Goal: Task Accomplishment & Management: Use online tool/utility

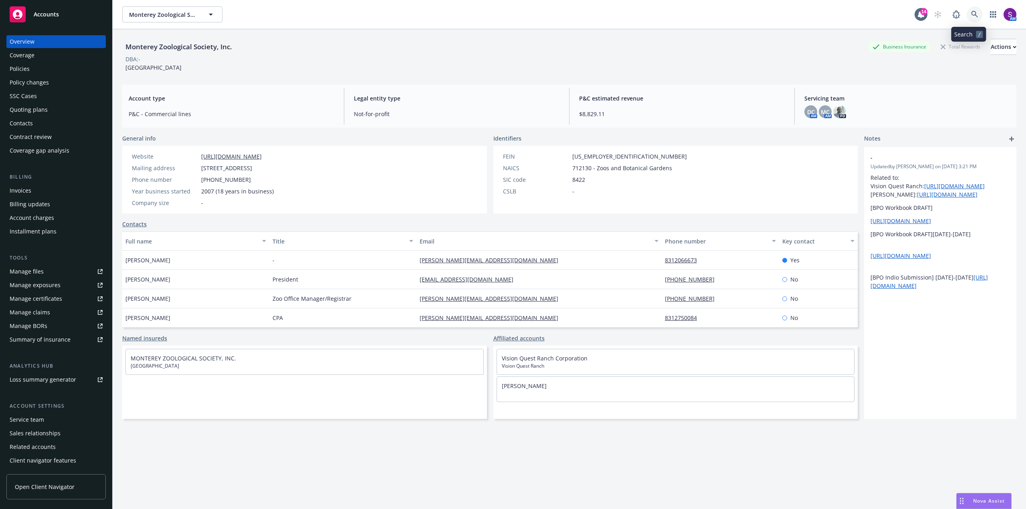
click at [974, 16] on link at bounding box center [974, 14] width 16 height 16
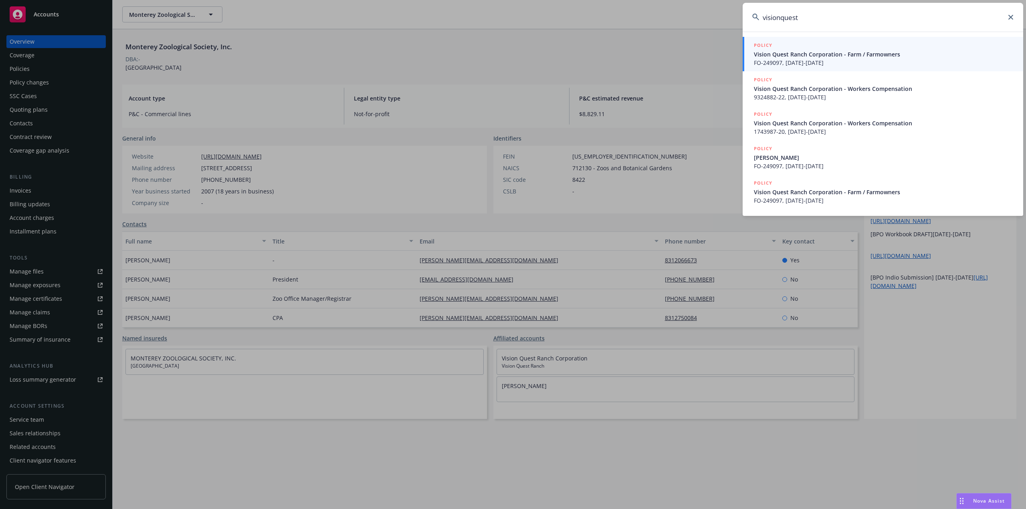
type input "visionquest"
click at [770, 52] on span "Vision Quest Ranch Corporation - Farm / Farmowners" at bounding box center [884, 54] width 260 height 8
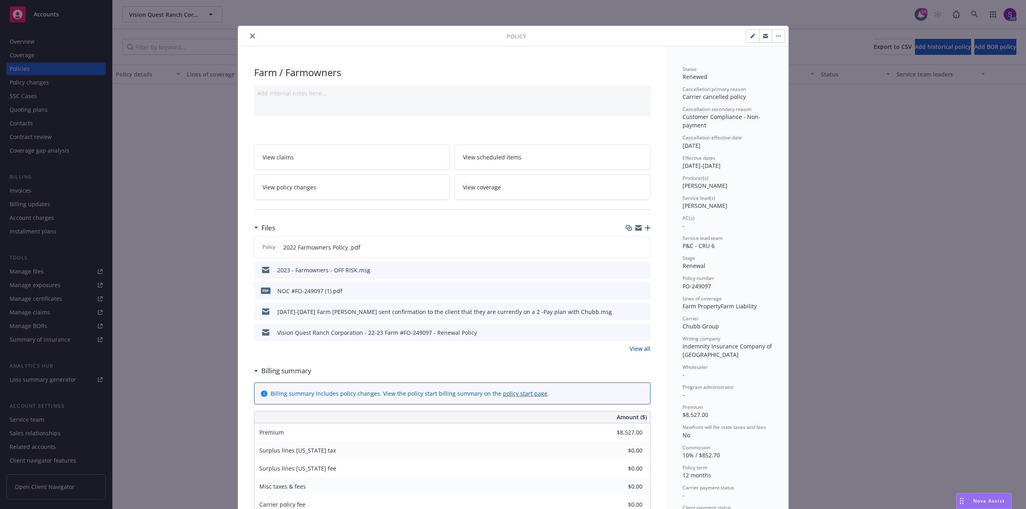
click at [250, 34] on icon "close" at bounding box center [252, 36] width 5 height 5
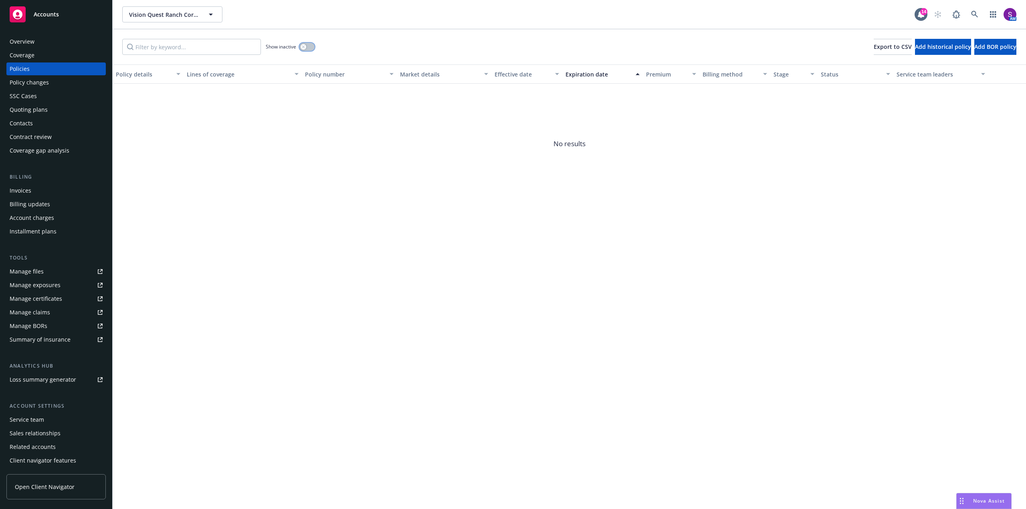
click at [306, 46] on div "button" at bounding box center [303, 47] width 6 height 6
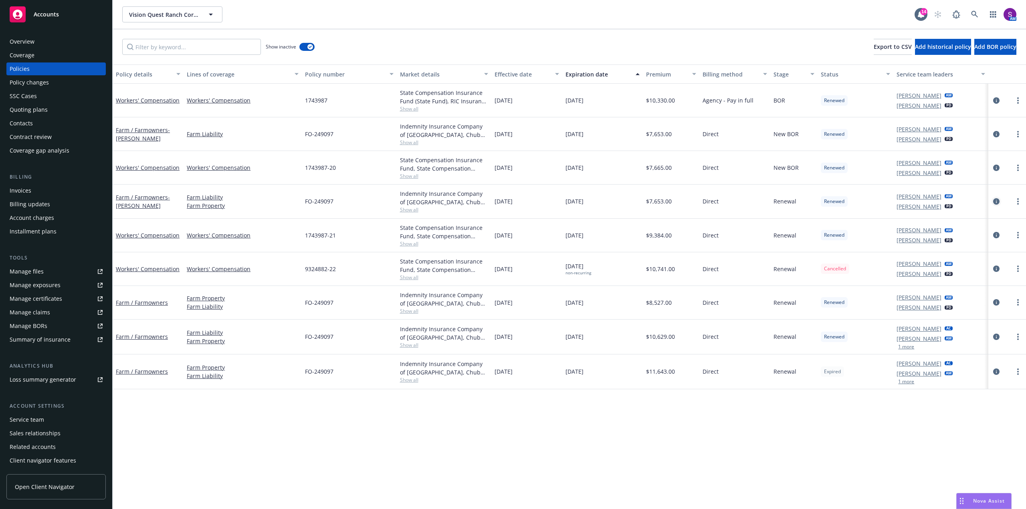
click at [994, 202] on icon "circleInformation" at bounding box center [996, 201] width 6 height 6
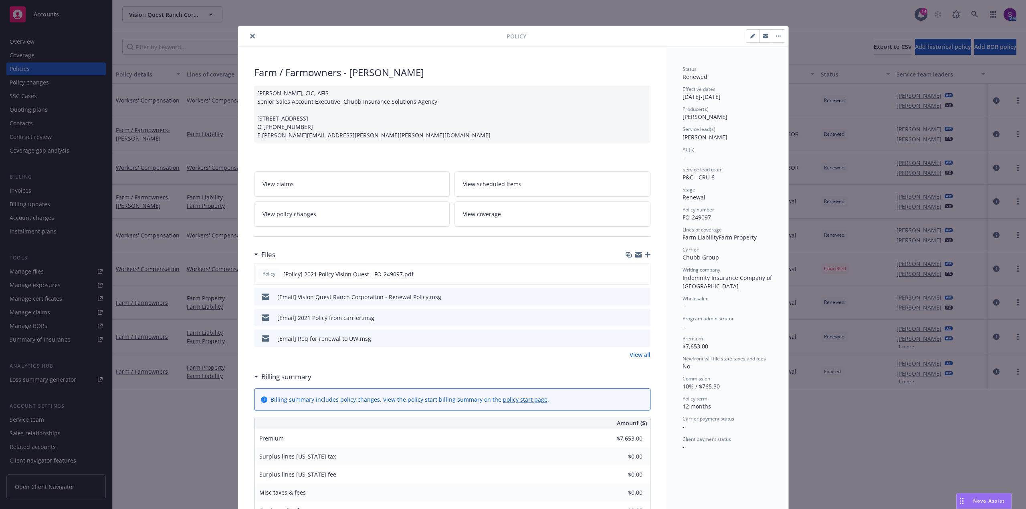
click at [248, 37] on button "close" at bounding box center [253, 36] width 10 height 10
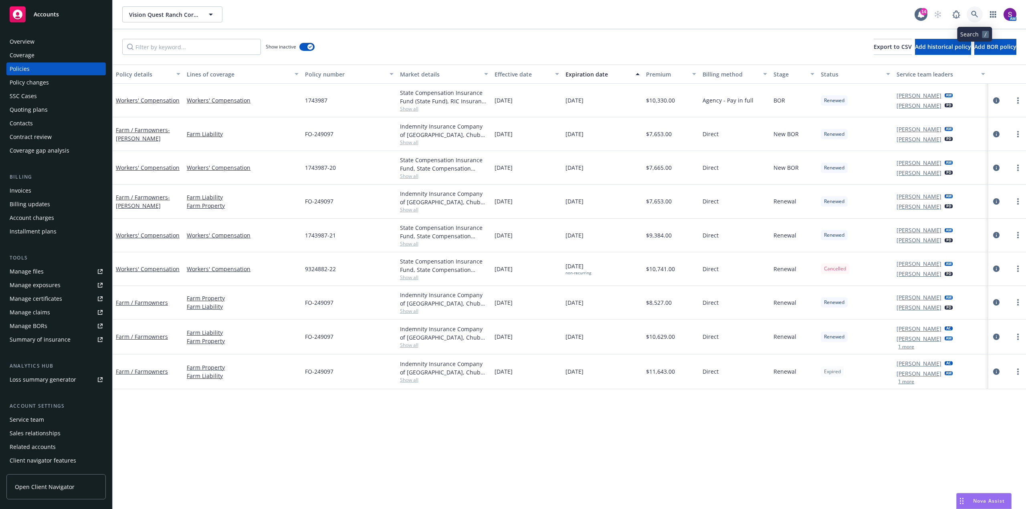
click at [973, 9] on link at bounding box center [974, 14] width 16 height 16
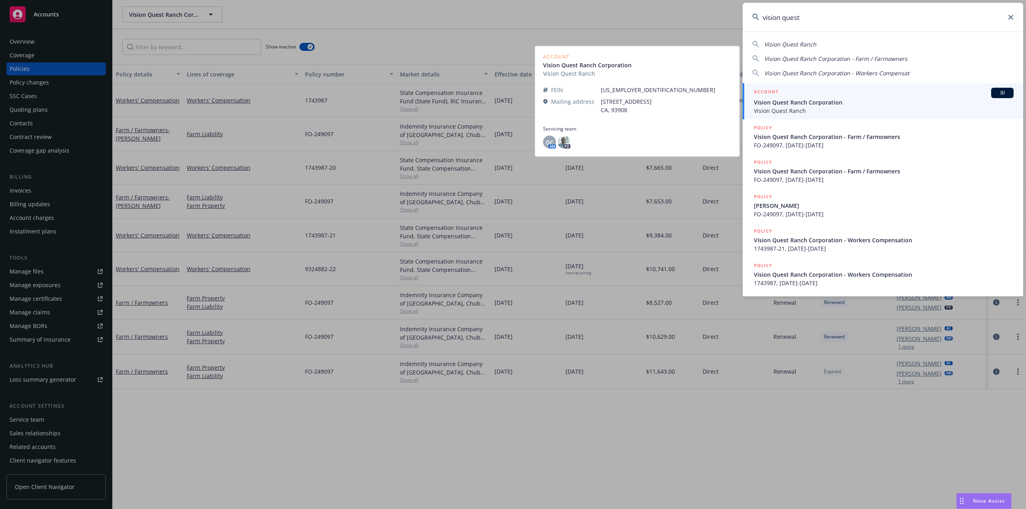
type input "vision quest"
click at [810, 103] on span "Vision Quest Ranch Corporation" at bounding box center [884, 102] width 260 height 8
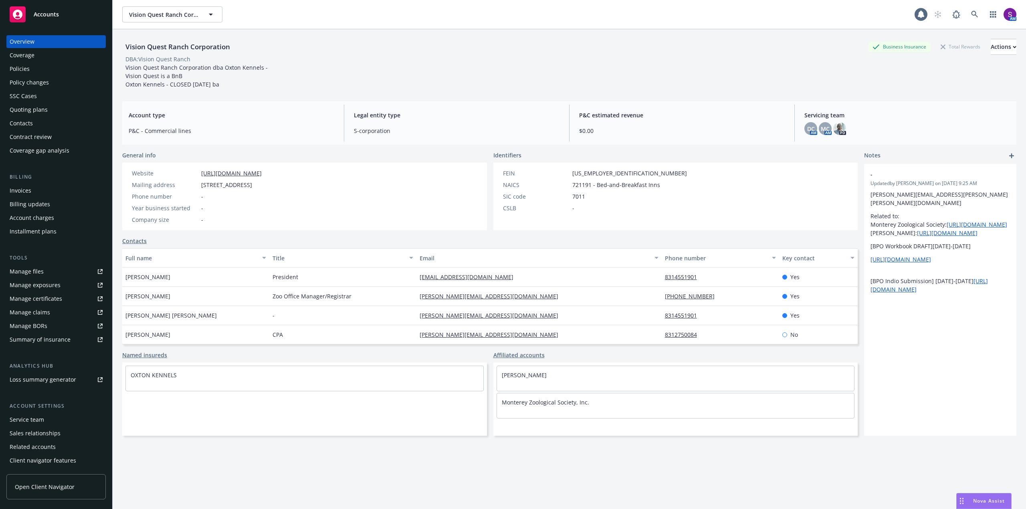
click at [42, 72] on div "Policies" at bounding box center [56, 68] width 93 height 13
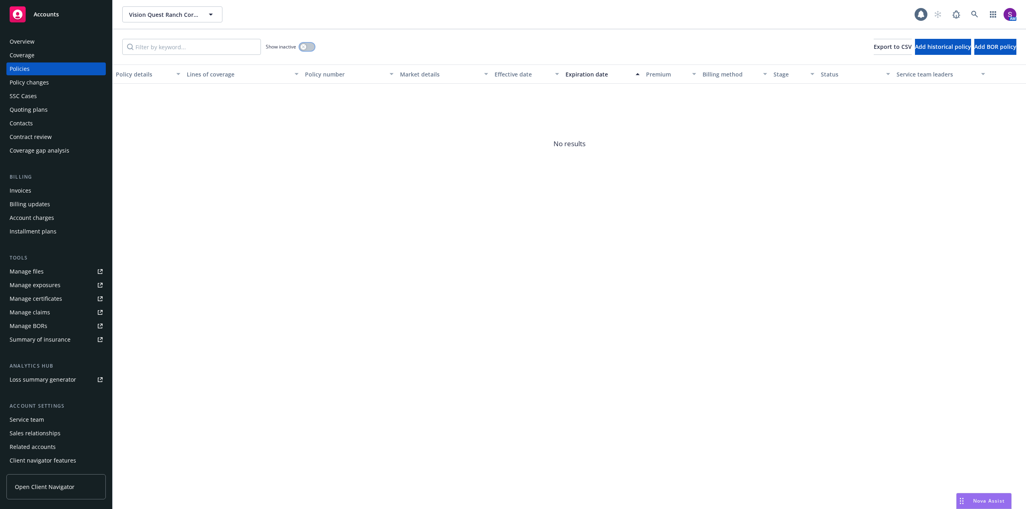
click at [306, 45] on button "button" at bounding box center [306, 47] width 15 height 8
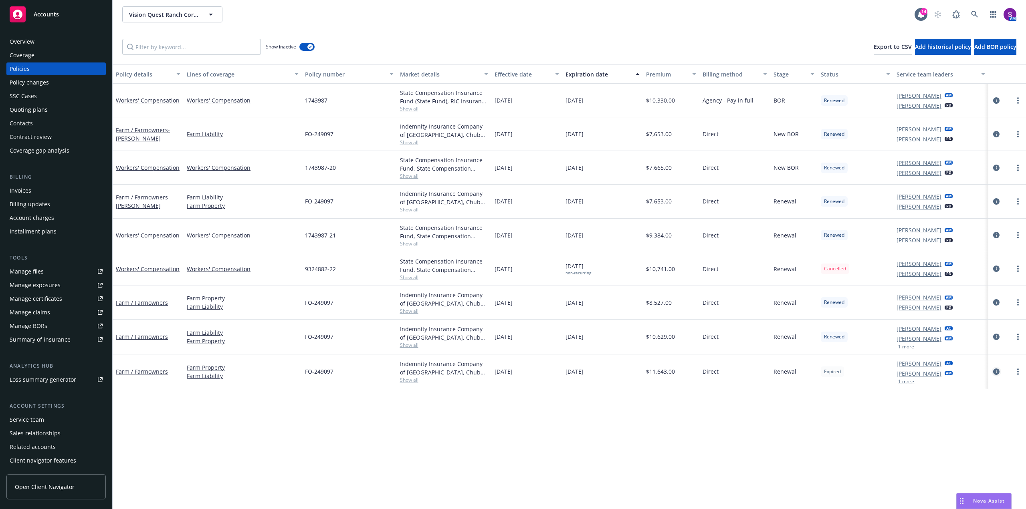
click at [996, 372] on icon "circleInformation" at bounding box center [996, 372] width 6 height 6
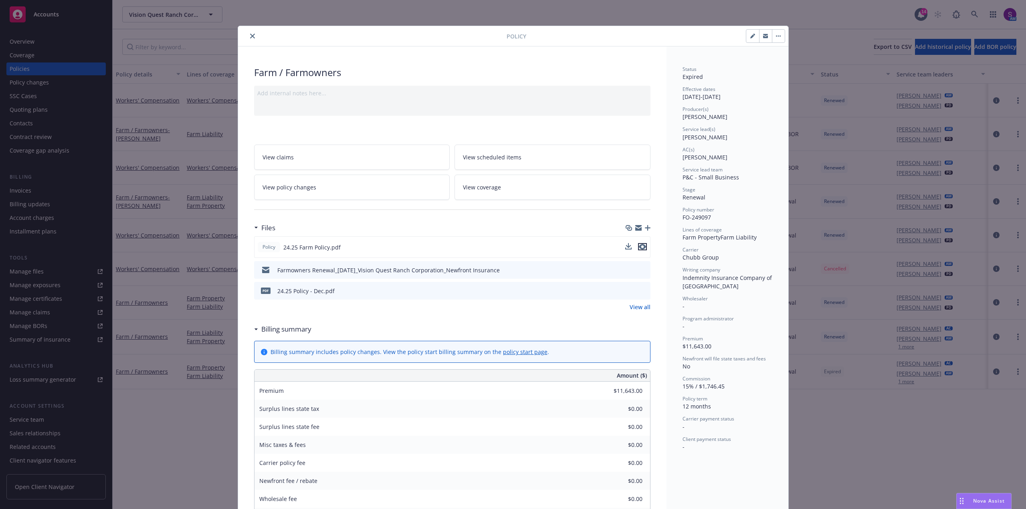
click at [639, 247] on icon "preview file" at bounding box center [642, 247] width 7 height 6
click at [252, 35] on button "close" at bounding box center [253, 36] width 10 height 10
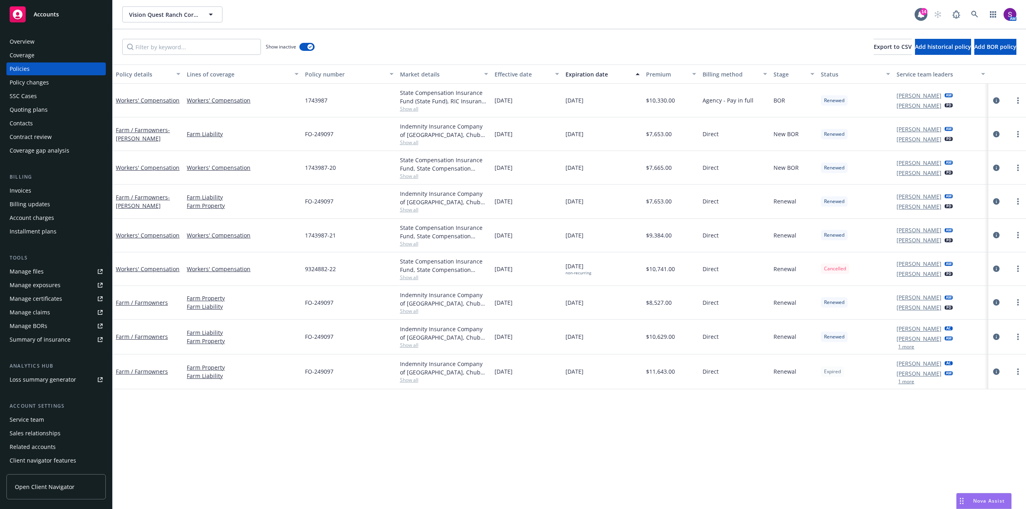
click at [46, 44] on div "Overview" at bounding box center [56, 41] width 93 height 13
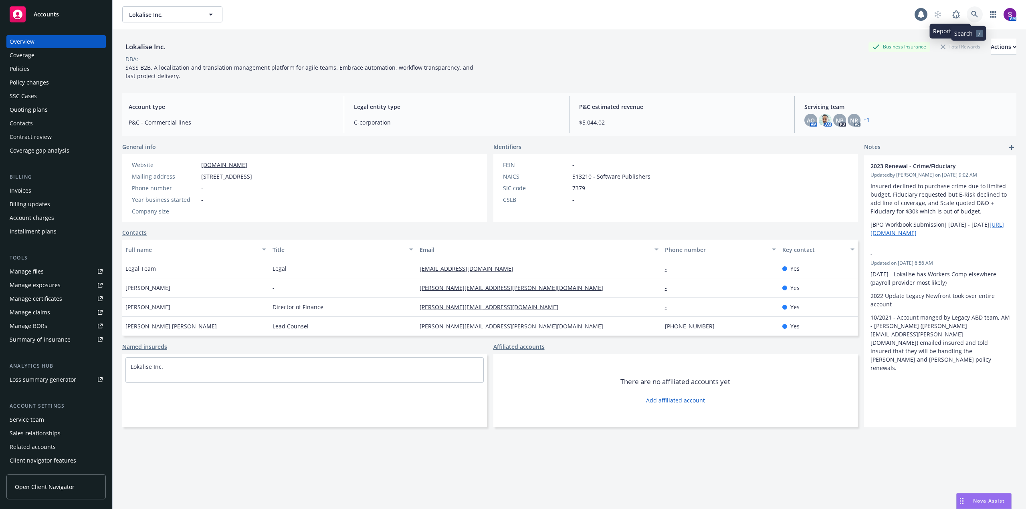
click at [971, 12] on icon at bounding box center [974, 14] width 7 height 7
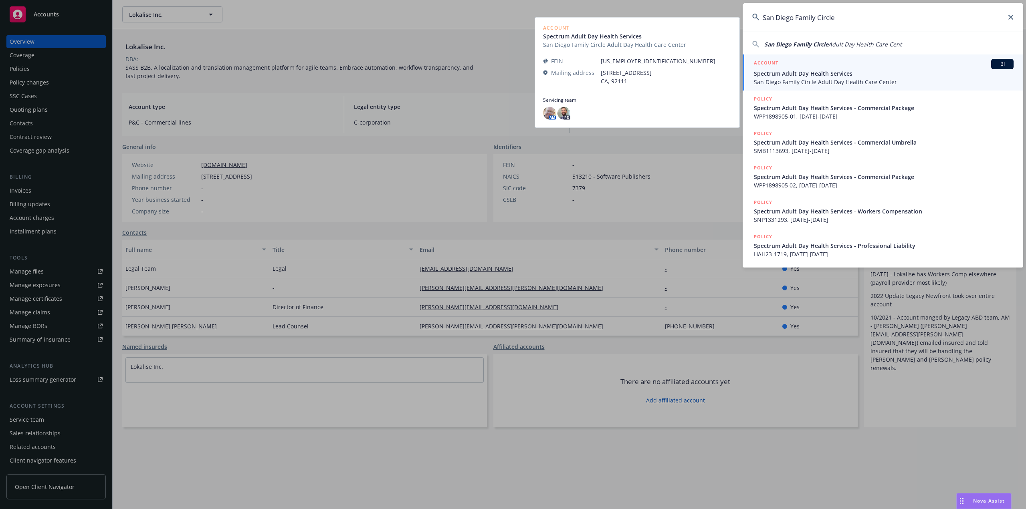
type input "San Diego Family Circle"
click at [806, 75] on span "Spectrum Adult Day Health Services" at bounding box center [884, 73] width 260 height 8
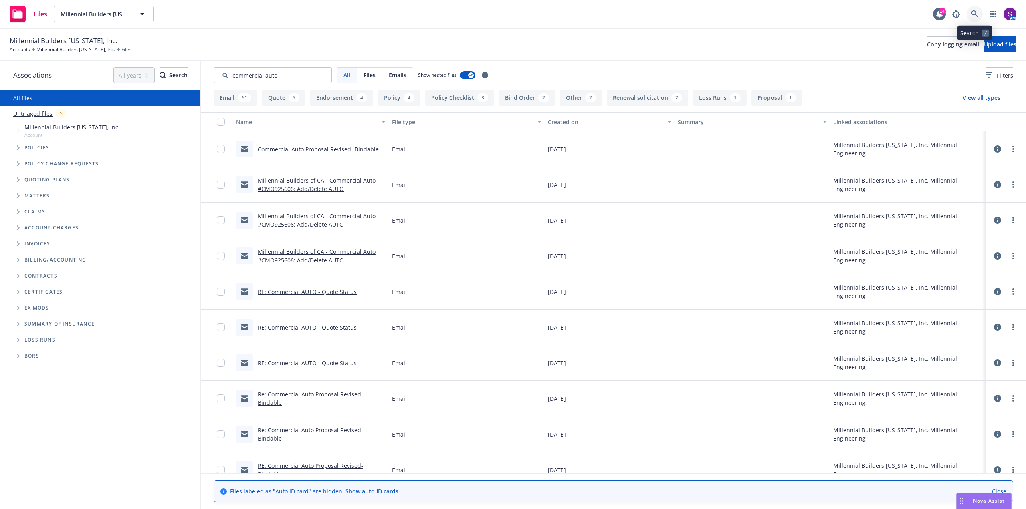
click at [975, 13] on icon at bounding box center [974, 13] width 7 height 7
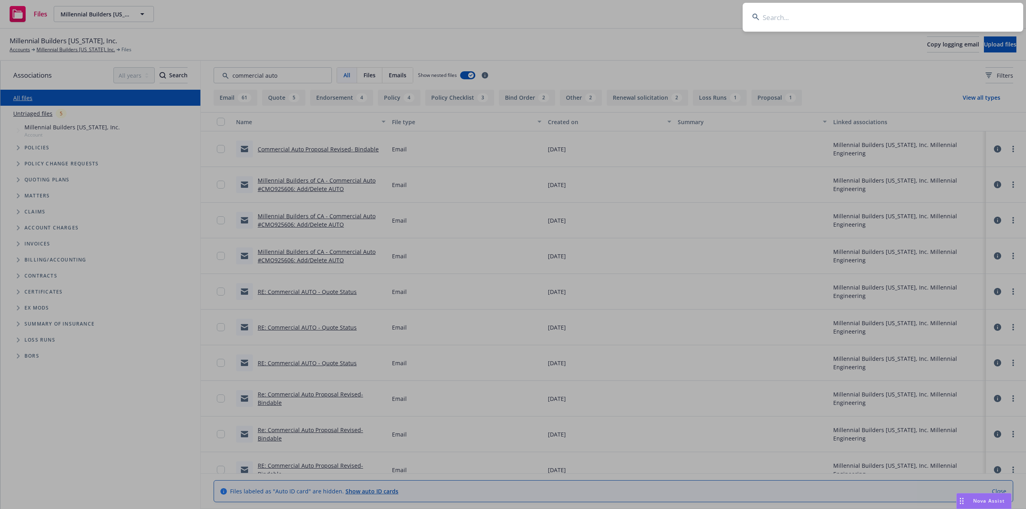
click at [840, 18] on input at bounding box center [882, 17] width 280 height 29
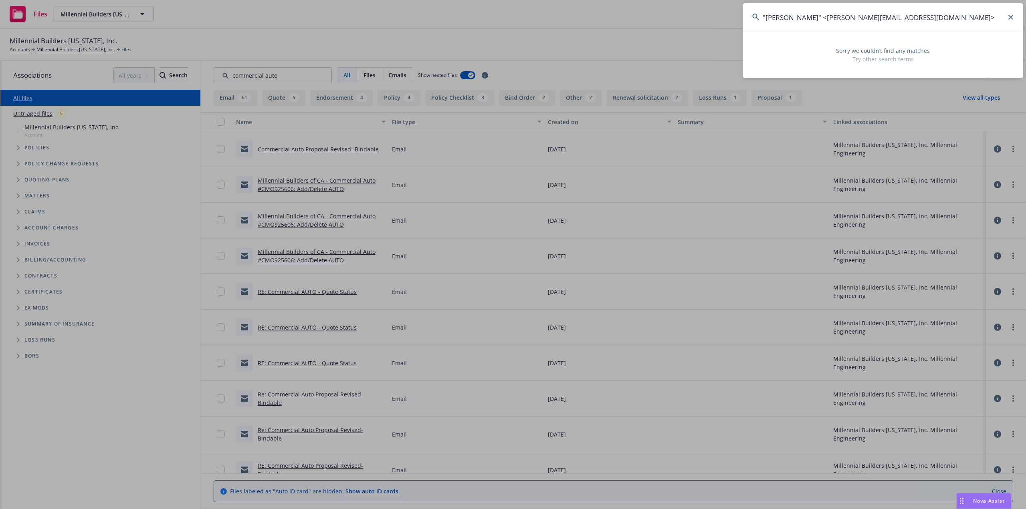
drag, startPoint x: 818, startPoint y: 16, endPoint x: 714, endPoint y: 24, distance: 104.1
click at [714, 24] on div ""Wendy Roberts" <wendy@mppm-inc.com> Sorry we couldn’t find any matches Try oth…" at bounding box center [513, 254] width 1026 height 509
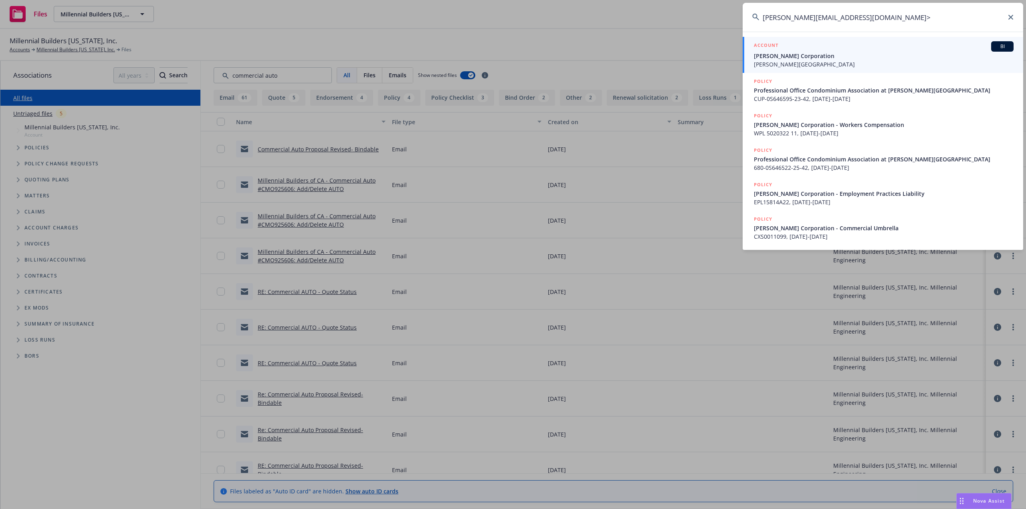
click at [854, 16] on input "wendy@mppm-inc.com>" at bounding box center [882, 17] width 280 height 29
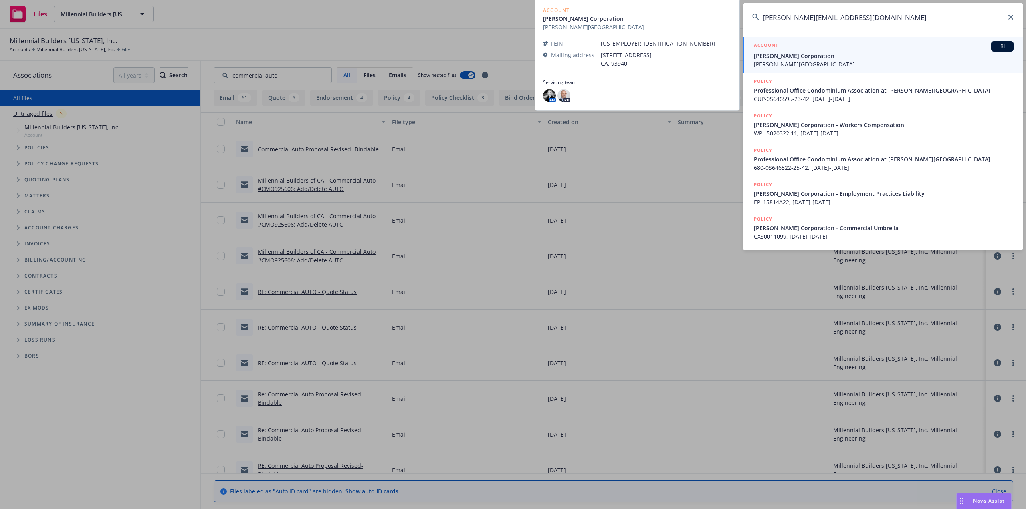
type input "wendy@mppm-inc.com"
click at [821, 58] on span "Sackett Corporation" at bounding box center [884, 56] width 260 height 8
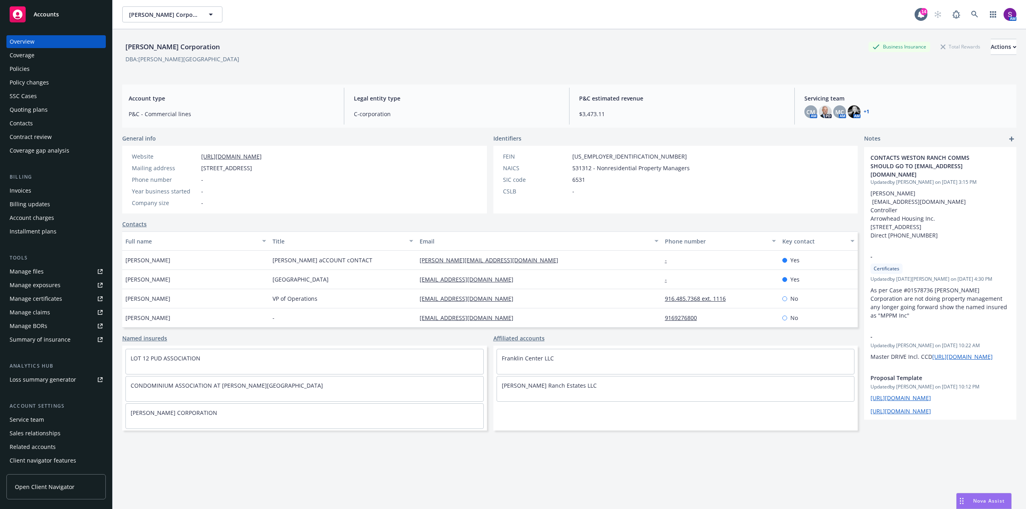
click at [38, 72] on div "Policies" at bounding box center [56, 68] width 93 height 13
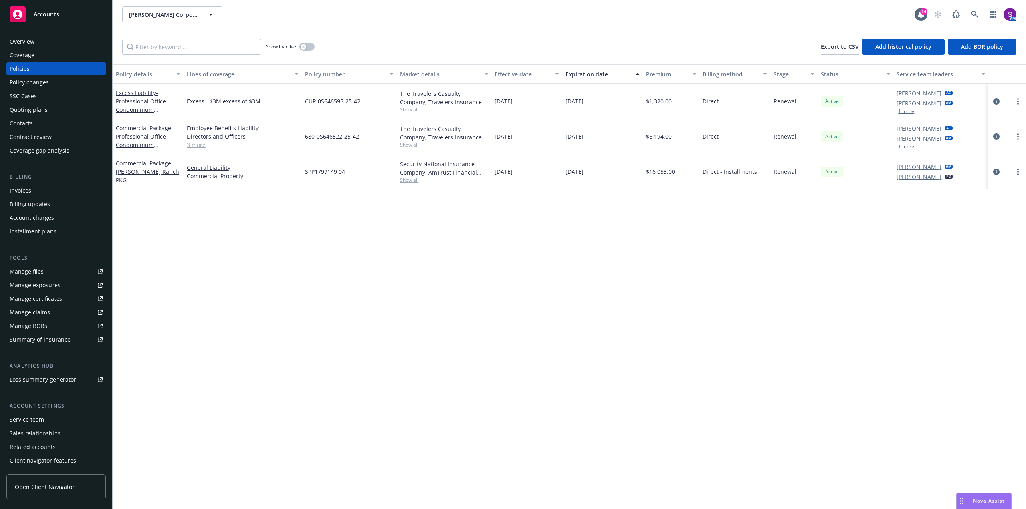
click at [198, 142] on link "3 more" at bounding box center [243, 145] width 112 height 8
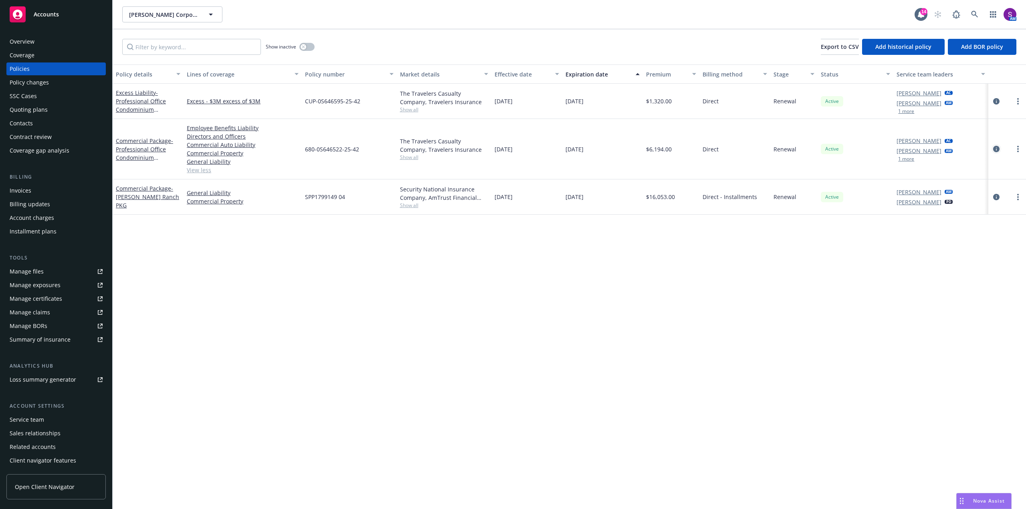
click at [993, 148] on icon "circleInformation" at bounding box center [996, 149] width 6 height 6
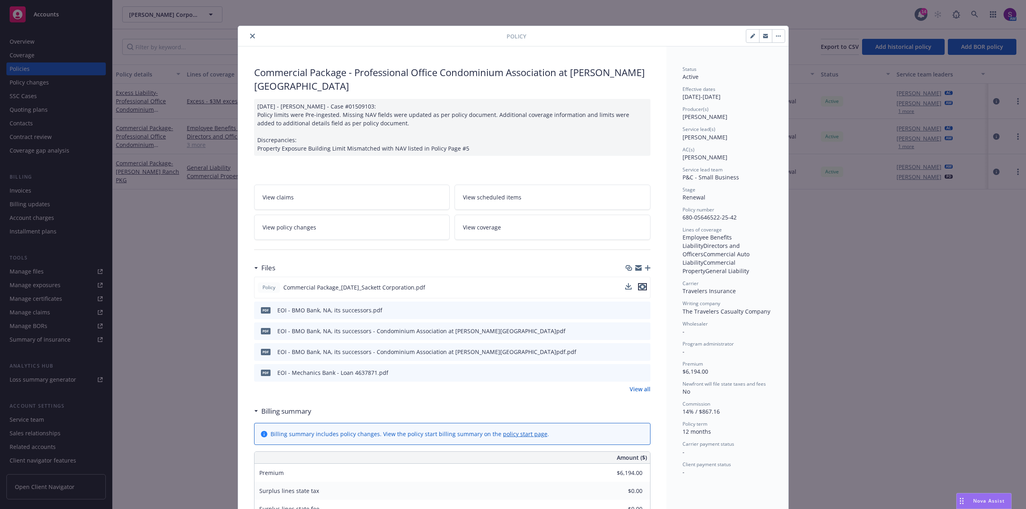
click at [639, 284] on icon "preview file" at bounding box center [642, 287] width 7 height 6
click at [250, 34] on icon "close" at bounding box center [252, 36] width 5 height 5
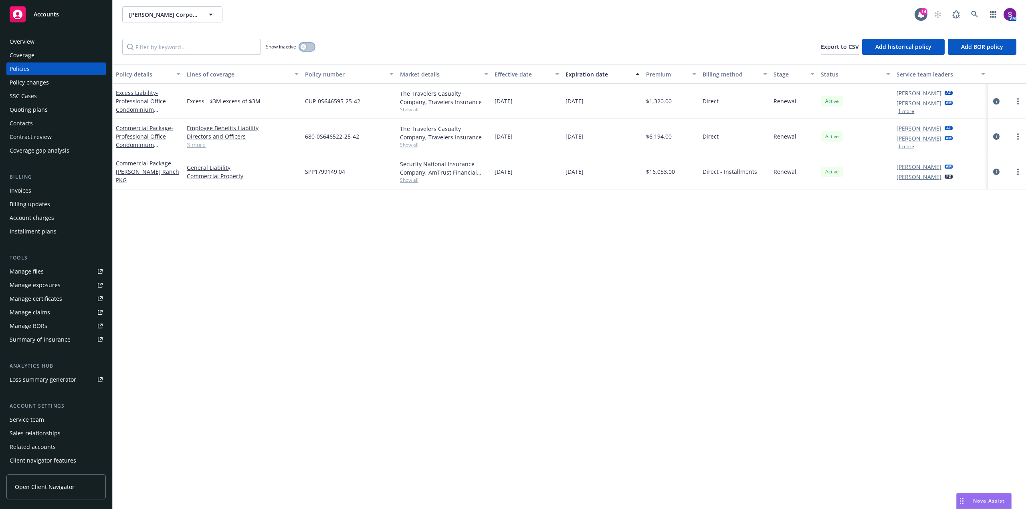
click at [301, 49] on div "button" at bounding box center [303, 47] width 6 height 6
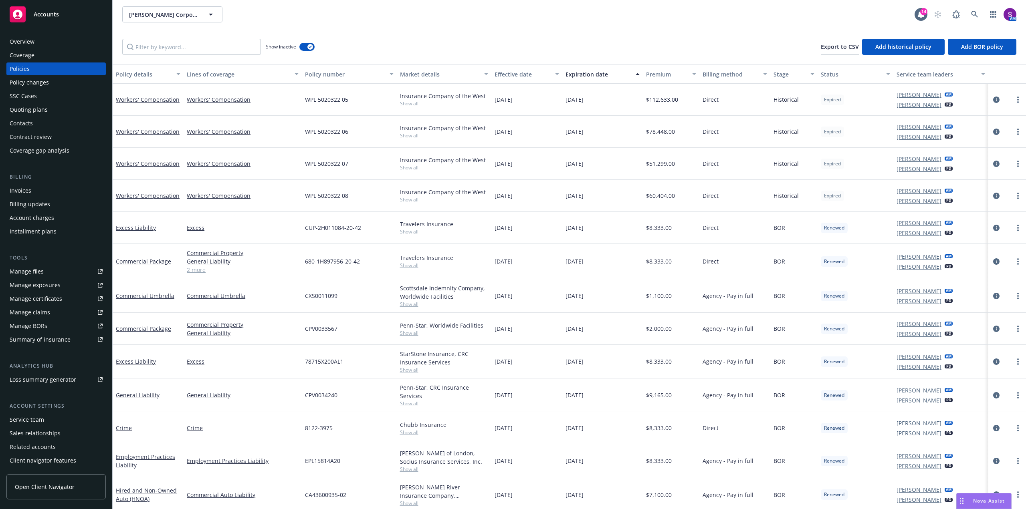
click at [195, 273] on link "2 more" at bounding box center [243, 270] width 112 height 8
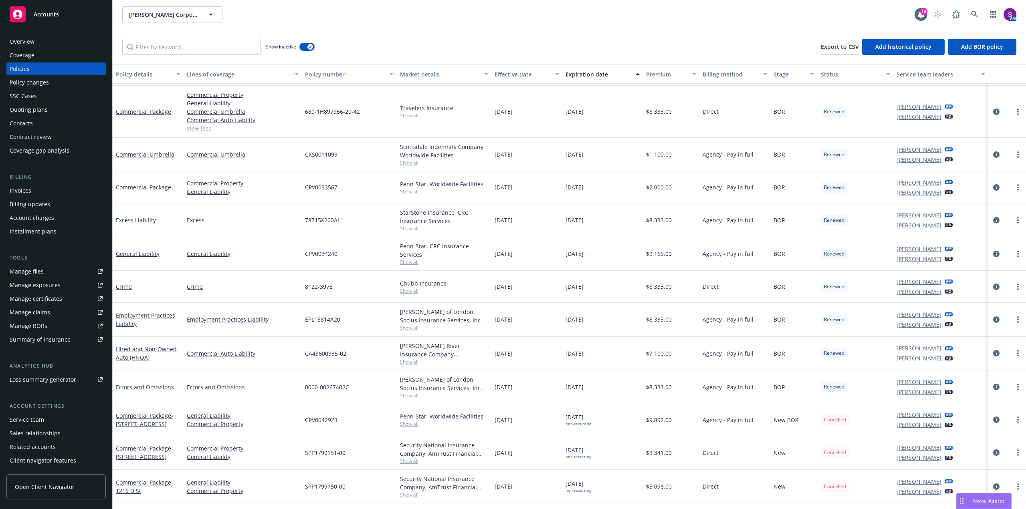
scroll to position [160, 0]
click at [38, 40] on div "Overview" at bounding box center [56, 41] width 93 height 13
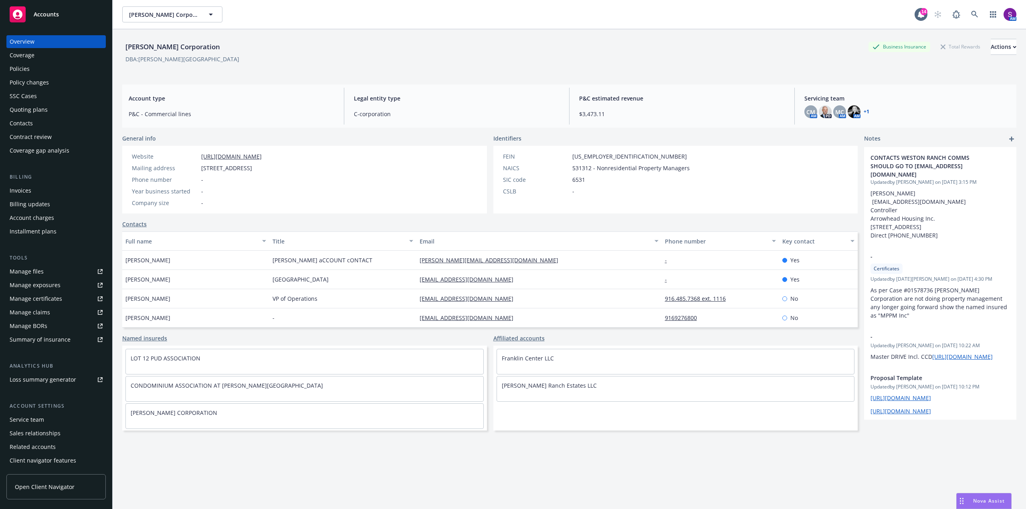
click at [32, 71] on div "Policies" at bounding box center [56, 68] width 93 height 13
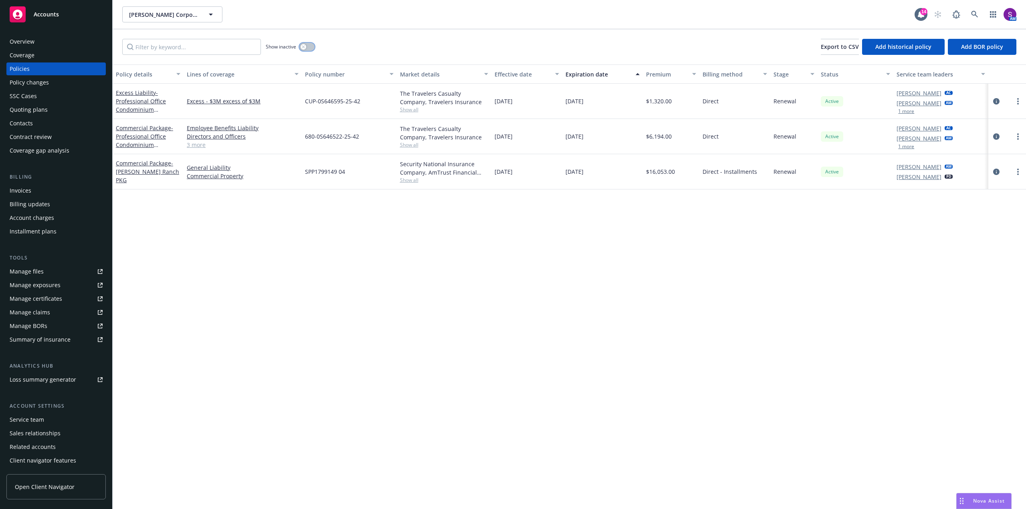
click at [302, 46] on icon "button" at bounding box center [303, 46] width 3 height 3
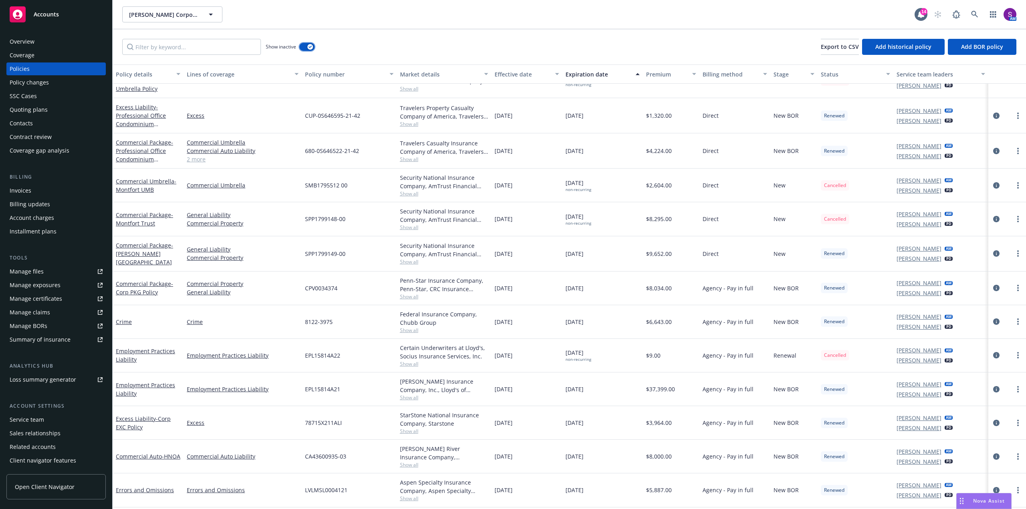
scroll to position [401, 0]
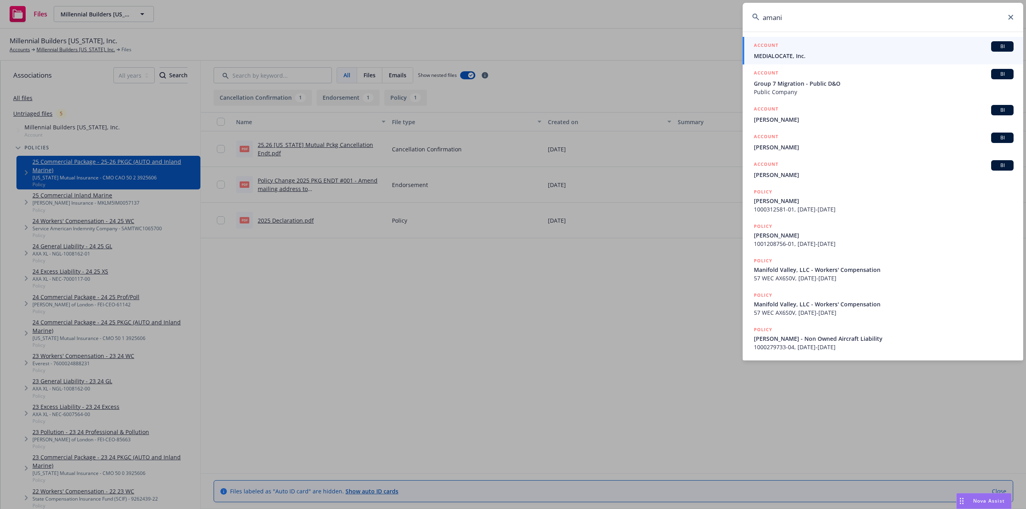
click at [1011, 20] on input "amani" at bounding box center [882, 17] width 280 height 29
click at [1006, 14] on input "amani" at bounding box center [882, 17] width 280 height 29
click at [1009, 16] on icon at bounding box center [1010, 17] width 5 height 5
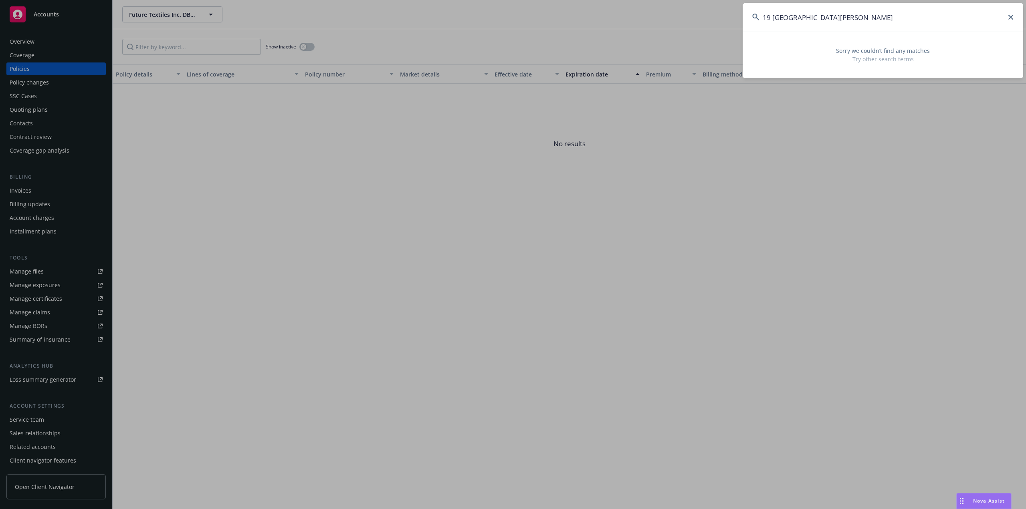
click at [1010, 17] on icon at bounding box center [1010, 17] width 5 height 5
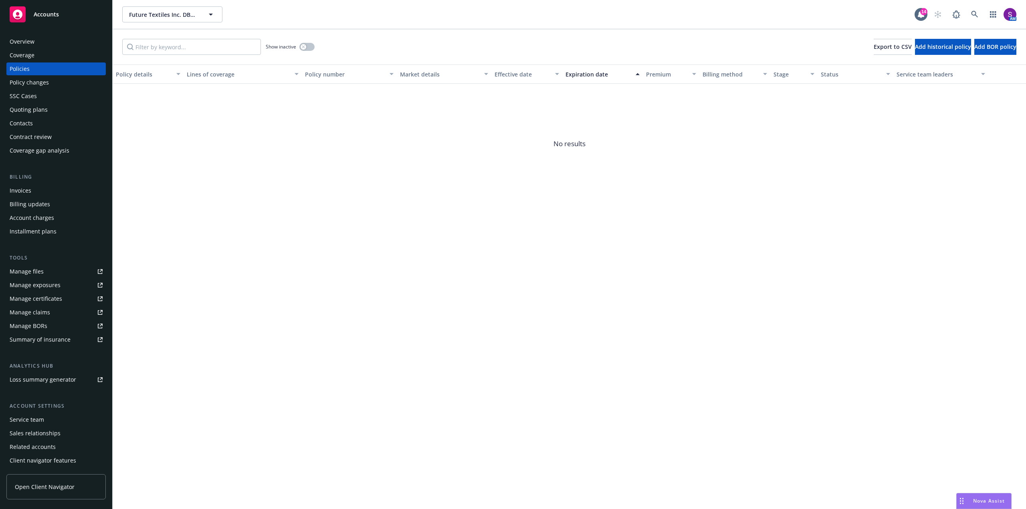
click at [23, 69] on div "Policies" at bounding box center [20, 68] width 20 height 13
click at [976, 10] on link at bounding box center [974, 14] width 16 height 16
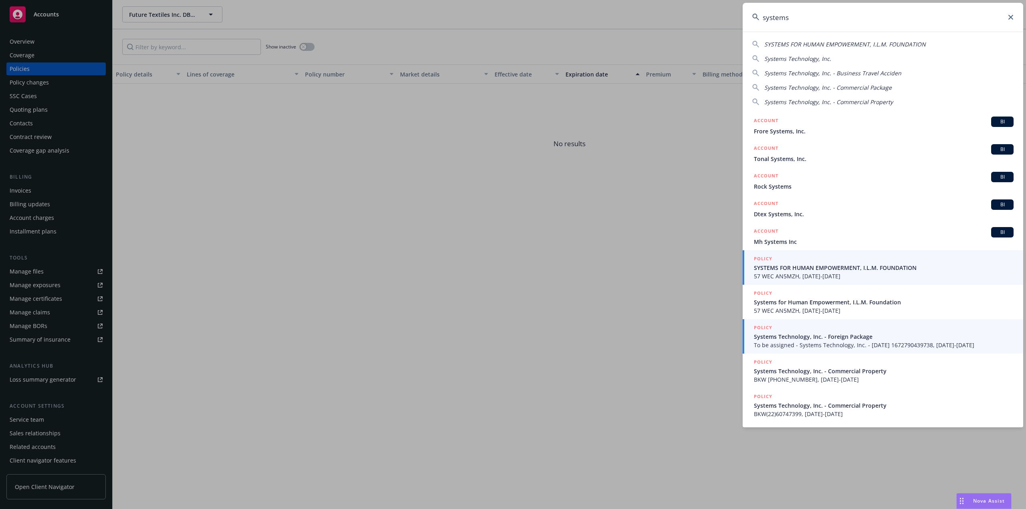
type input "systems"
click at [817, 342] on span "To be assigned - Systems Technology, Inc. - 01/04/2023 1672790439738, 01/01/202…" at bounding box center [884, 345] width 260 height 8
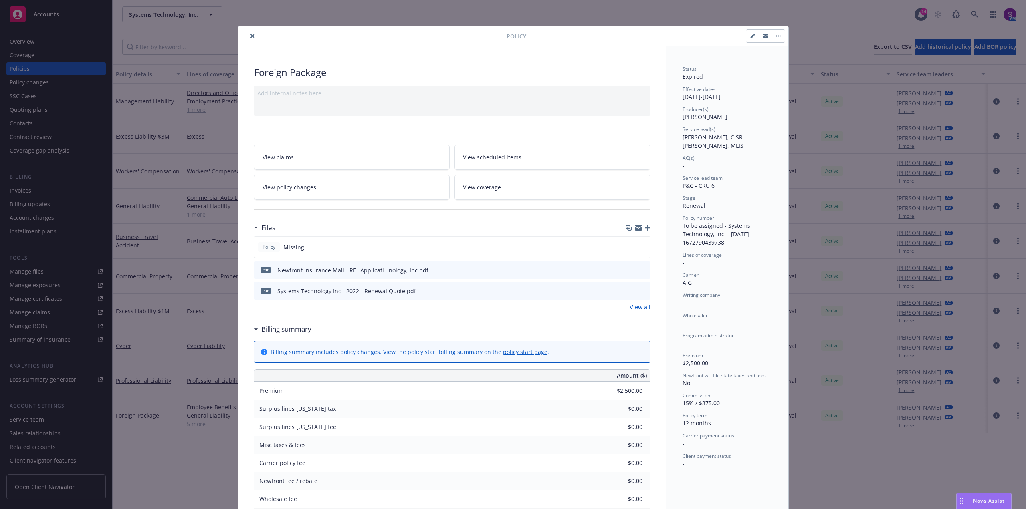
click at [250, 34] on icon "close" at bounding box center [252, 36] width 5 height 5
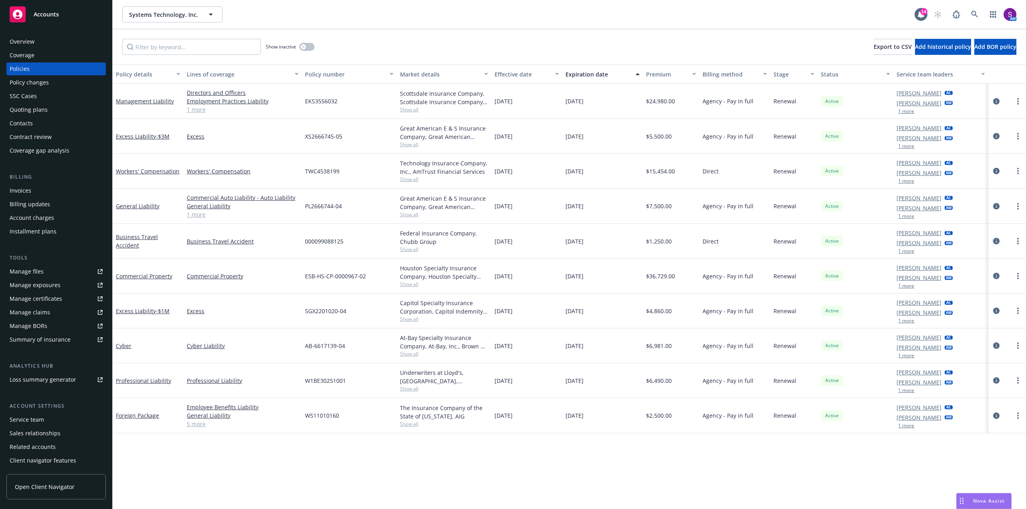
click at [996, 239] on icon "circleInformation" at bounding box center [996, 241] width 6 height 6
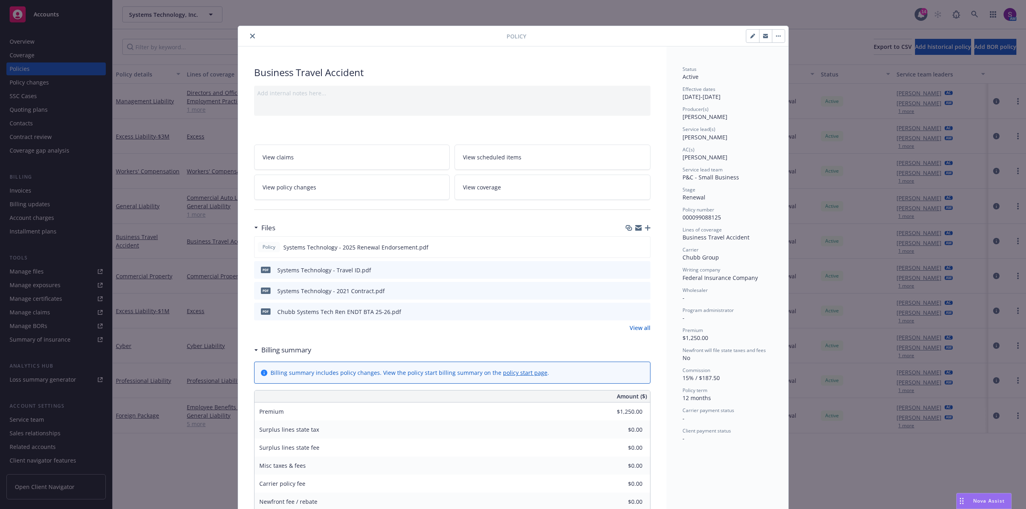
click at [642, 311] on icon "preview file" at bounding box center [642, 311] width 7 height 6
click at [250, 35] on icon "close" at bounding box center [252, 36] width 5 height 5
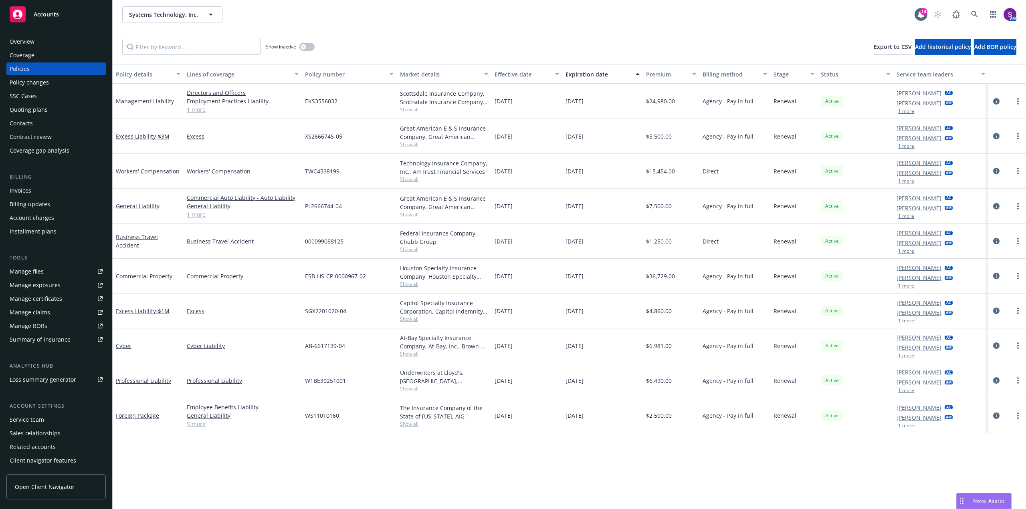
click at [61, 42] on div "Overview" at bounding box center [56, 41] width 93 height 13
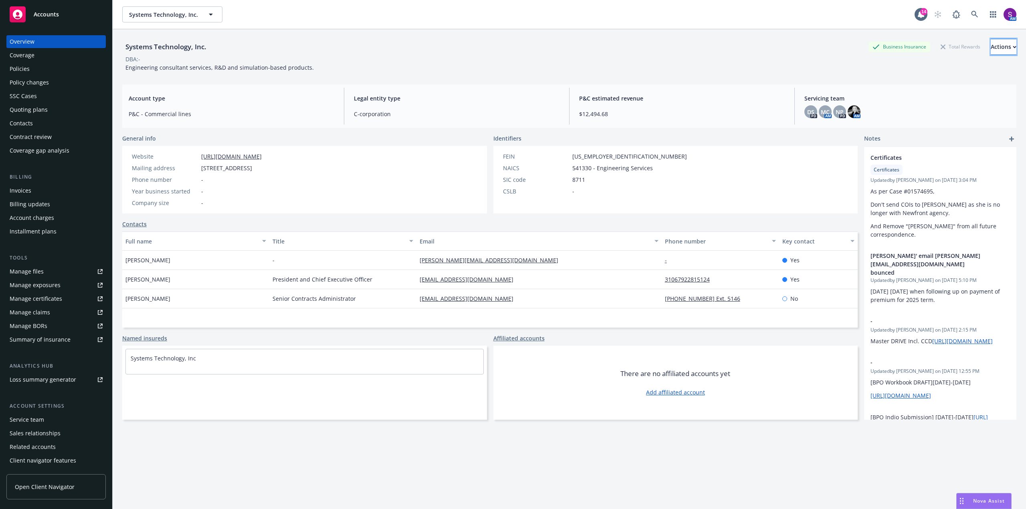
click at [994, 42] on div "Actions" at bounding box center [1003, 46] width 26 height 15
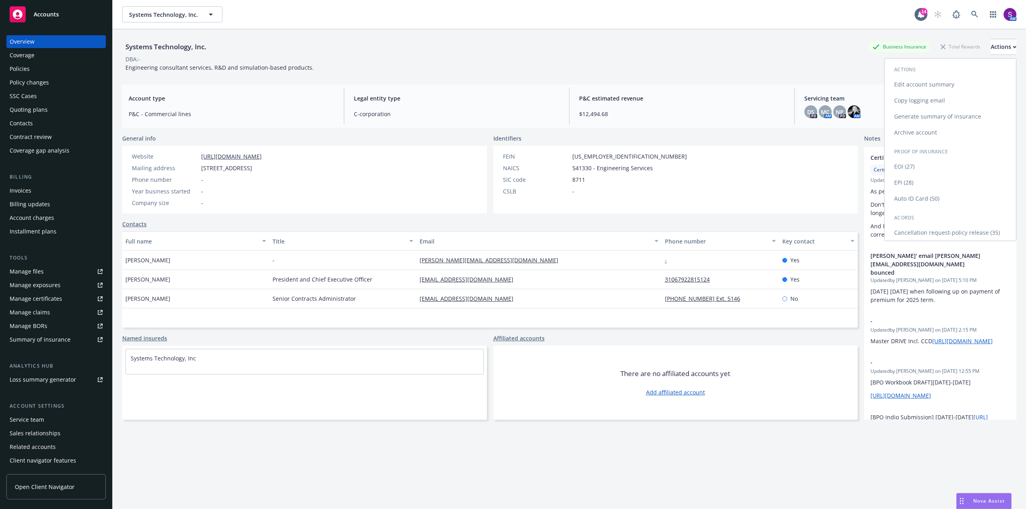
click at [921, 102] on link "Copy logging email" at bounding box center [949, 101] width 131 height 16
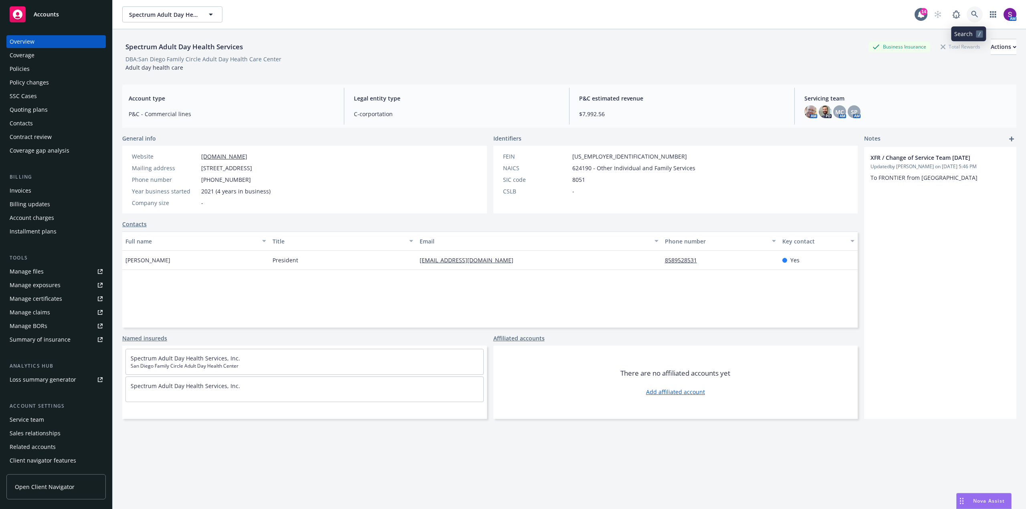
click at [973, 18] on link at bounding box center [974, 14] width 16 height 16
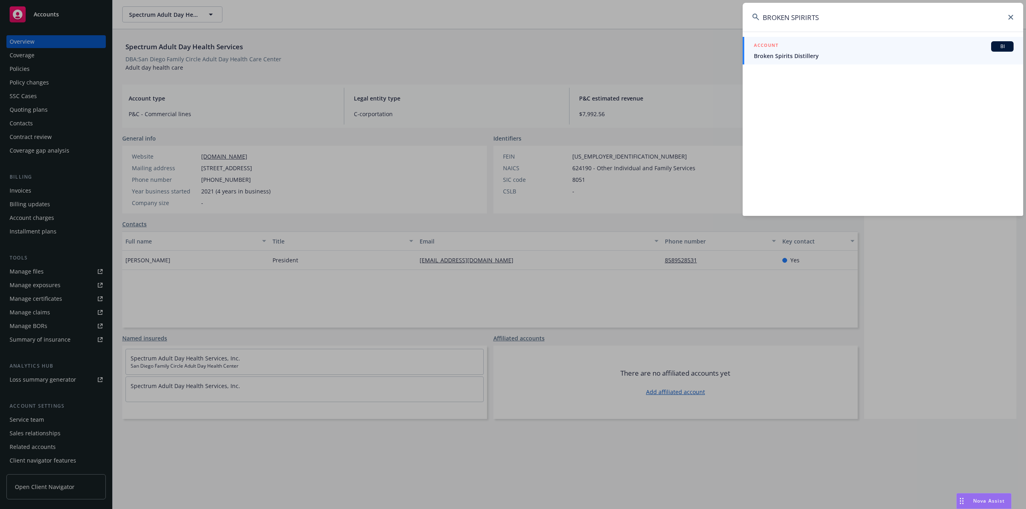
type input "BROKEN SPIRIRTS"
click at [816, 54] on span "Broken Spirits Distillery" at bounding box center [884, 56] width 260 height 8
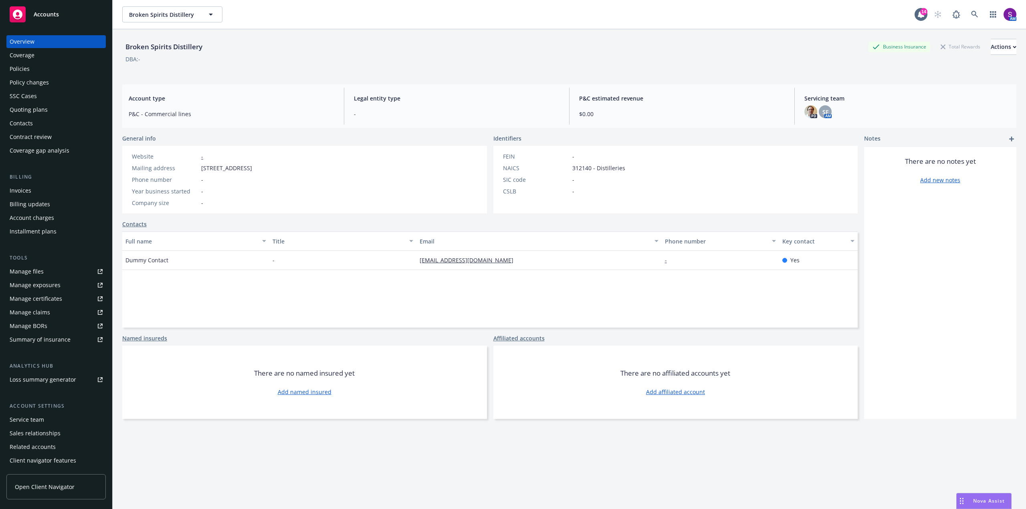
click at [49, 69] on div "Policies" at bounding box center [56, 68] width 93 height 13
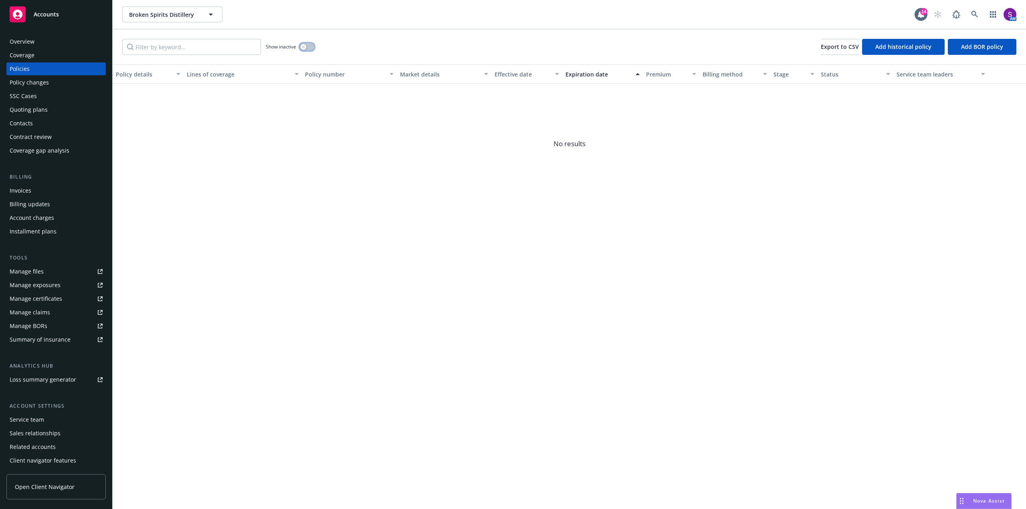
click at [306, 47] on button "button" at bounding box center [306, 47] width 15 height 8
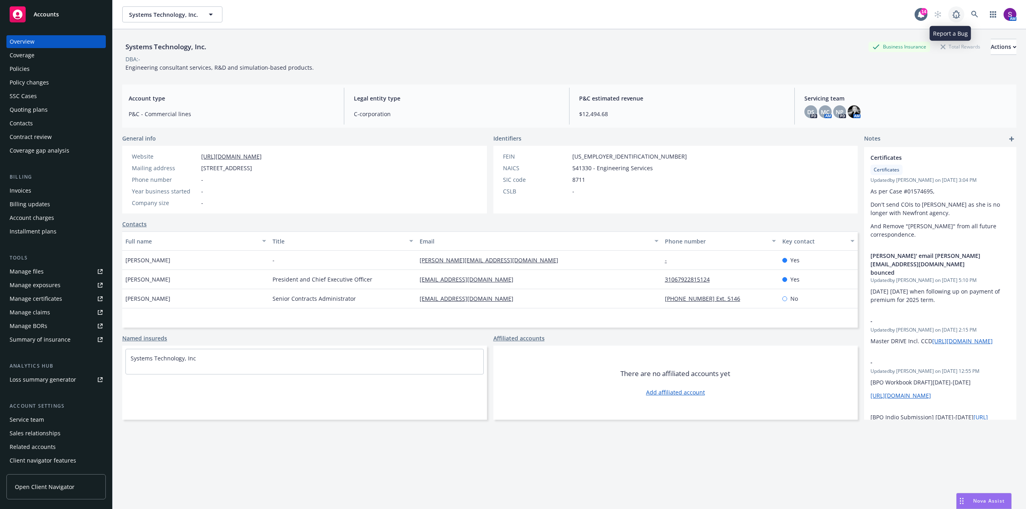
click at [954, 20] on link at bounding box center [956, 14] width 16 height 16
click at [973, 12] on link at bounding box center [974, 14] width 16 height 16
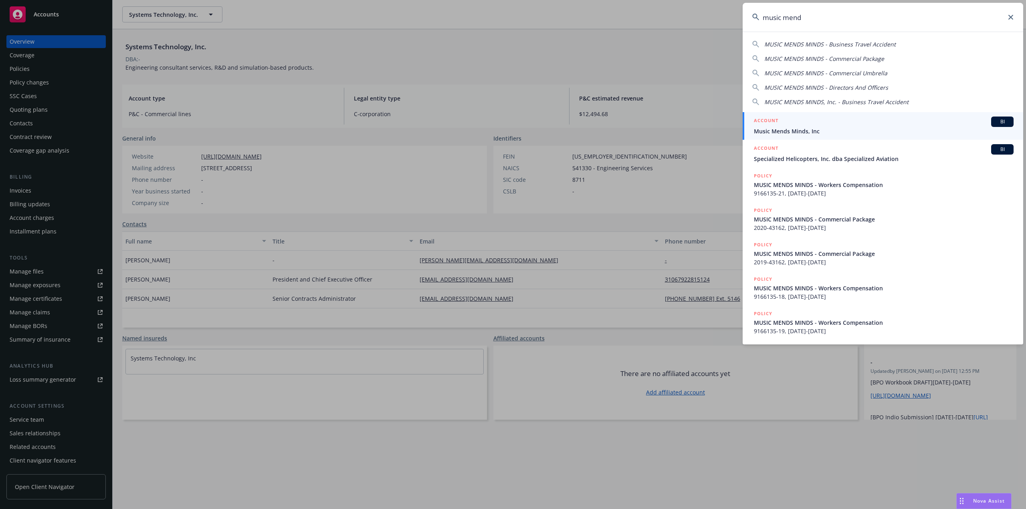
type input "music mend"
click at [793, 125] on div "ACCOUNT BI" at bounding box center [884, 122] width 260 height 10
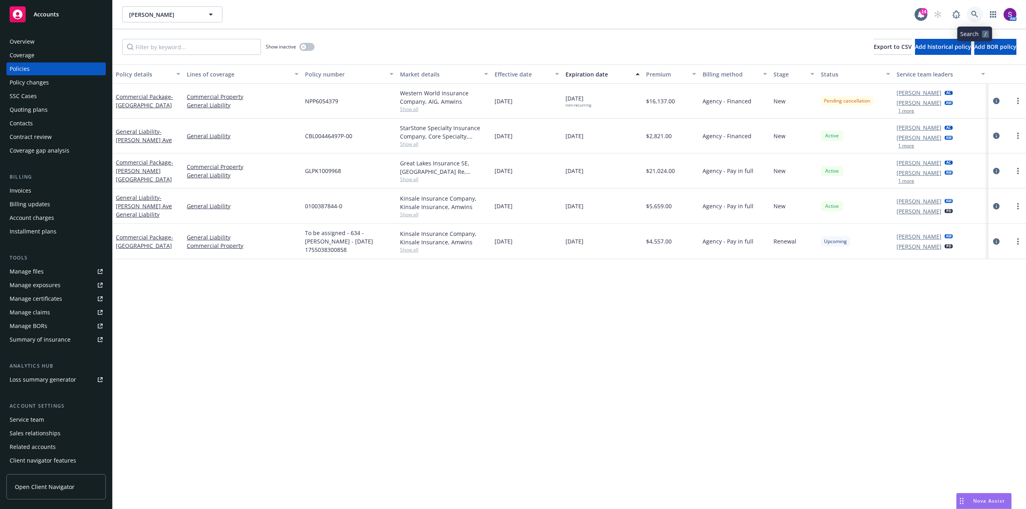
click at [975, 10] on link at bounding box center [974, 14] width 16 height 16
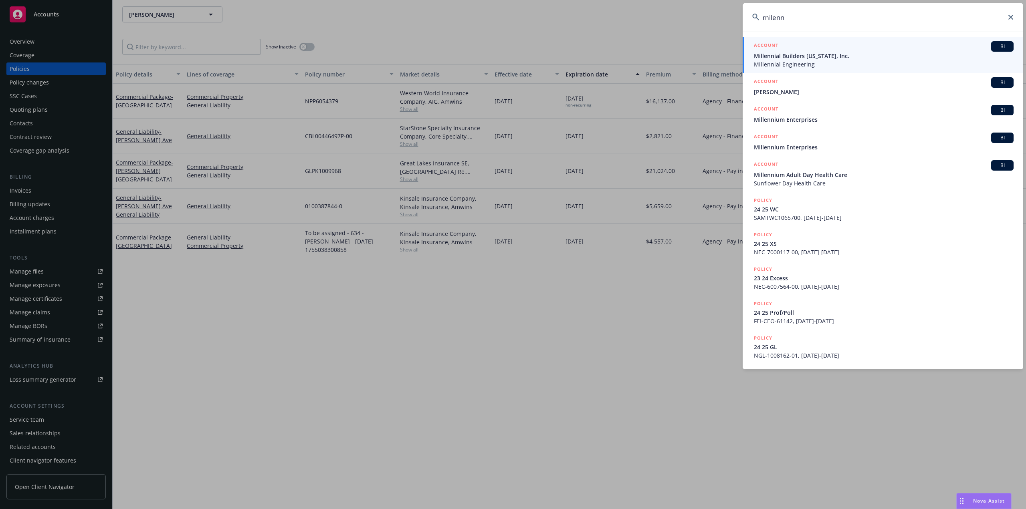
type input "milenn"
click at [808, 64] on span "Millennial Engineering" at bounding box center [884, 64] width 260 height 8
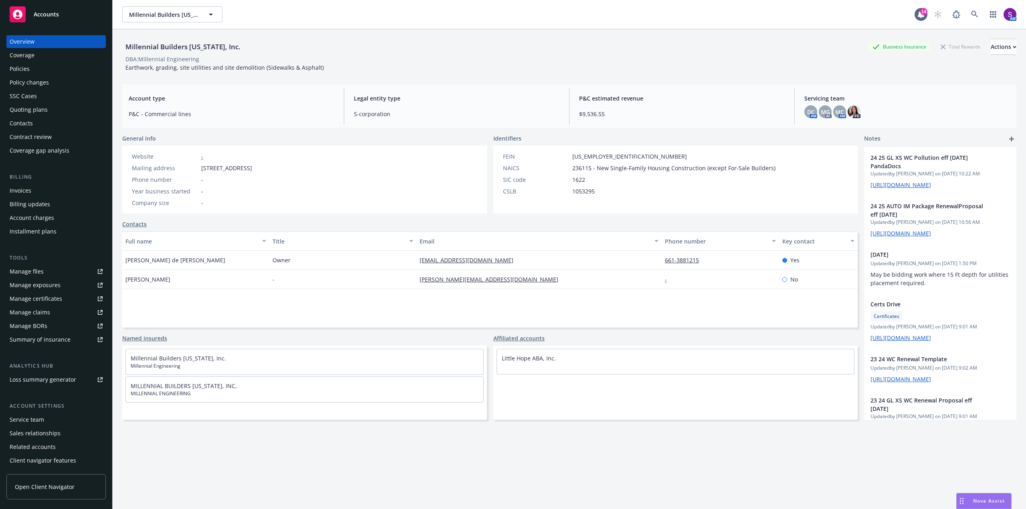
click at [38, 70] on div "Policies" at bounding box center [56, 68] width 93 height 13
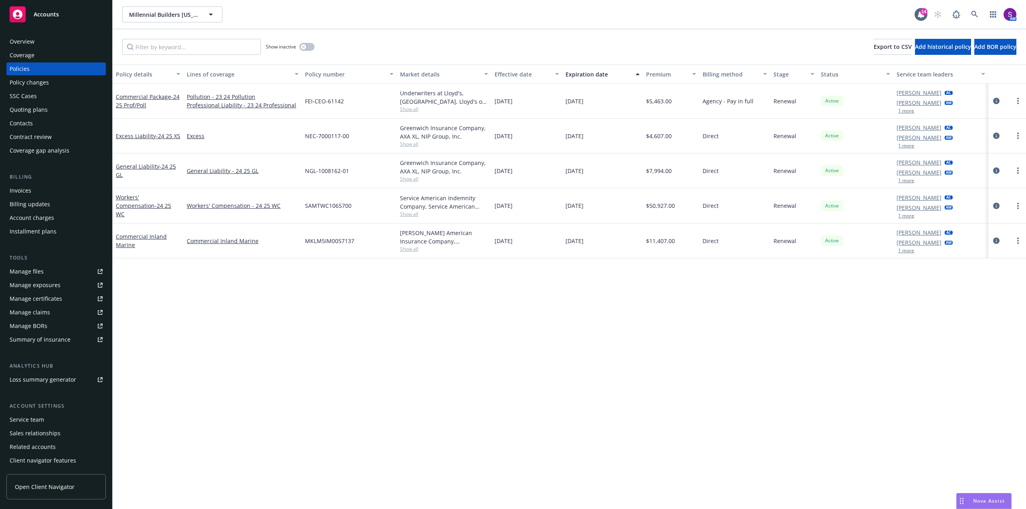
click at [58, 105] on div "Quoting plans" at bounding box center [56, 109] width 93 height 13
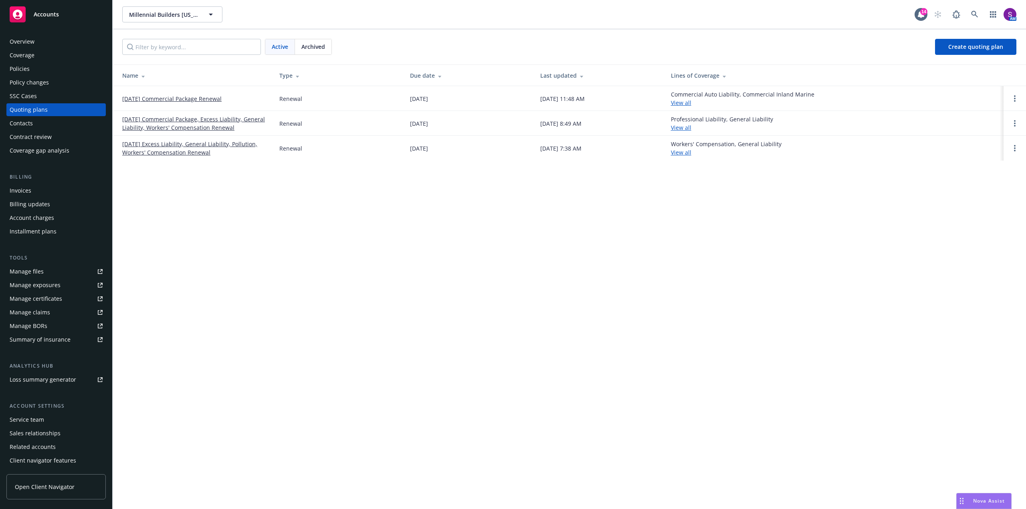
click at [182, 96] on link "07/21/25 Commercial Package Renewal" at bounding box center [171, 99] width 99 height 8
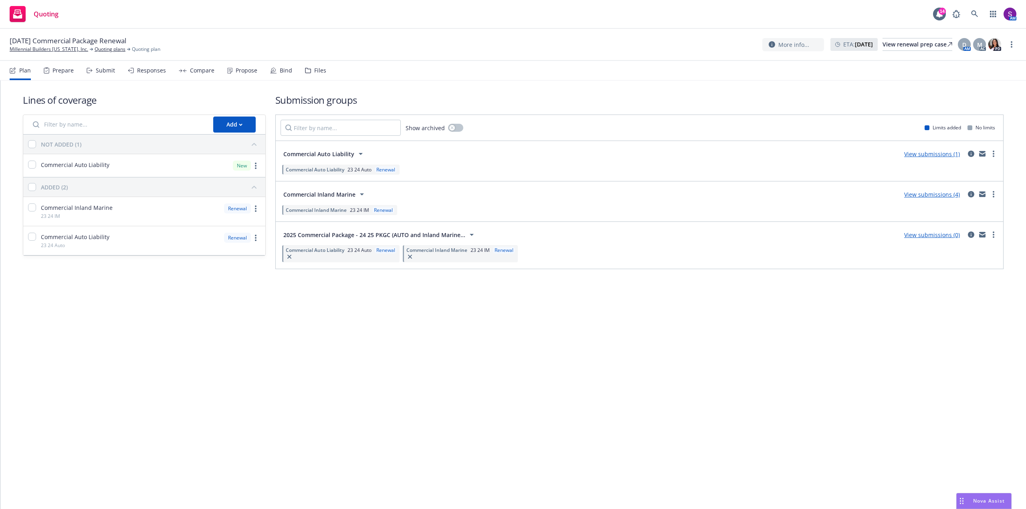
click at [109, 71] on div "Submit" at bounding box center [105, 70] width 19 height 6
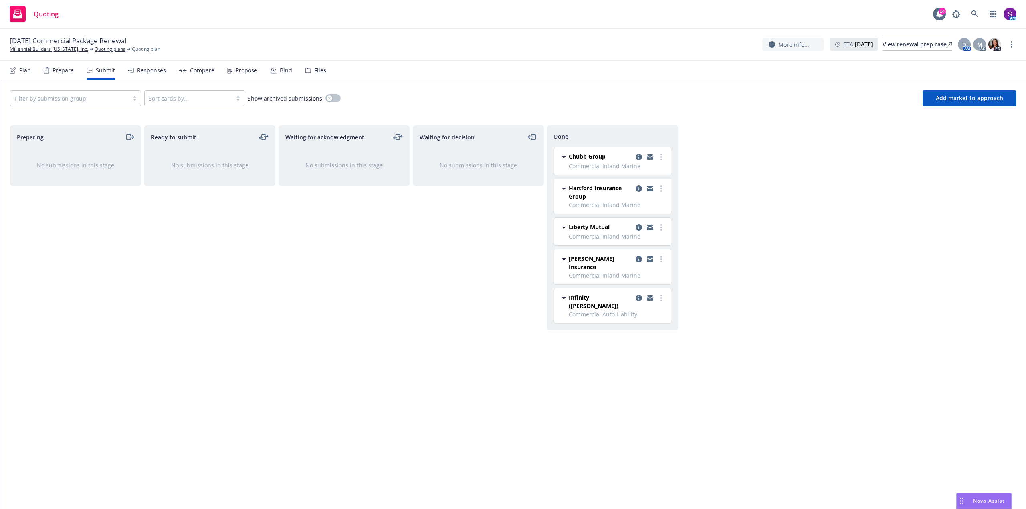
click at [67, 97] on div at bounding box center [69, 98] width 110 height 10
click at [63, 131] on span "Commercial Auto Liability" at bounding box center [52, 133] width 69 height 8
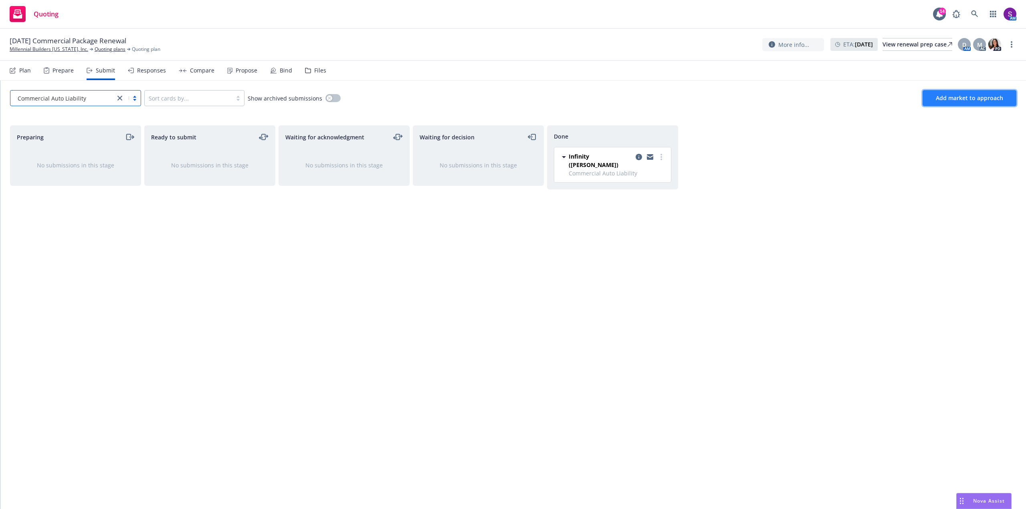
click at [945, 102] on button "Add market to approach" at bounding box center [969, 98] width 94 height 16
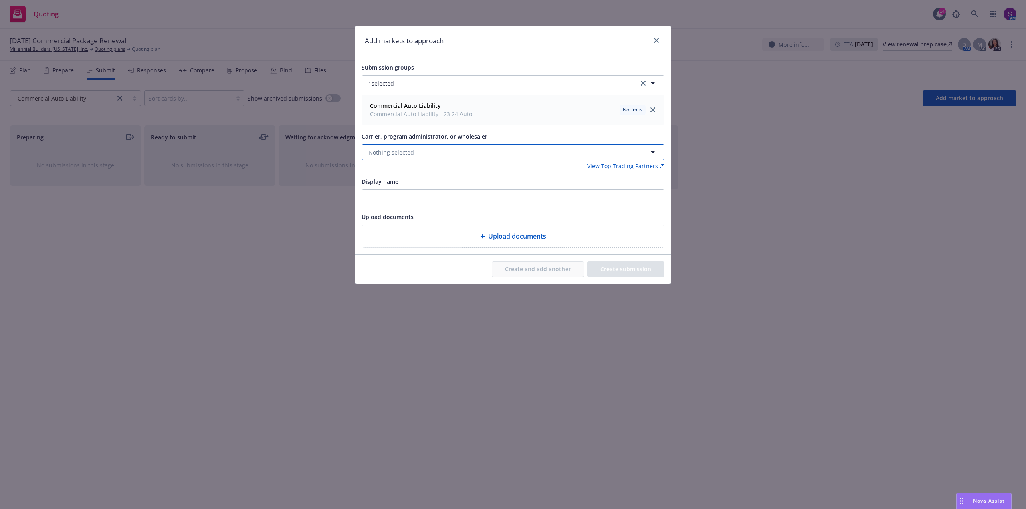
click at [414, 152] on button "Nothing selected" at bounding box center [512, 152] width 303 height 16
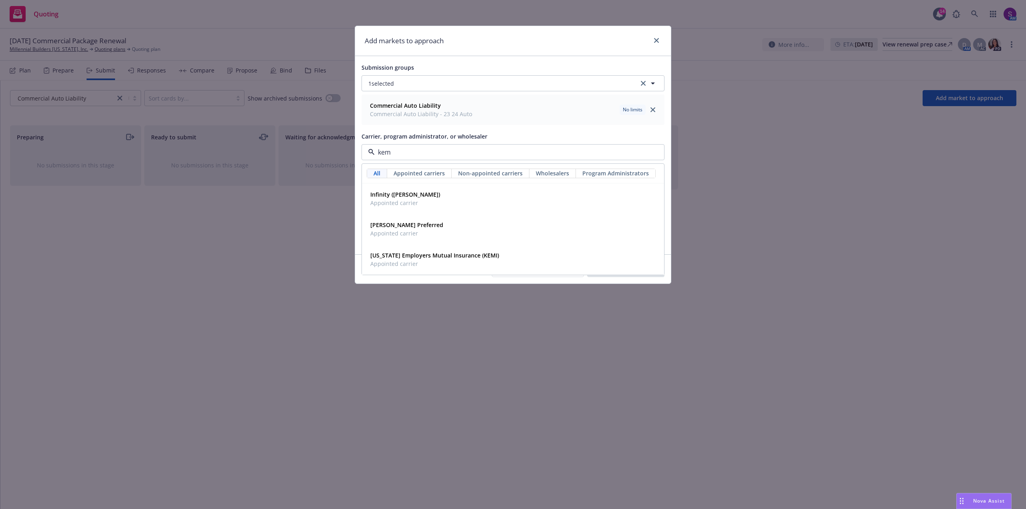
type input "kemp"
click at [414, 230] on span "Appointed carrier" at bounding box center [406, 233] width 73 height 8
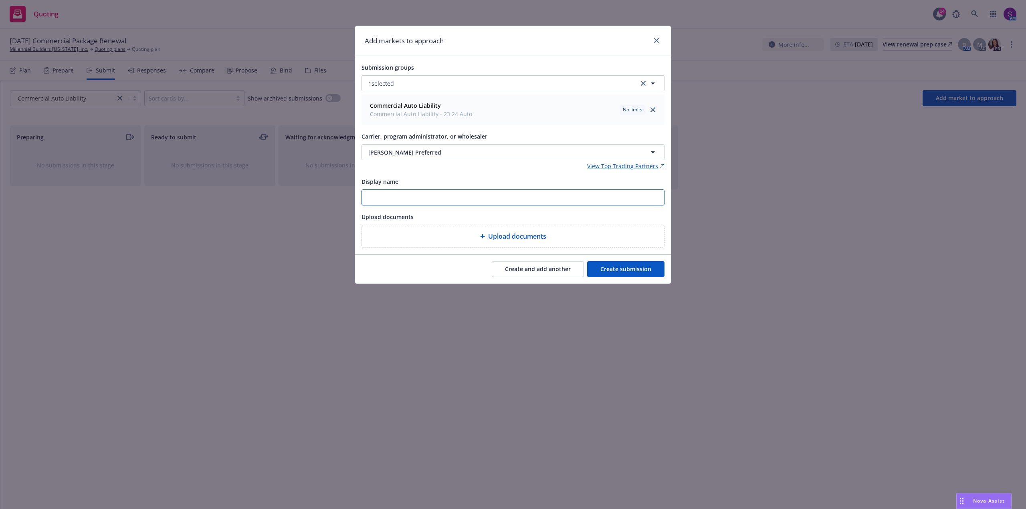
click at [411, 194] on input "Display name" at bounding box center [513, 197] width 302 height 15
type input "Revised Autos"
click at [629, 269] on button "Create submission" at bounding box center [625, 269] width 77 height 16
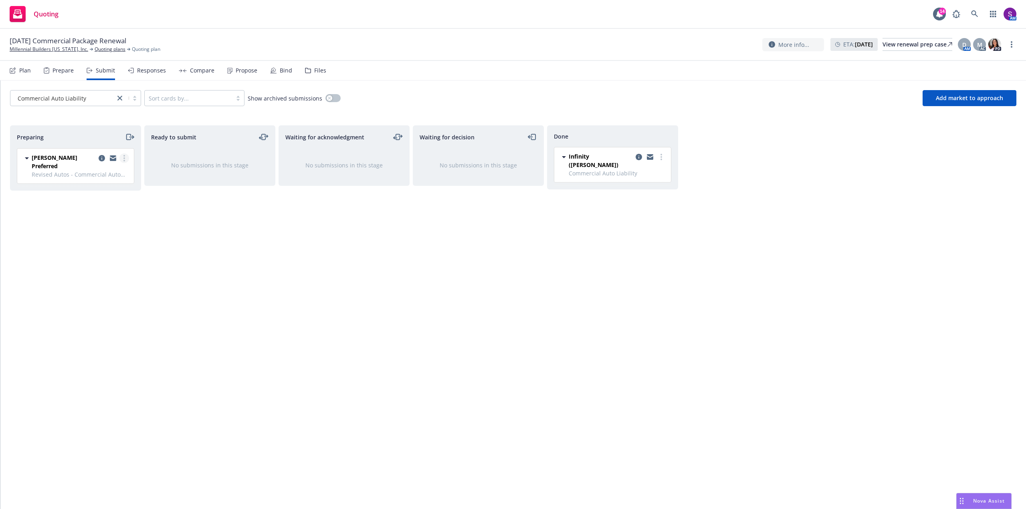
click at [124, 159] on circle "more" at bounding box center [124, 158] width 2 height 2
click at [112, 176] on span "Complete preparation" at bounding box center [87, 175] width 79 height 8
click at [259, 159] on link "more" at bounding box center [259, 158] width 10 height 10
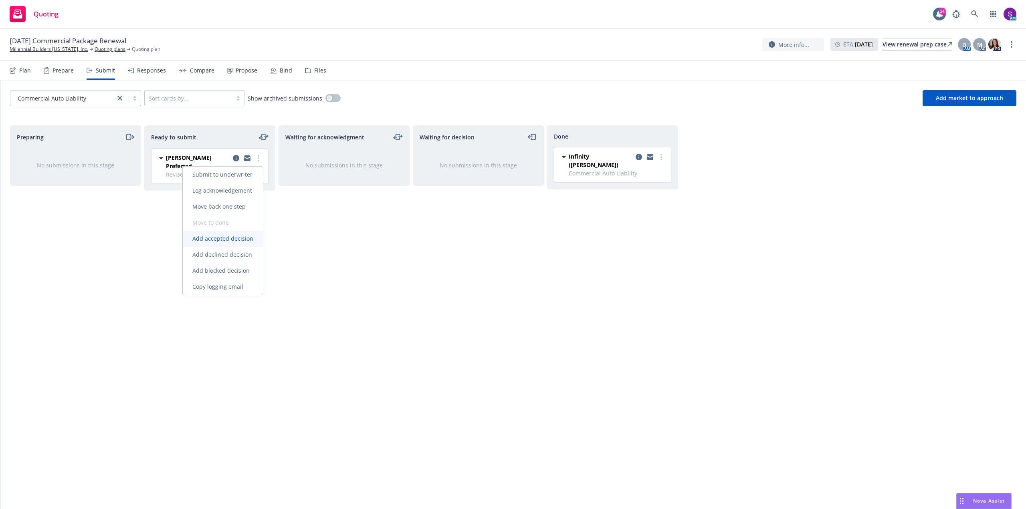
click at [250, 235] on span "Add accepted decision" at bounding box center [223, 239] width 80 height 8
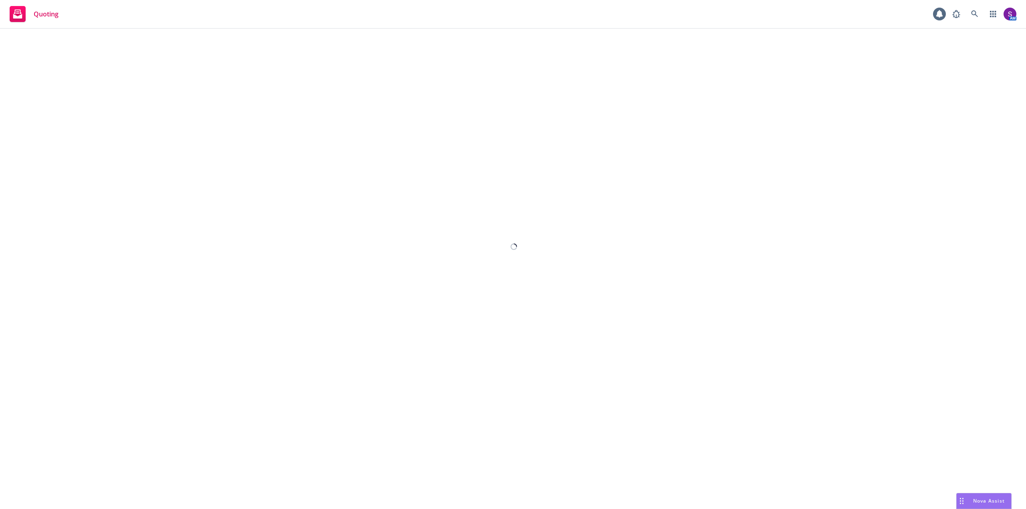
select select "12"
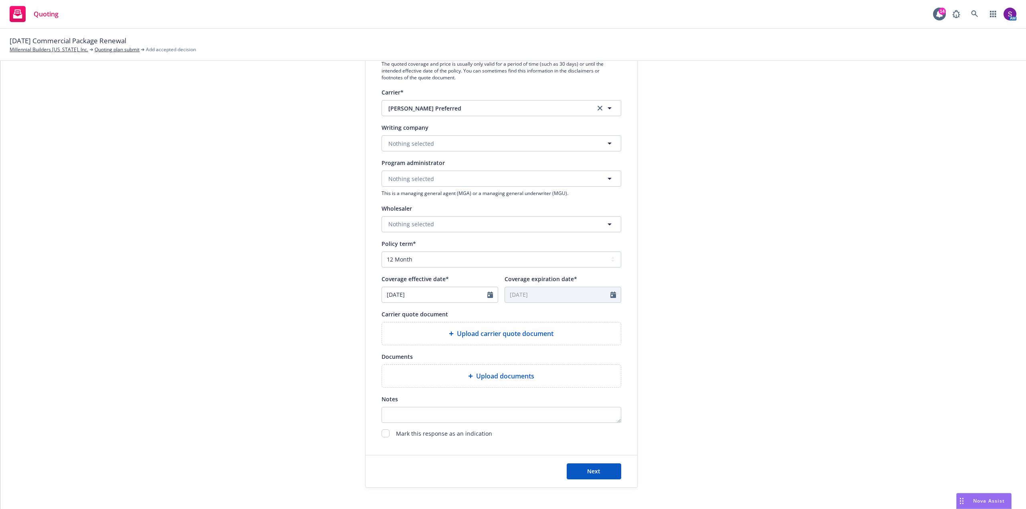
scroll to position [160, 0]
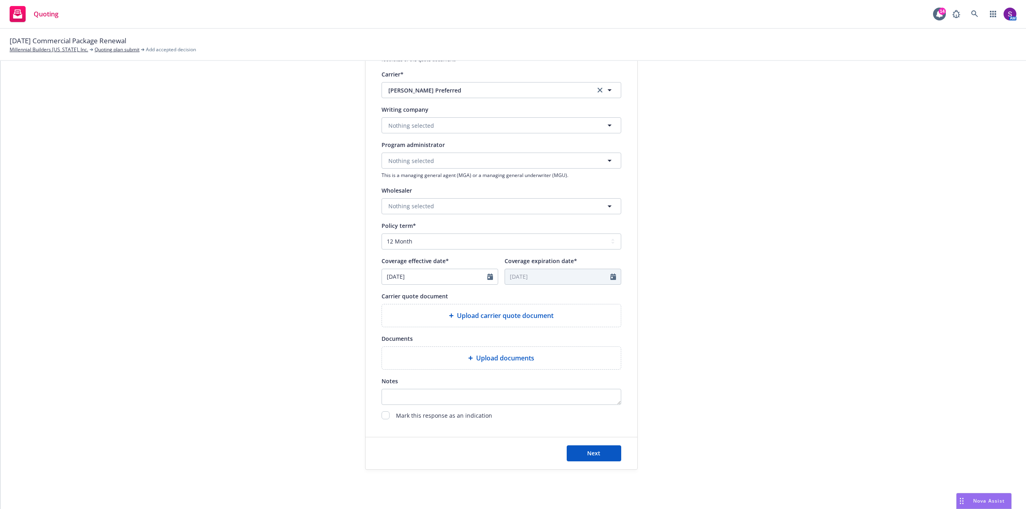
click at [480, 316] on span "Upload carrier quote document" at bounding box center [505, 316] width 97 height 10
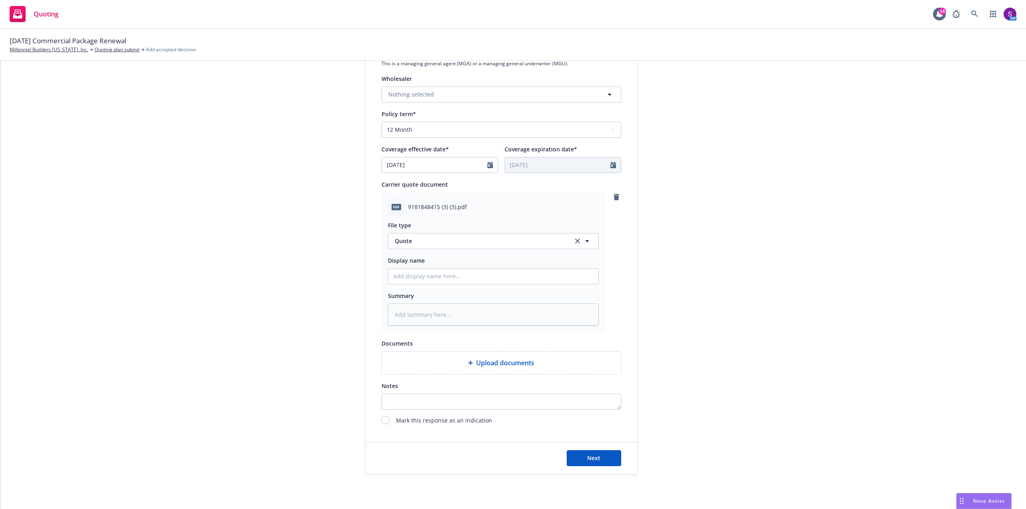
scroll to position [280, 0]
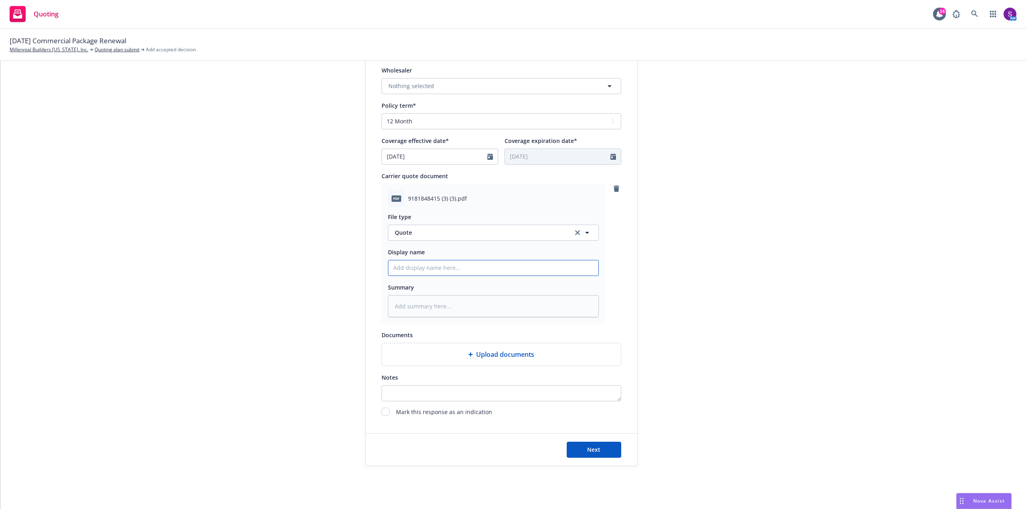
click at [416, 266] on input "Display name" at bounding box center [493, 267] width 210 height 15
type textarea "x"
type input "A"
type textarea "x"
type input "Au"
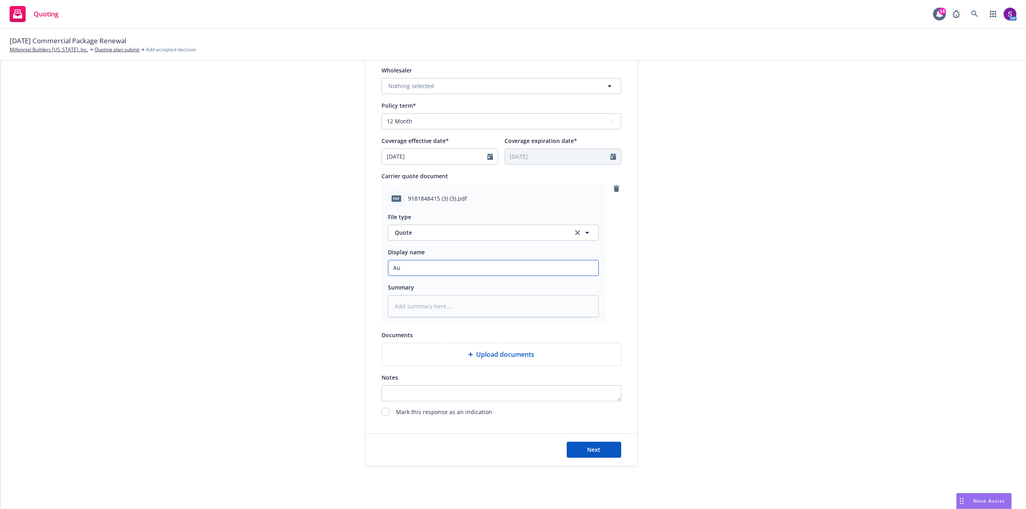
type textarea "x"
type input "Aut"
type textarea "x"
type input "Auto"
type textarea "x"
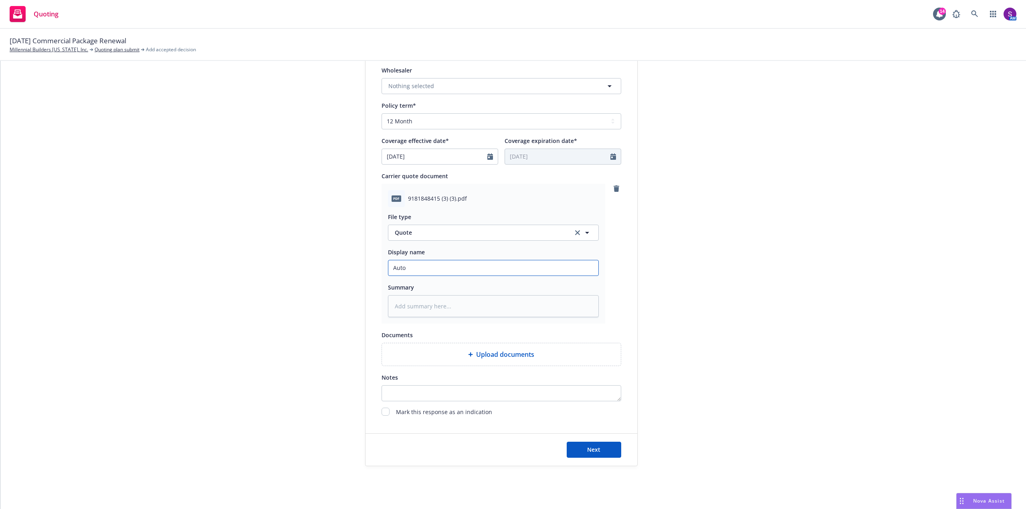
type input "Auto"
type textarea "x"
type input "Auto P"
type textarea "x"
type input "Auto Pr"
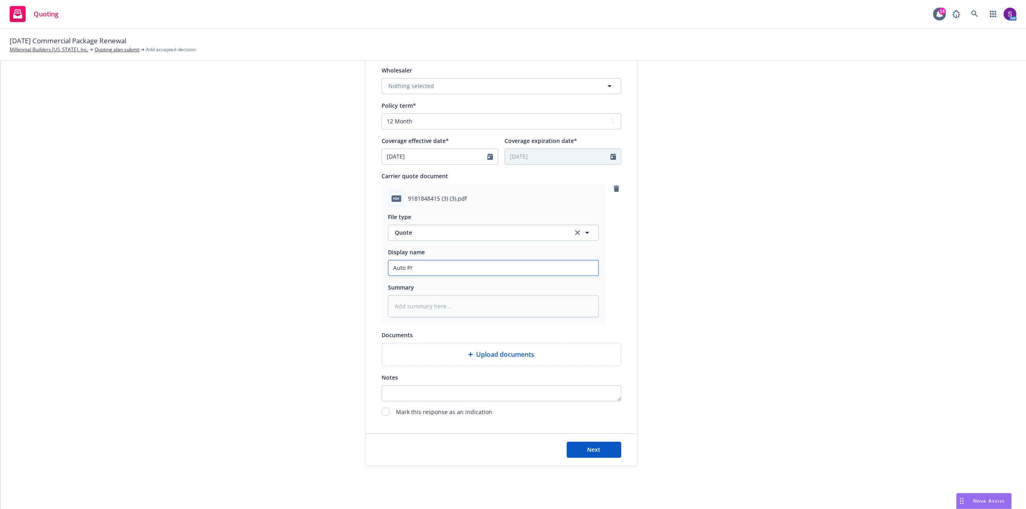
type textarea "x"
type input "Auto Pro"
type textarea "x"
type input "Auto Prop"
type textarea "x"
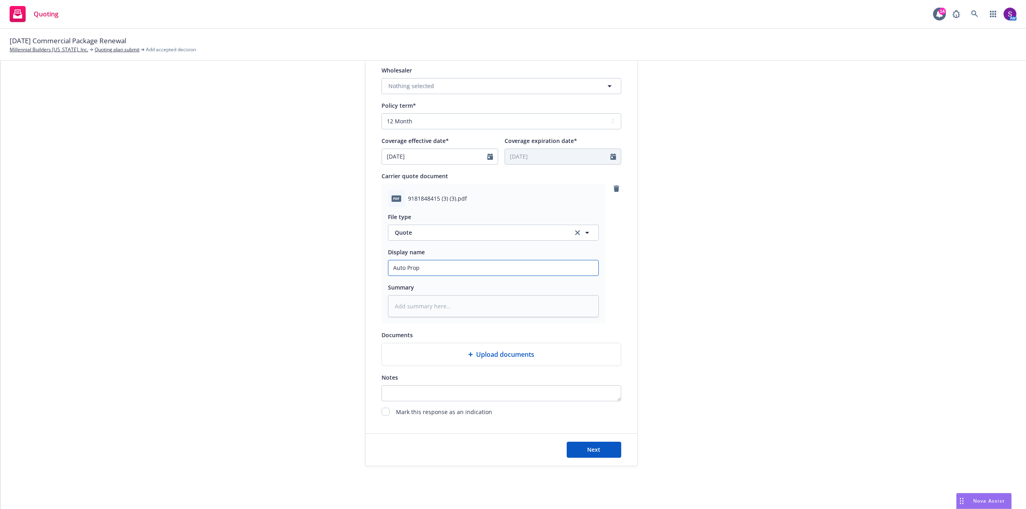
type input "Auto Propo"
type textarea "x"
type input "Auto Propos"
type textarea "x"
type input "Auto Proposa"
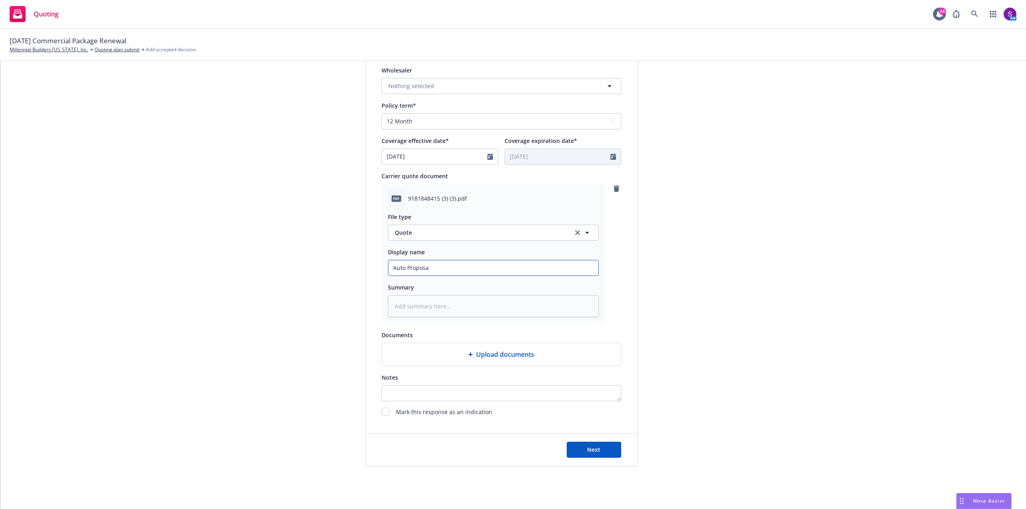
type textarea "x"
type input "Auto Proposal"
type textarea "x"
type input "Auto Proposal"
type textarea "x"
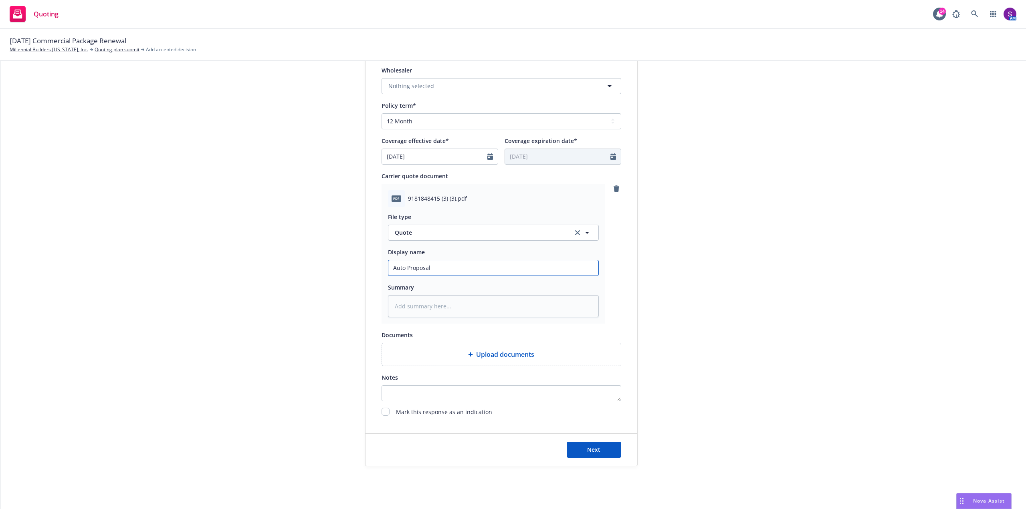
type input "Auto Proposal r"
type textarea "x"
type input "Auto Proposal re"
type textarea "x"
type input "Auto Proposal rev"
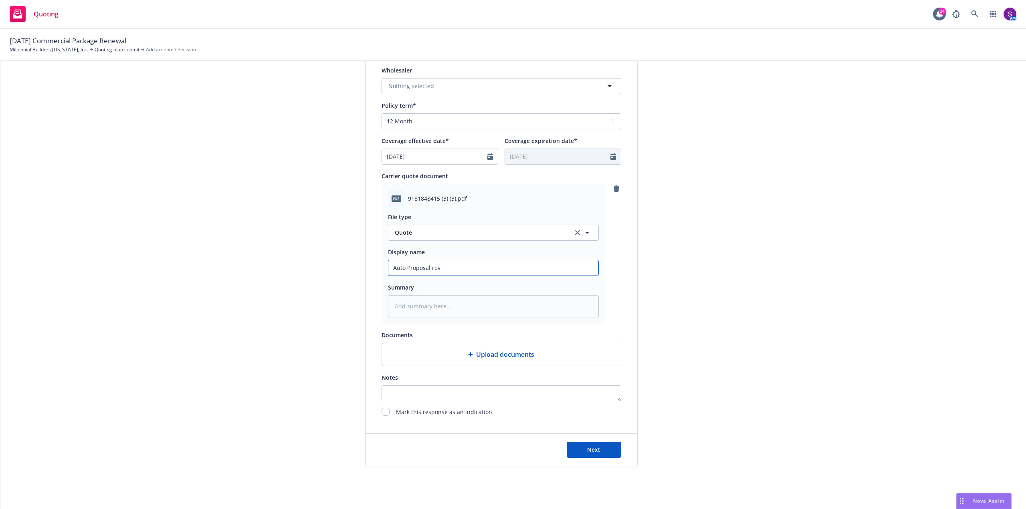
type textarea "x"
type input "Auto Proposal revi"
type textarea "x"
type input "Auto Proposal revis"
type textarea "x"
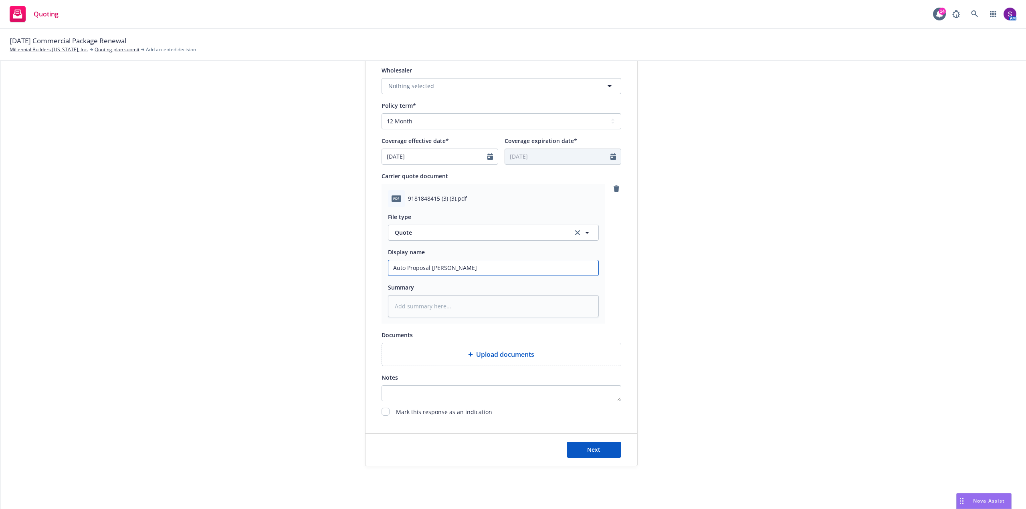
type input "Auto Proposal revise"
type textarea "x"
type input "Auto Proposal revised"
type textarea "x"
type input "Auto Proposal revised"
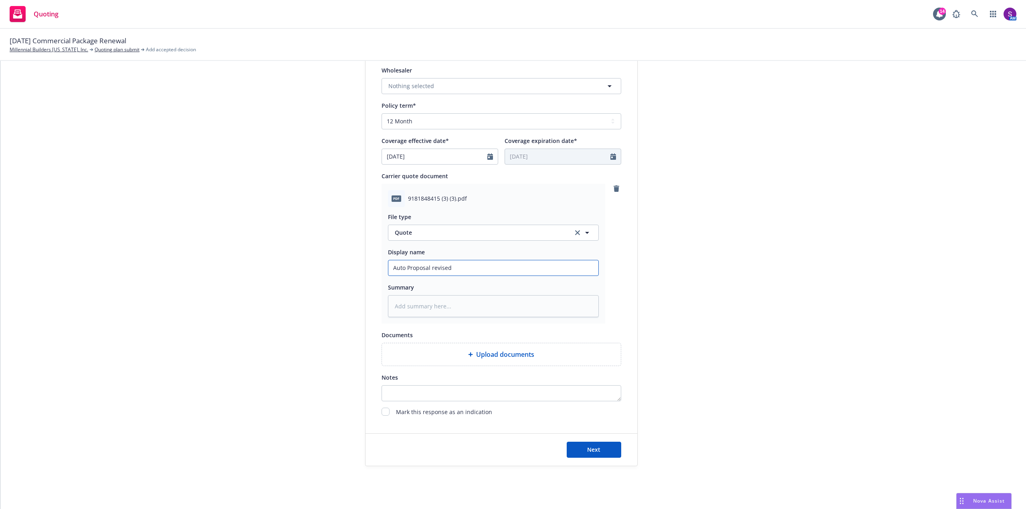
type textarea "x"
type input "Auto Proposal revised A"
type textarea "x"
type input "Auto Proposal revised Au"
type textarea "x"
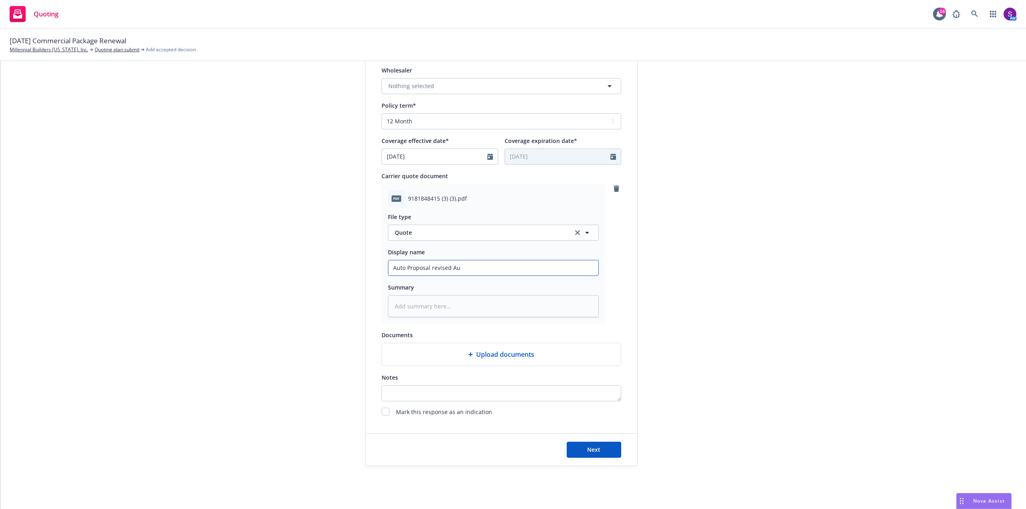
type input "Auto Proposal revised Aut"
type textarea "x"
type input "Auto Proposal revised Auto"
type textarea "x"
type input "Auto Proposal revised Auto"
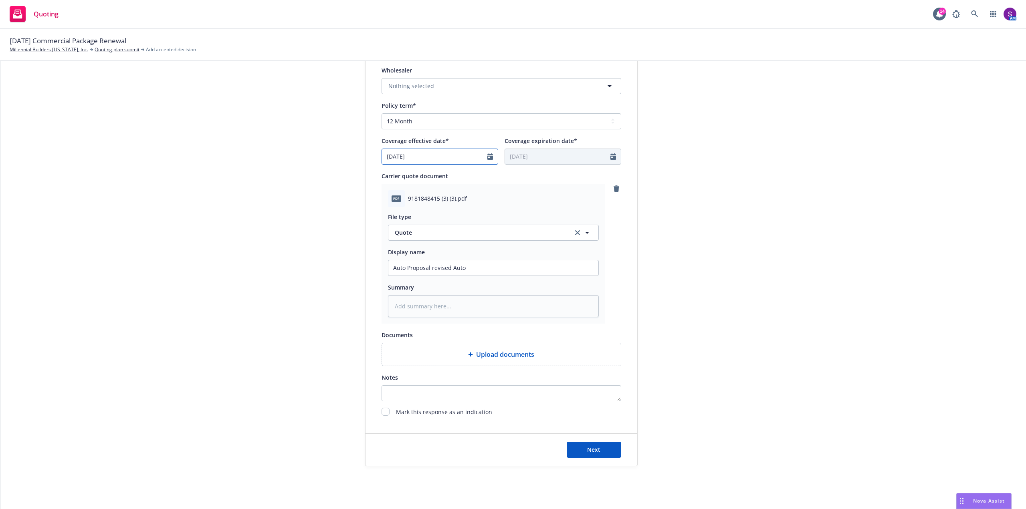
click at [487, 157] on icon "Calendar" at bounding box center [490, 156] width 6 height 6
click at [466, 177] on button "button" at bounding box center [471, 176] width 10 height 10
select select "8"
click at [415, 225] on span "12" at bounding box center [417, 227] width 11 height 10
type input "08/12/2025"
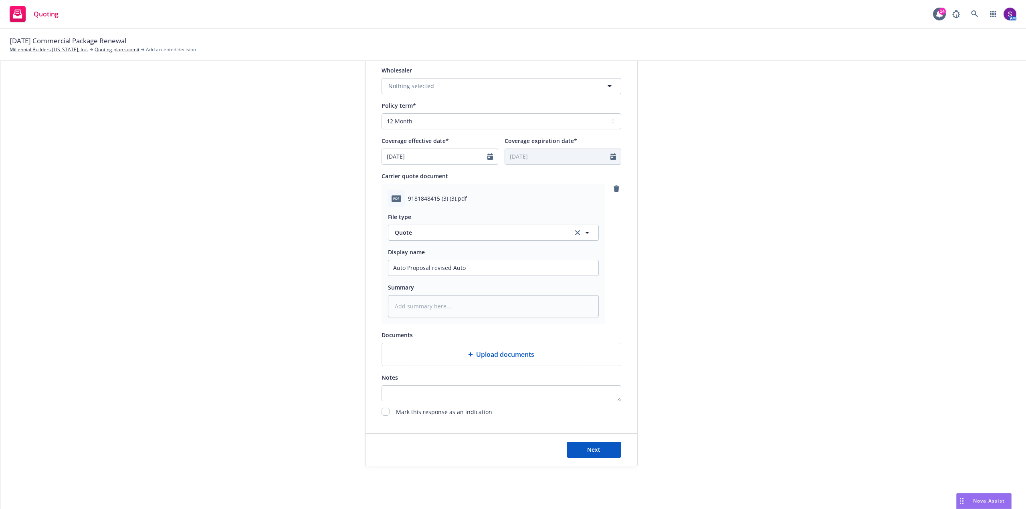
type input "08/12/2026"
click at [598, 447] on button "Next" at bounding box center [593, 450] width 54 height 16
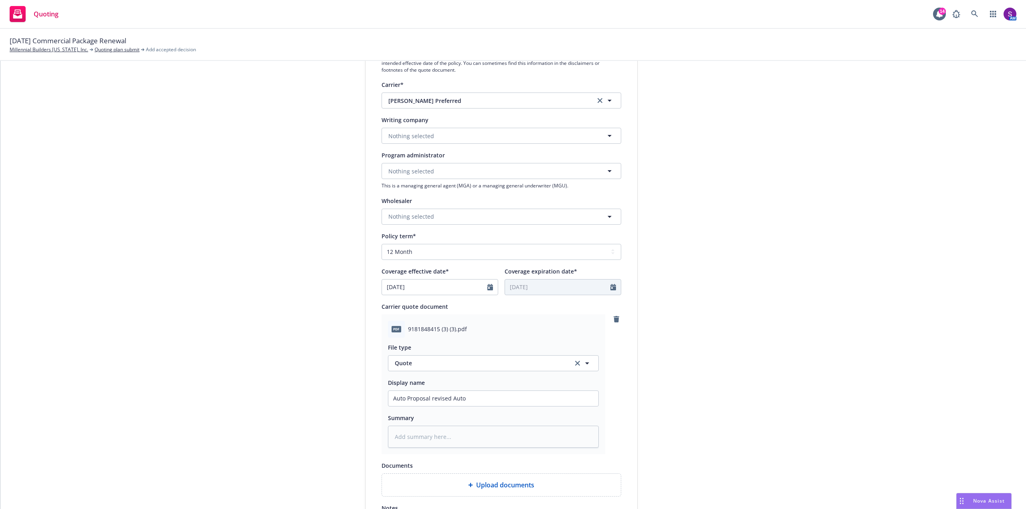
scroll to position [120, 0]
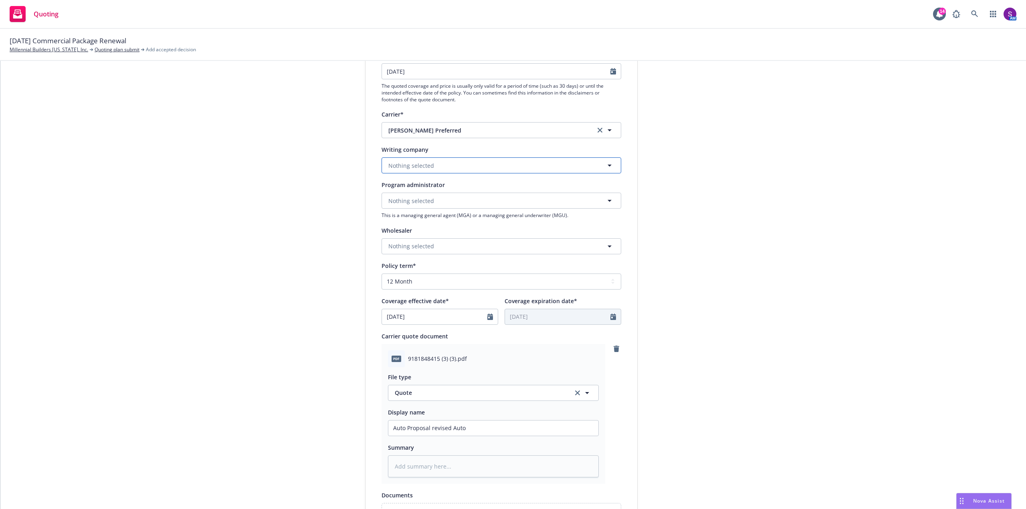
click at [423, 163] on span "Nothing selected" at bounding box center [411, 165] width 46 height 8
type textarea "x"
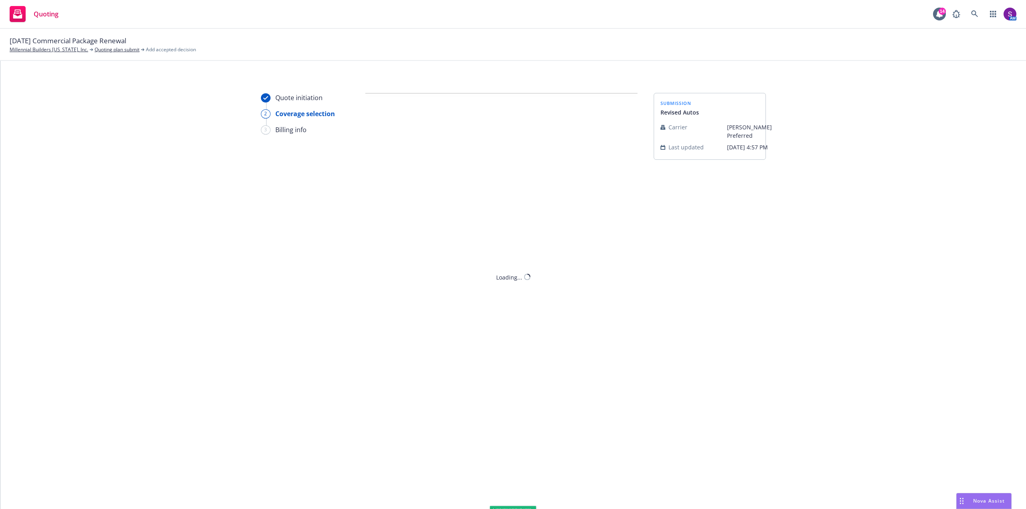
scroll to position [0, 0]
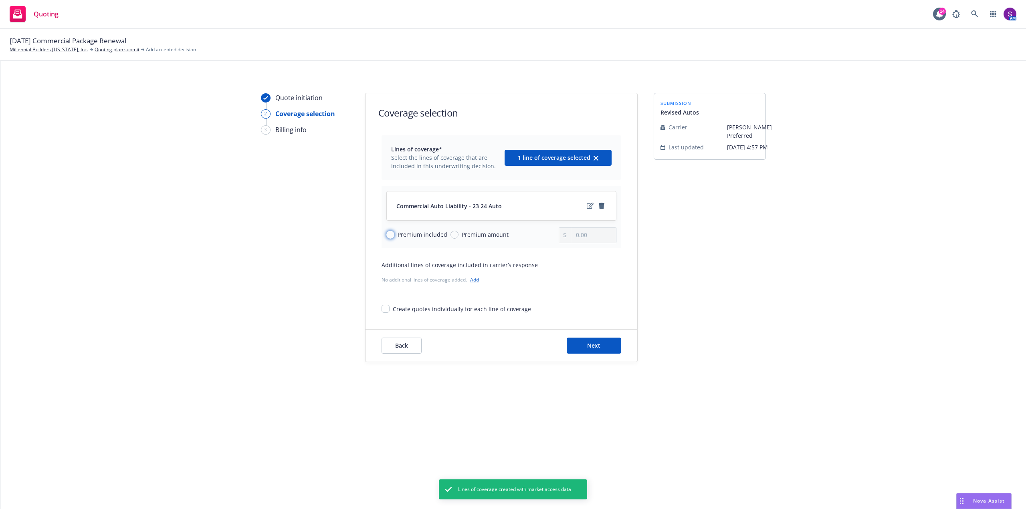
click at [391, 237] on input "Premium included" at bounding box center [390, 235] width 8 height 8
radio input "true"
click at [601, 347] on button "Next" at bounding box center [593, 346] width 54 height 16
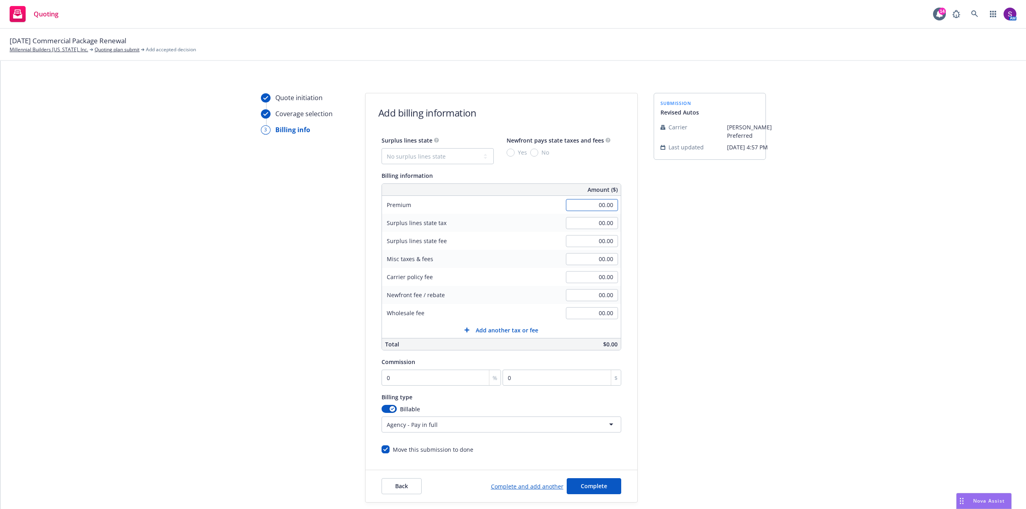
click at [607, 204] on input "00.00" at bounding box center [592, 205] width 52 height 12
type input "18,294.00"
click at [490, 250] on div "Misc taxes & fees" at bounding box center [442, 259] width 120 height 18
click at [411, 377] on input "0" at bounding box center [441, 378] width 120 height 16
type input "1"
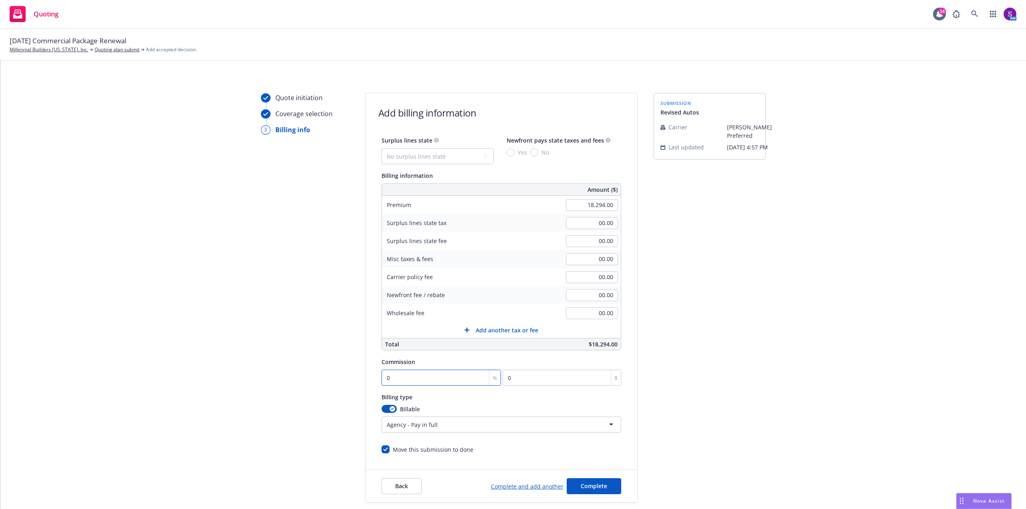
type input "182.94"
type input "12"
type input "2195.28"
type input "12"
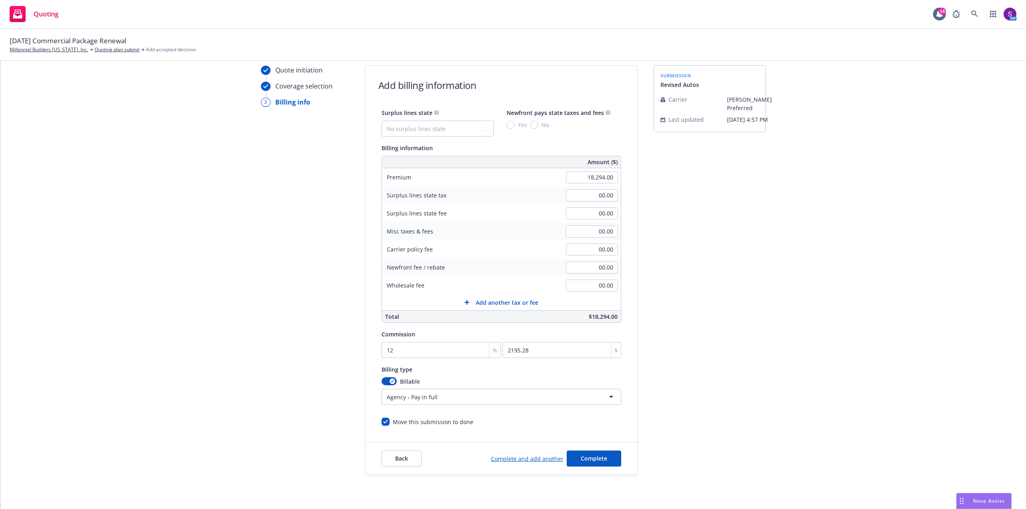
scroll to position [45, 0]
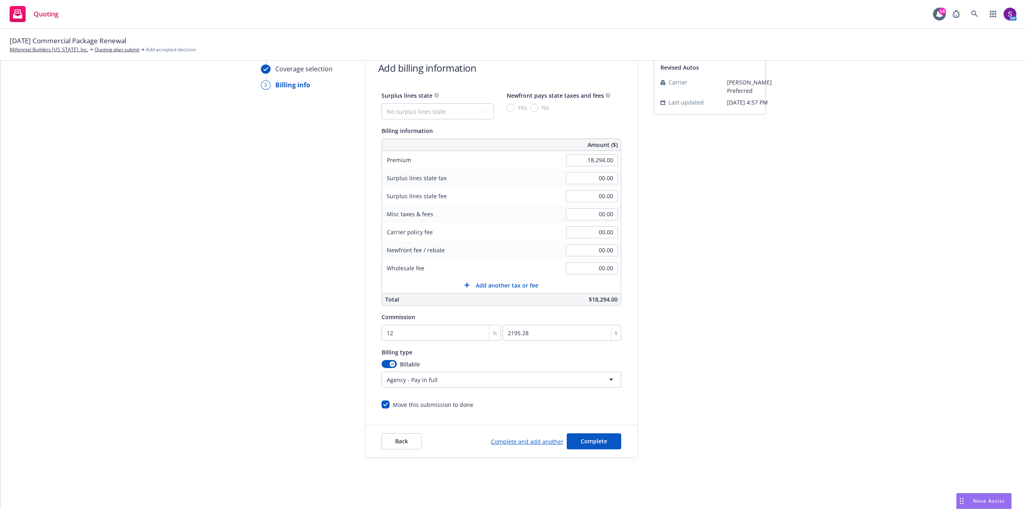
click at [433, 382] on html "Quoting 14 AM 07/21/25 Commercial Package Renewal Millennial Builders Californi…" at bounding box center [513, 254] width 1026 height 509
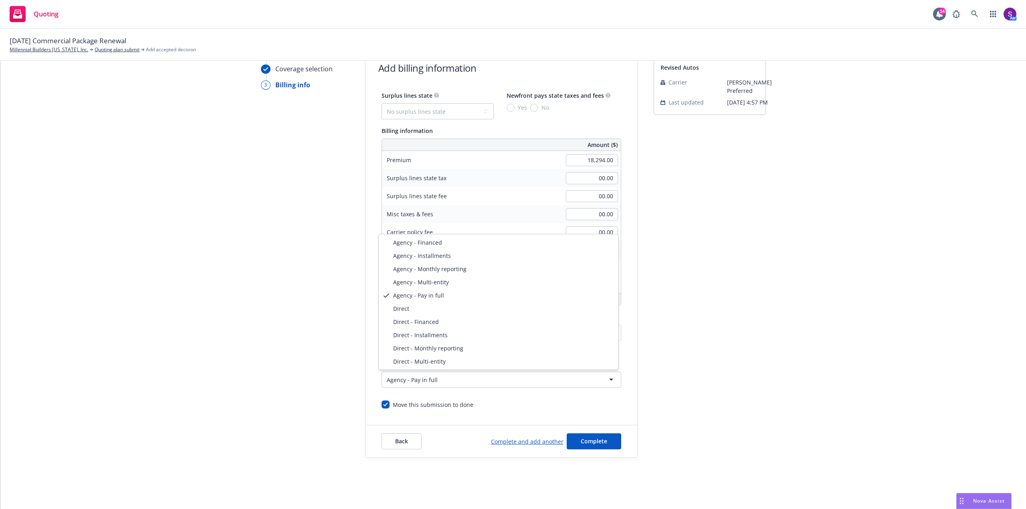
select select "DIRECT"
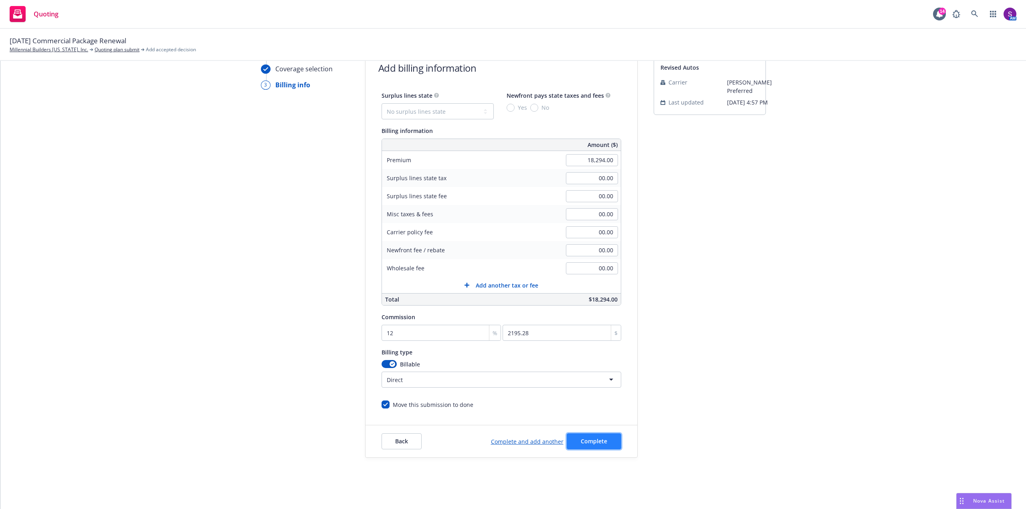
click at [596, 439] on span "Complete" at bounding box center [593, 441] width 26 height 8
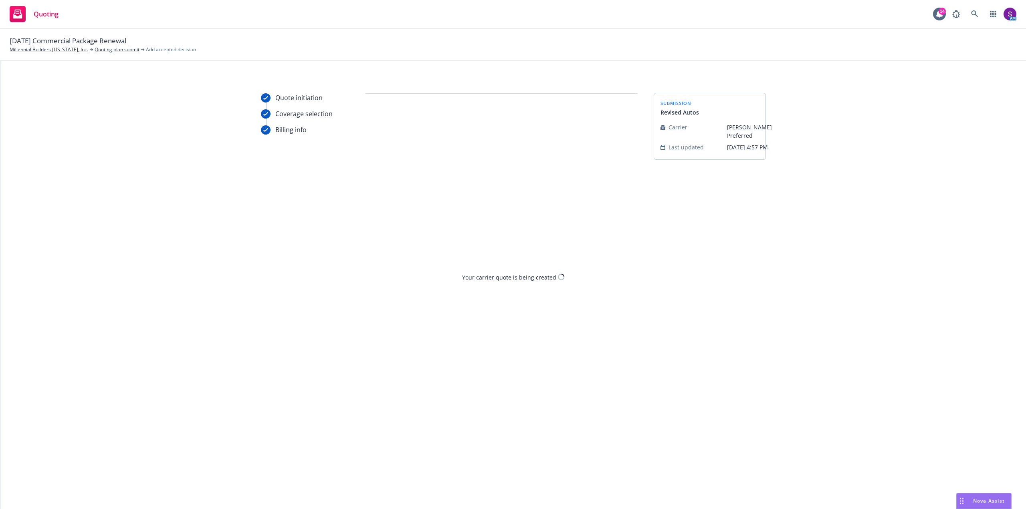
scroll to position [0, 0]
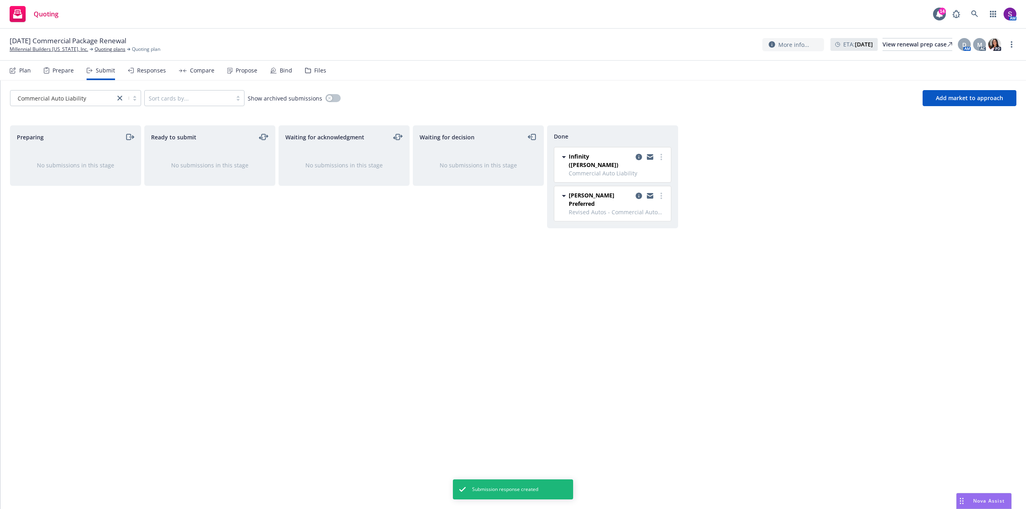
click at [244, 73] on div "Propose" at bounding box center [247, 70] width 22 height 6
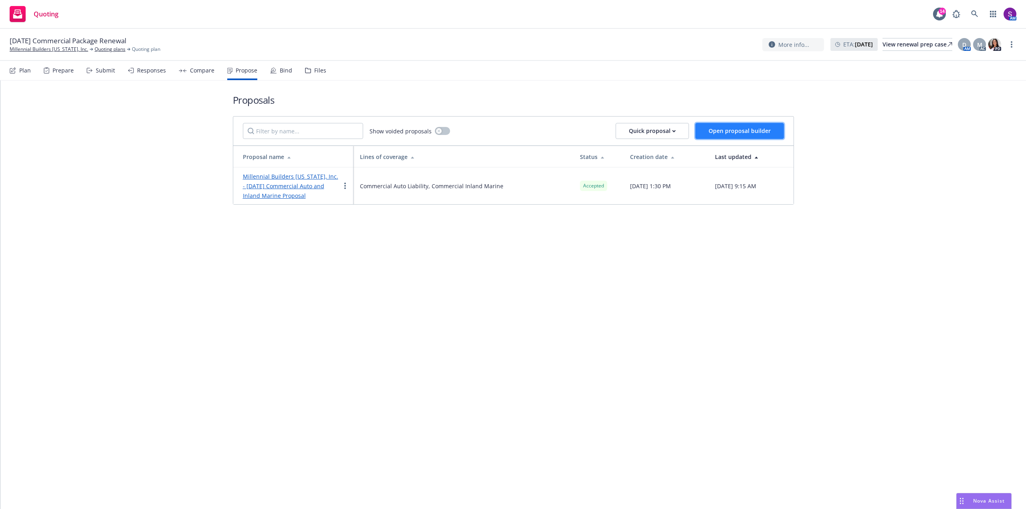
click at [721, 130] on span "Open proposal builder" at bounding box center [739, 131] width 62 height 8
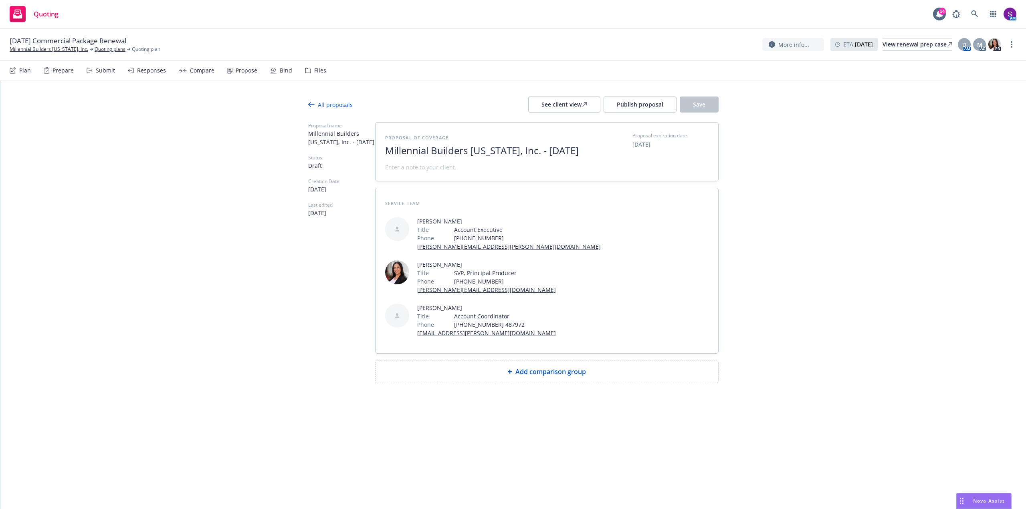
click at [556, 154] on span "Millennial Builders California, Inc. - August 2025" at bounding box center [483, 151] width 196 height 12
drag, startPoint x: 429, startPoint y: 164, endPoint x: 378, endPoint y: 164, distance: 50.9
click at [378, 164] on div "Proposal of coverage Millennial Builders California, Inc. - August 2025 Proposa…" at bounding box center [546, 152] width 343 height 58
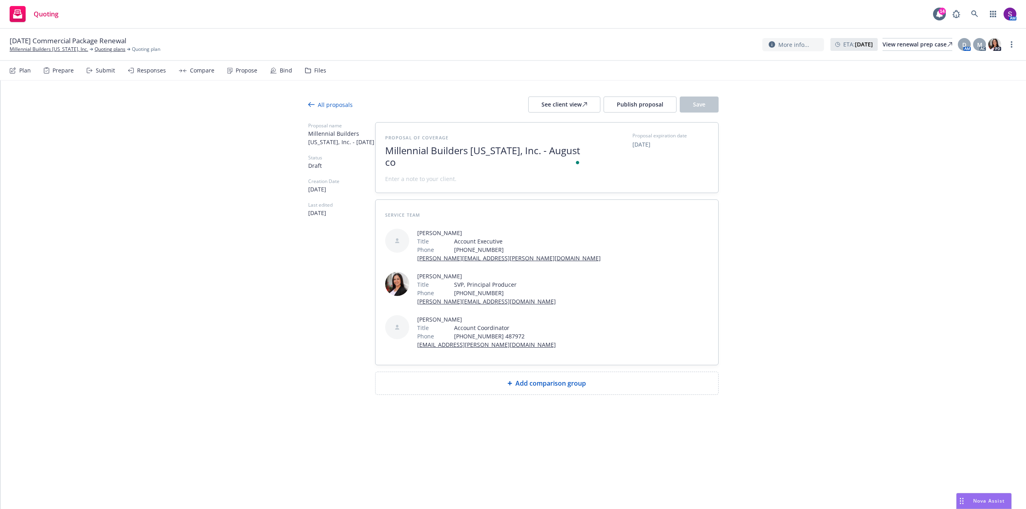
scroll to position [0, 0]
click at [508, 381] on icon at bounding box center [509, 383] width 5 height 5
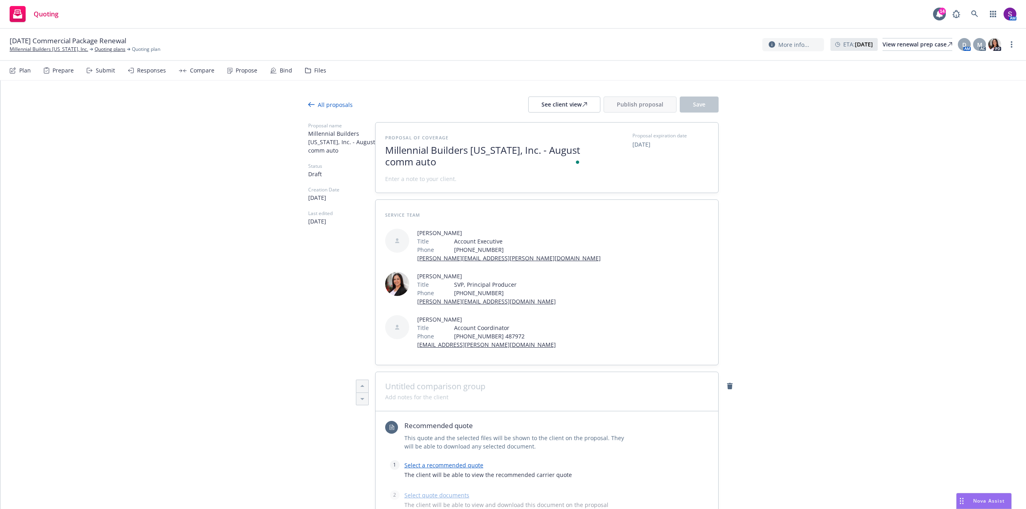
click at [444, 462] on link "Select a recommended quote" at bounding box center [443, 466] width 79 height 8
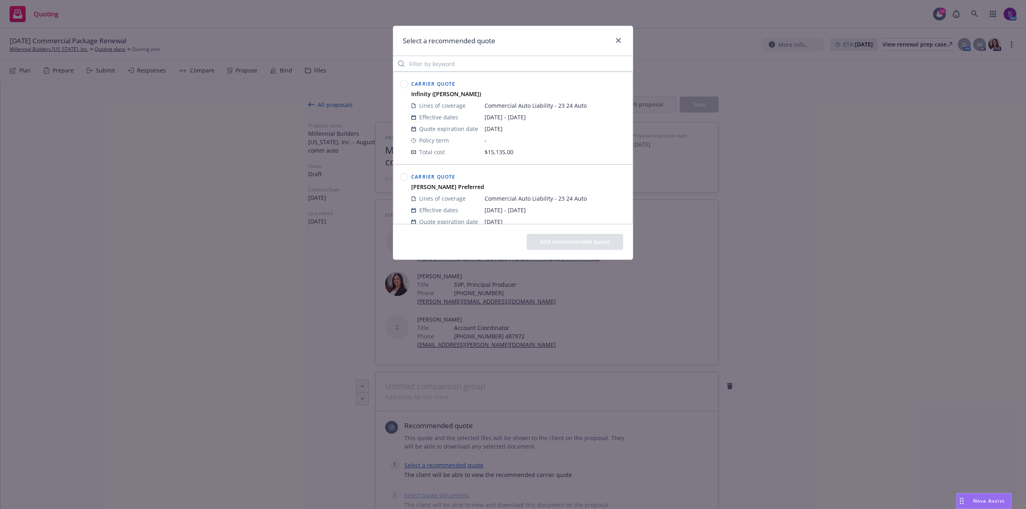
click at [406, 178] on circle at bounding box center [404, 177] width 8 height 8
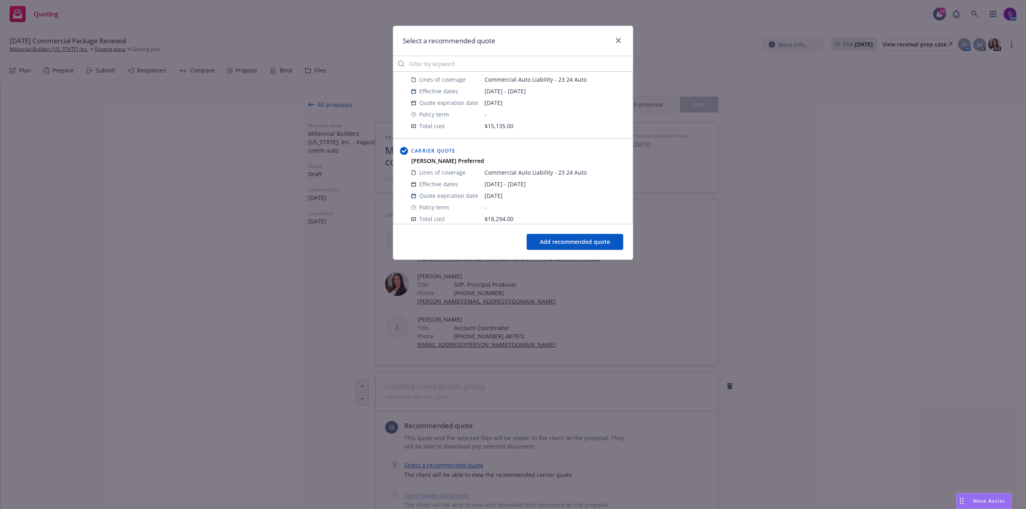
scroll to position [40, 0]
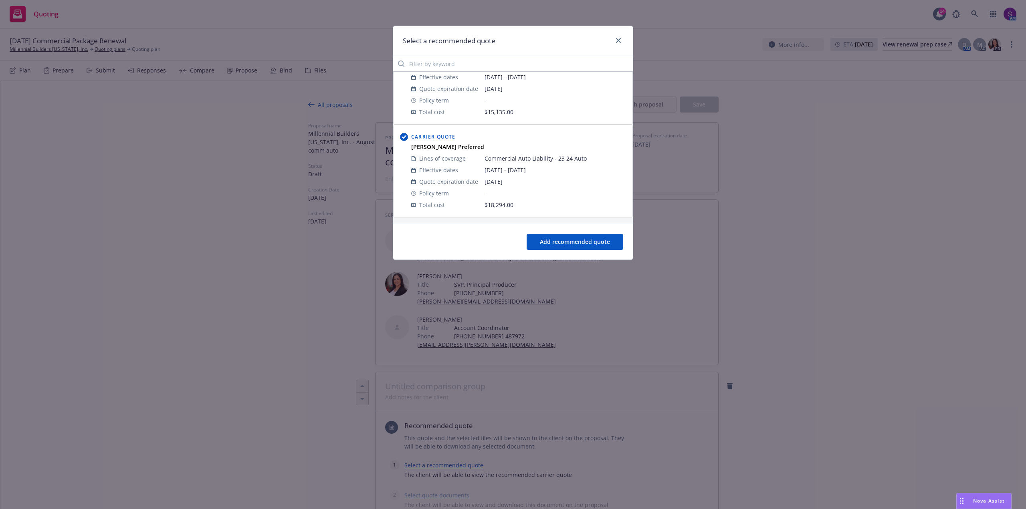
click at [591, 248] on button "Add recommended quote" at bounding box center [574, 242] width 97 height 16
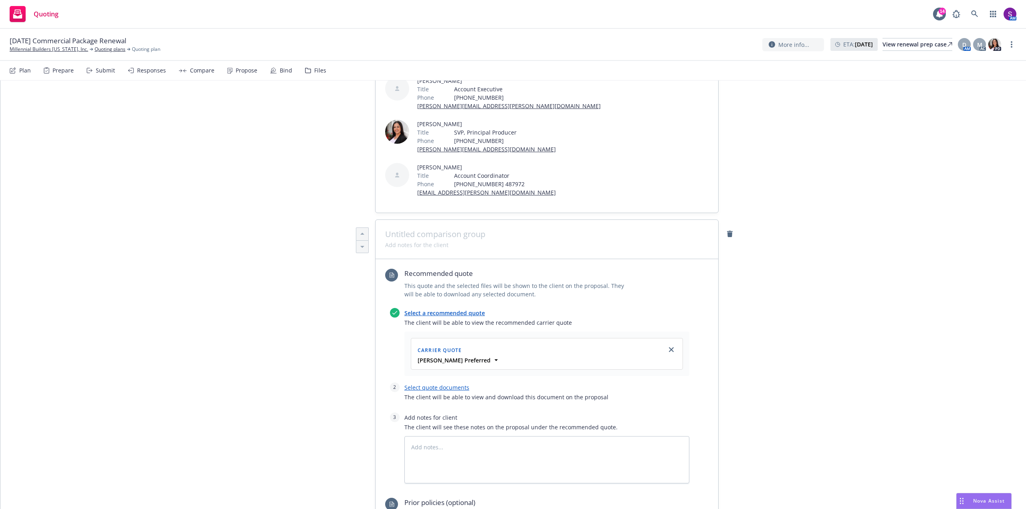
scroll to position [0, 0]
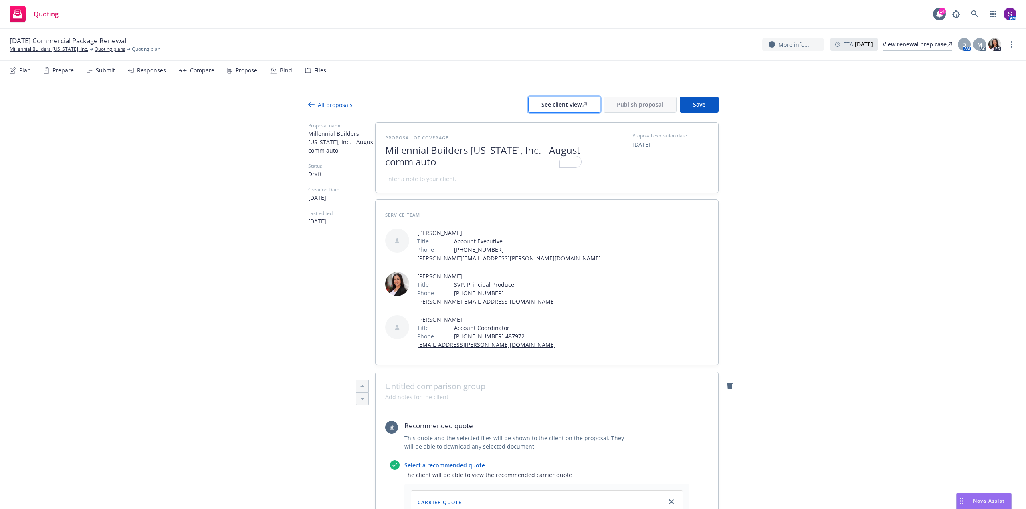
click at [554, 105] on div "See client view" at bounding box center [564, 104] width 46 height 15
click at [633, 102] on span "Publish proposal" at bounding box center [640, 105] width 46 height 8
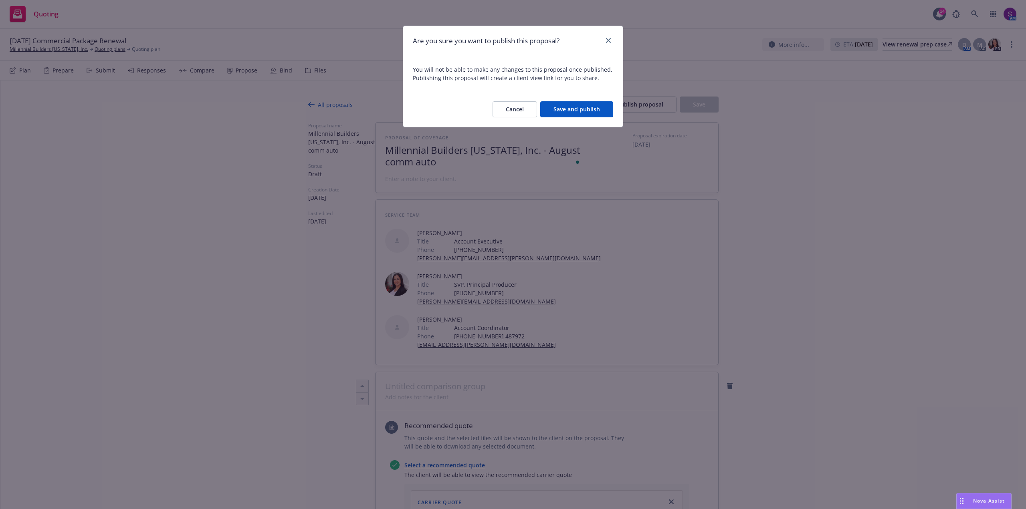
click at [592, 109] on button "Save and publish" at bounding box center [576, 109] width 73 height 16
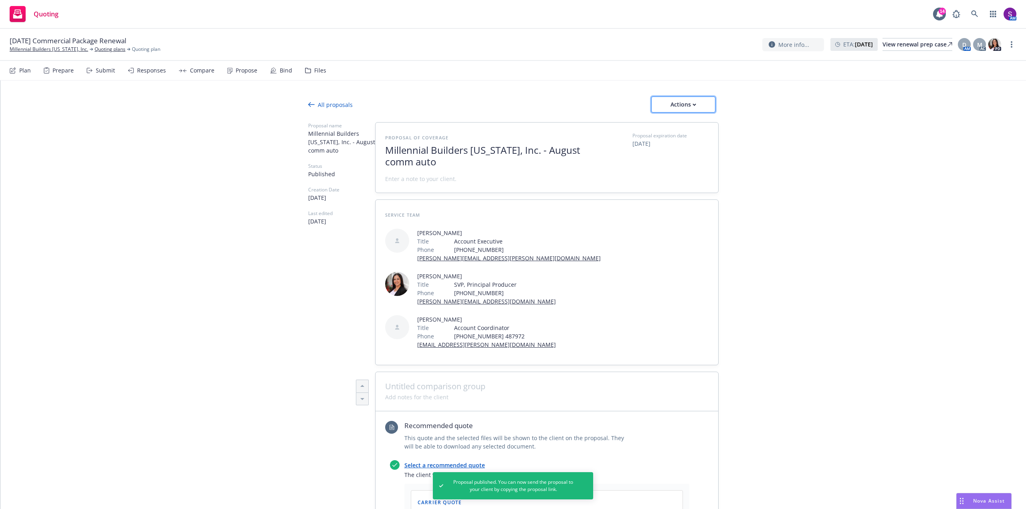
click at [678, 106] on div "Actions" at bounding box center [683, 104] width 38 height 15
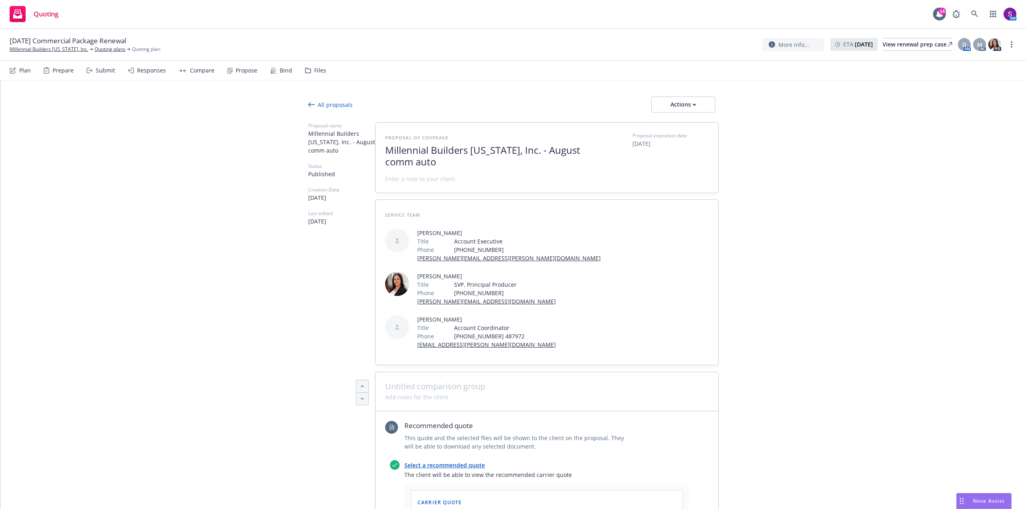
click at [280, 67] on div "Bind" at bounding box center [286, 70] width 12 height 6
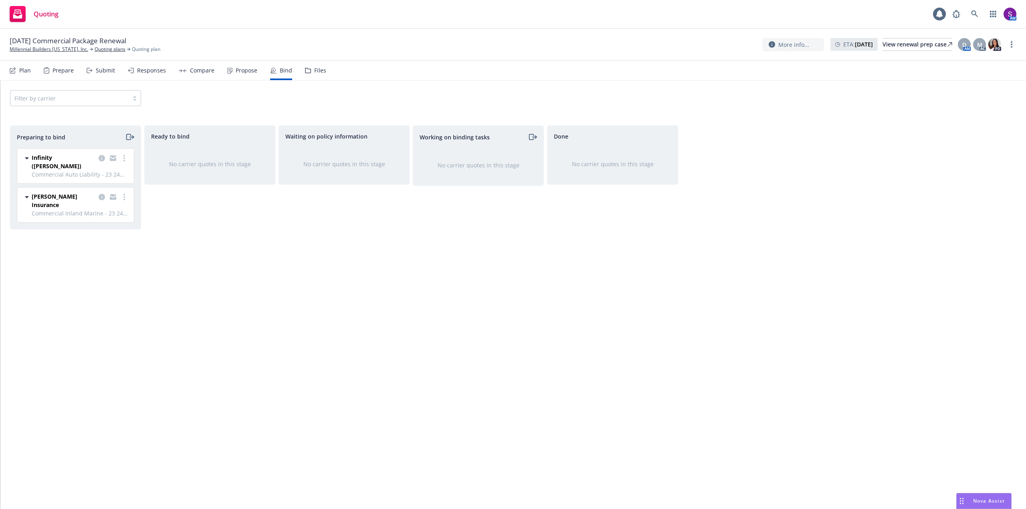
click at [237, 69] on div "Propose" at bounding box center [247, 70] width 22 height 6
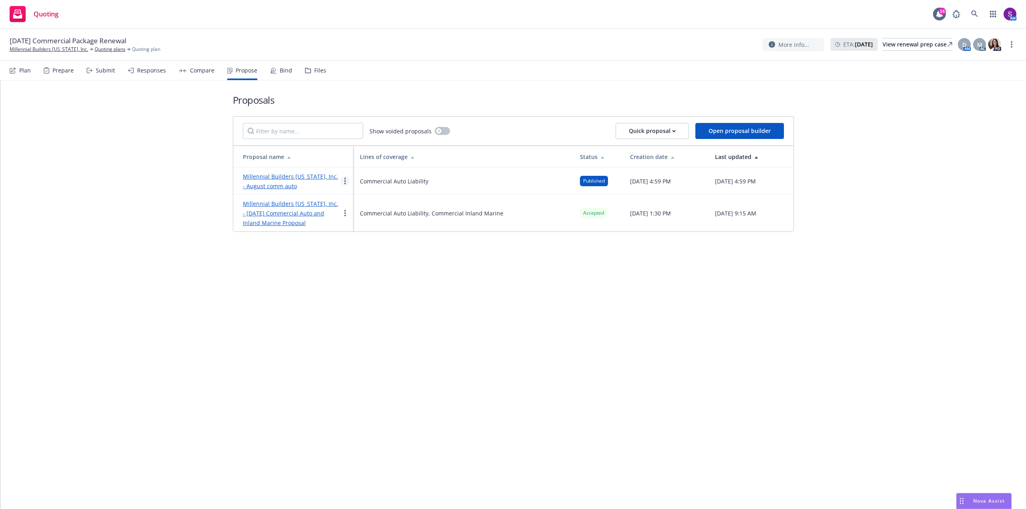
click at [343, 181] on link "more" at bounding box center [345, 181] width 10 height 10
click at [345, 181] on circle "more" at bounding box center [345, 181] width 2 height 2
click at [370, 229] on span "Log client response" at bounding box center [376, 233] width 71 height 8
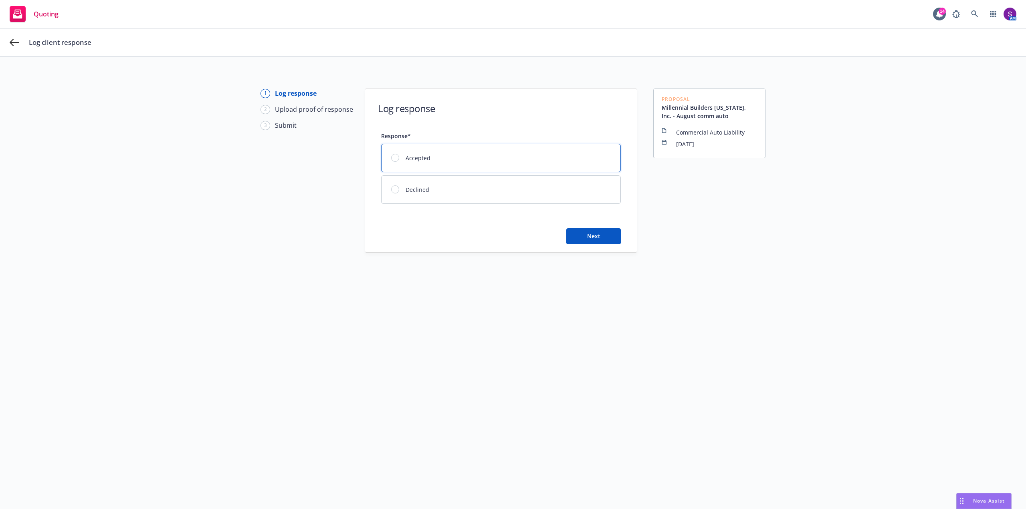
click at [391, 158] on div at bounding box center [395, 158] width 8 height 8
click at [590, 236] on span "Next" at bounding box center [593, 236] width 13 height 8
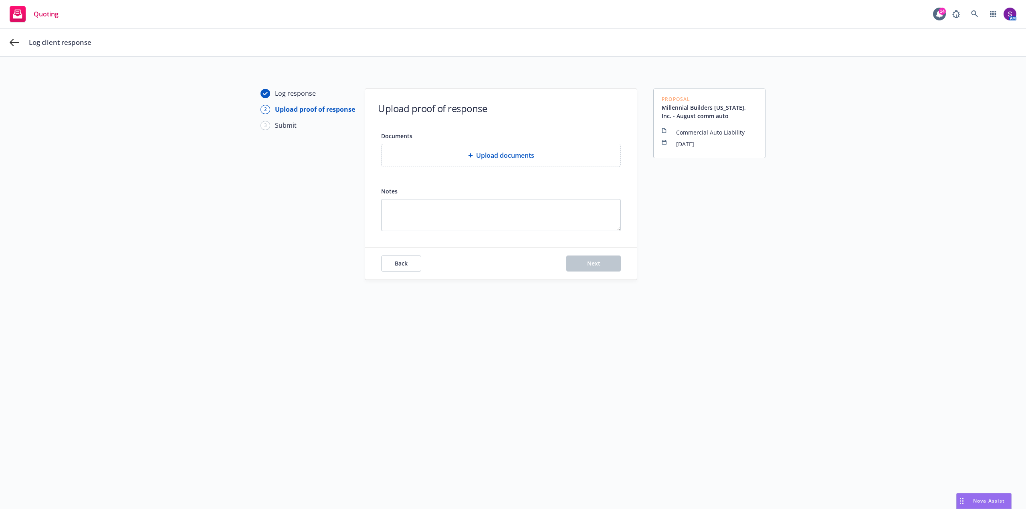
click at [462, 158] on div "Upload documents" at bounding box center [501, 156] width 226 height 10
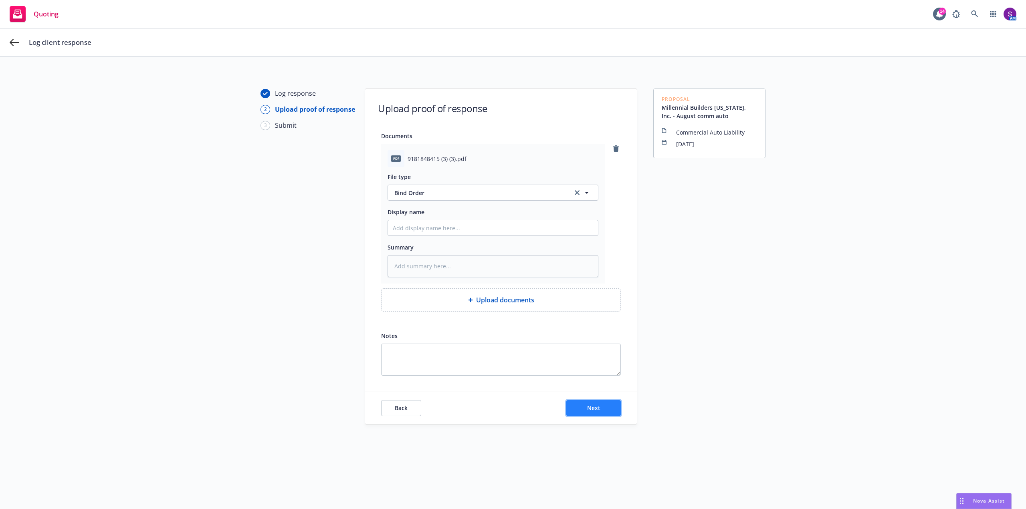
click at [593, 411] on span "Next" at bounding box center [593, 408] width 13 height 8
type textarea "x"
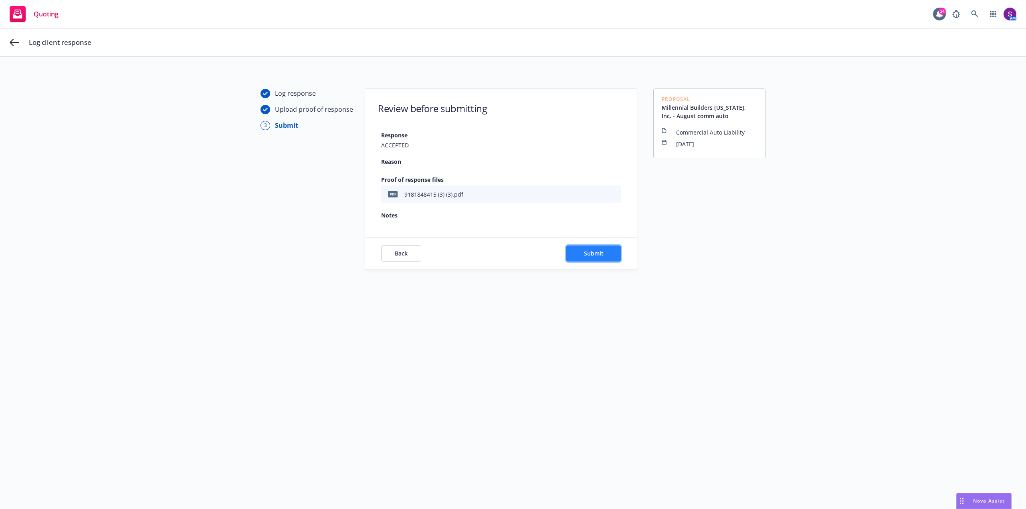
click at [597, 255] on span "Submit" at bounding box center [594, 254] width 20 height 8
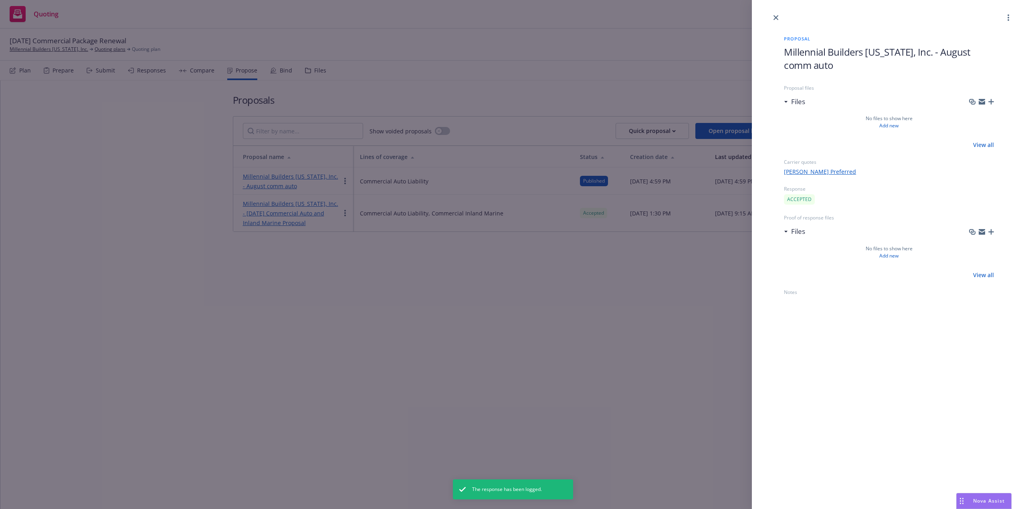
click at [297, 50] on div "Proposal Millennial Builders California, Inc. - August comm auto Proposal files…" at bounding box center [513, 254] width 1026 height 509
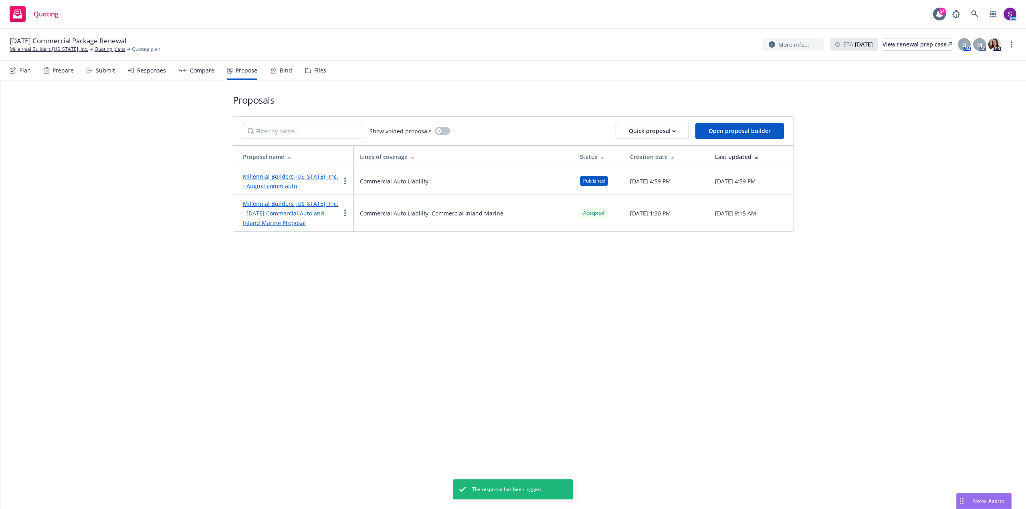
click at [280, 75] on div "Bind" at bounding box center [281, 70] width 22 height 19
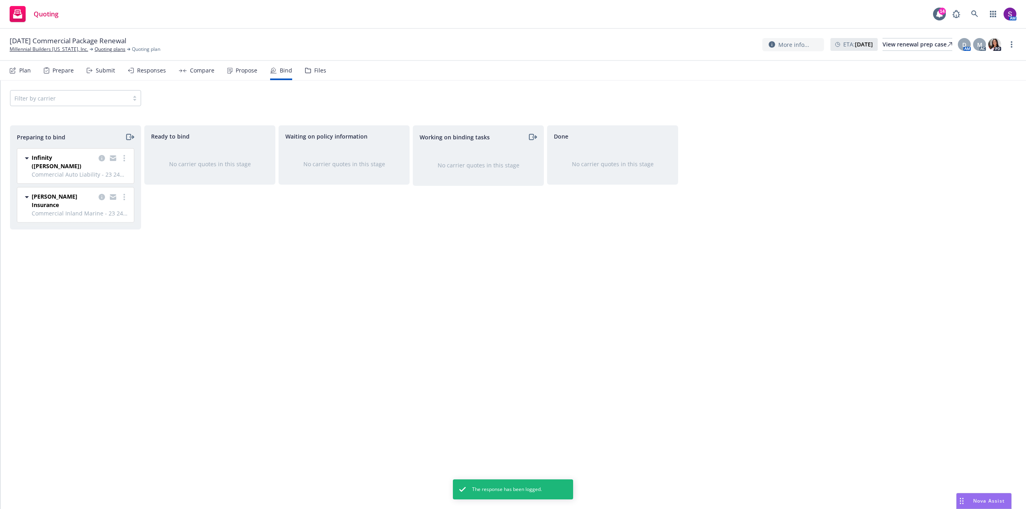
click at [244, 74] on div "Propose" at bounding box center [247, 70] width 22 height 6
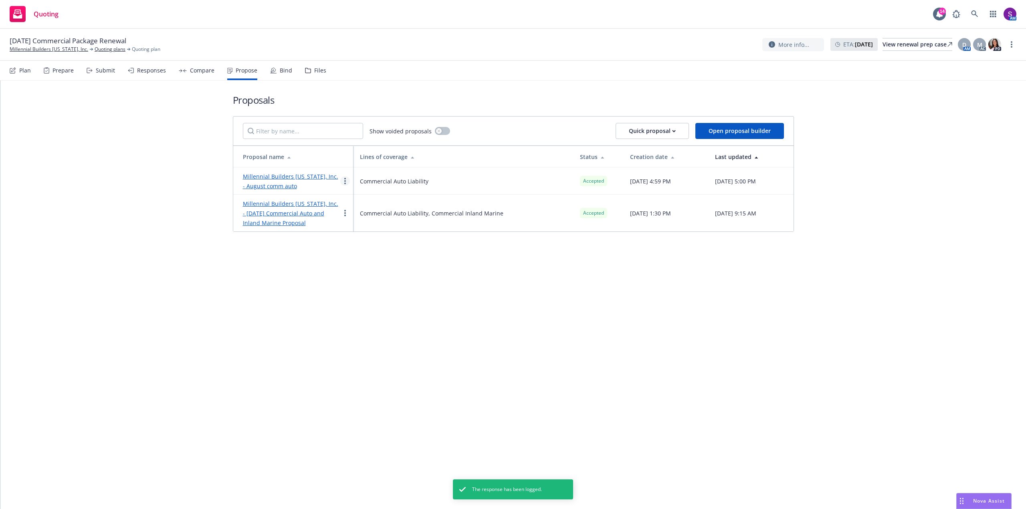
click at [345, 185] on link "more" at bounding box center [345, 181] width 10 height 10
click at [180, 266] on div "Proposals Show voided proposals Quick proposal Open proposal builder Proposal n…" at bounding box center [512, 295] width 1025 height 429
click at [280, 70] on div "Bind" at bounding box center [286, 70] width 12 height 6
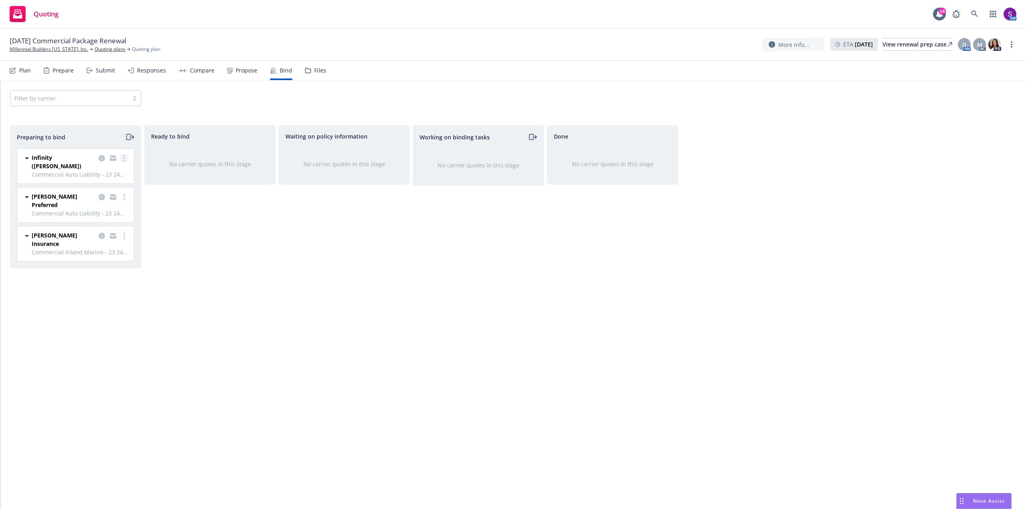
click at [126, 159] on link "more" at bounding box center [124, 158] width 10 height 10
click at [60, 163] on div "Infinity (Kemper)" at bounding box center [64, 161] width 64 height 17
click at [63, 214] on span "Kemper Preferred" at bounding box center [64, 220] width 64 height 17
click at [125, 212] on link "more" at bounding box center [124, 217] width 10 height 10
click at [108, 242] on span "Log bind order" at bounding box center [79, 244] width 59 height 8
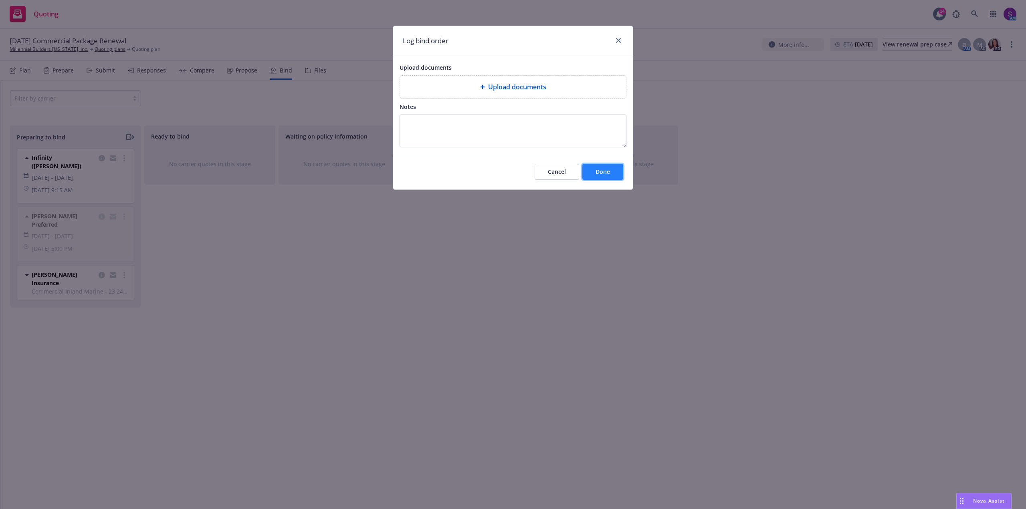
click at [602, 169] on span "Done" at bounding box center [602, 172] width 14 height 8
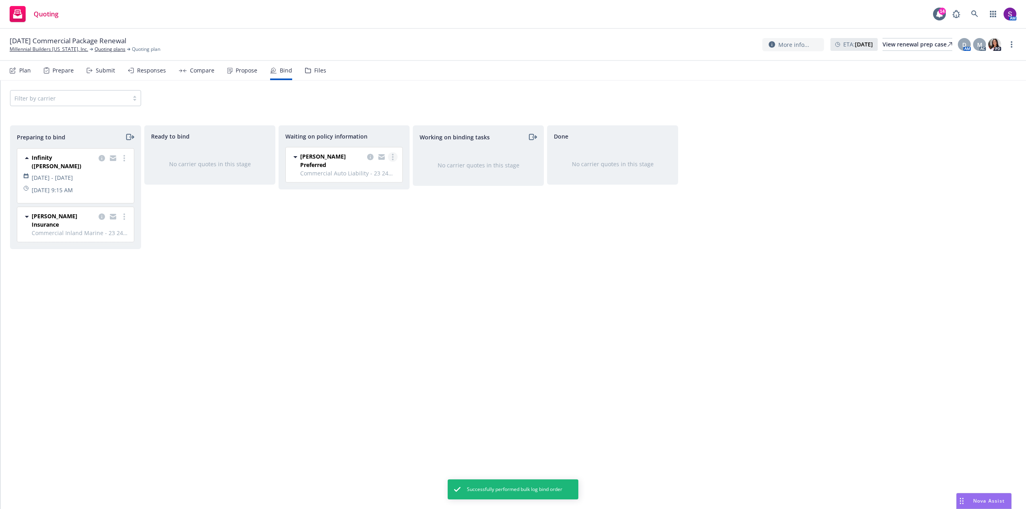
click at [393, 157] on link "more" at bounding box center [393, 157] width 10 height 10
click at [374, 178] on link "Create policies" at bounding box center [360, 173] width 73 height 16
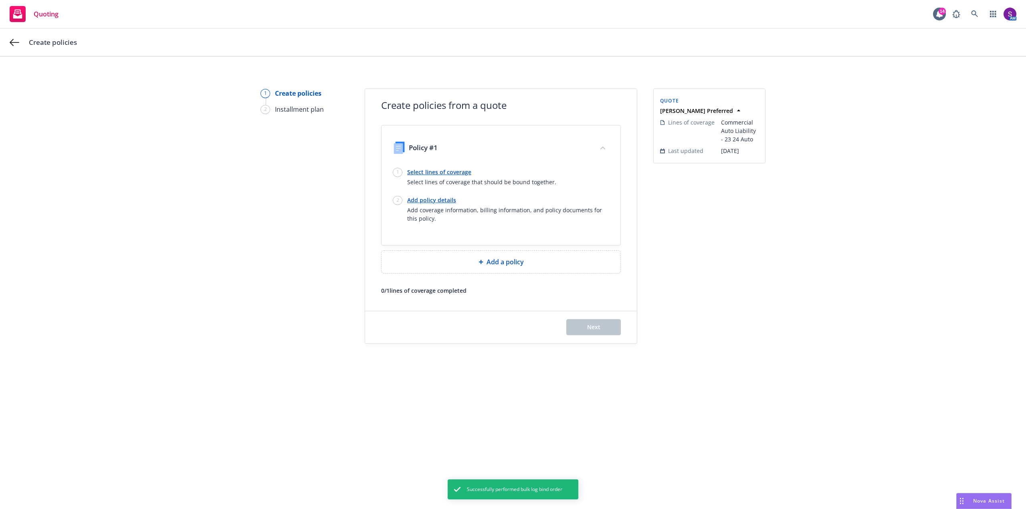
click at [443, 173] on link "Select lines of coverage" at bounding box center [481, 172] width 149 height 8
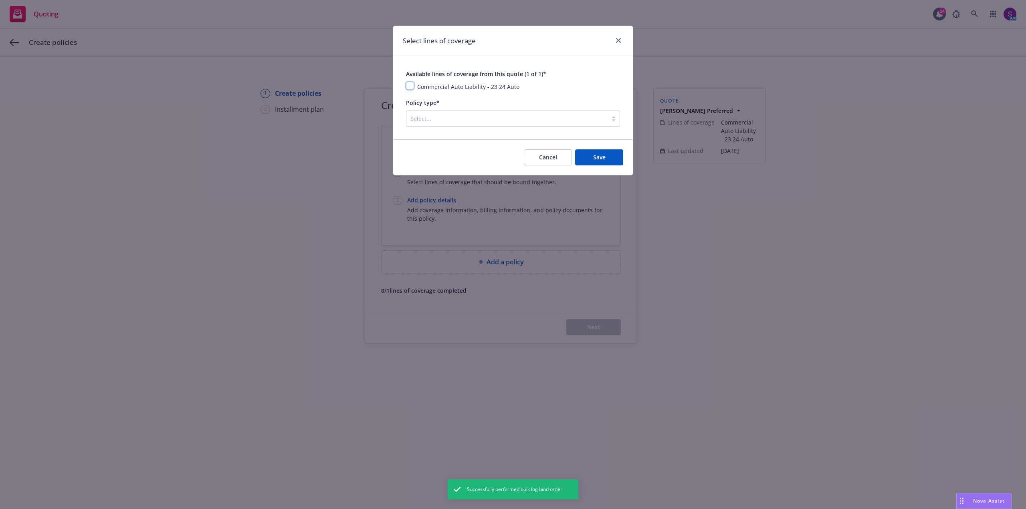
click at [407, 85] on input "checkbox" at bounding box center [410, 86] width 8 height 8
click at [405, 85] on div "Available lines of coverage from this quote (1 of 1)* Commercial Auto Liability…" at bounding box center [513, 97] width 240 height 83
click at [413, 89] on input "checkbox" at bounding box center [410, 86] width 8 height 8
checkbox input "false"
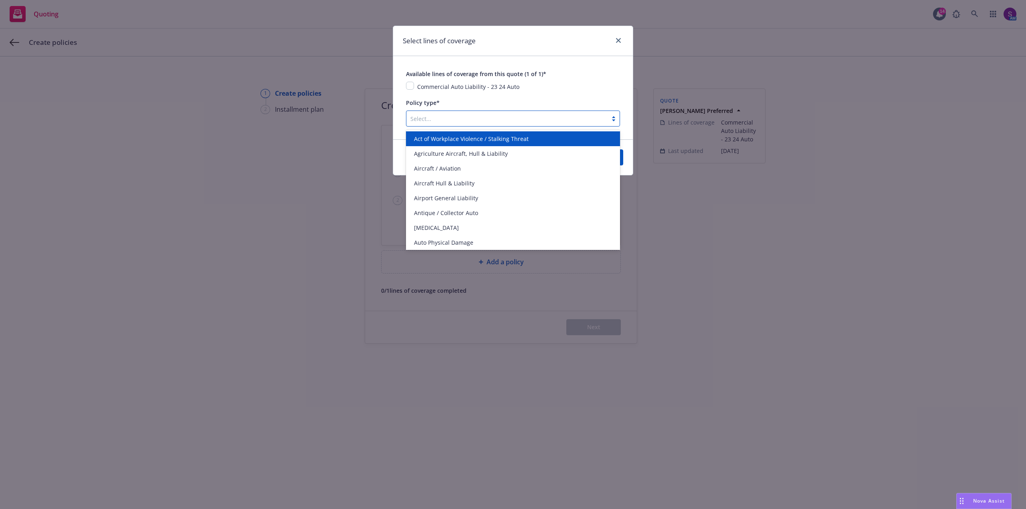
click at [417, 115] on div at bounding box center [506, 119] width 193 height 10
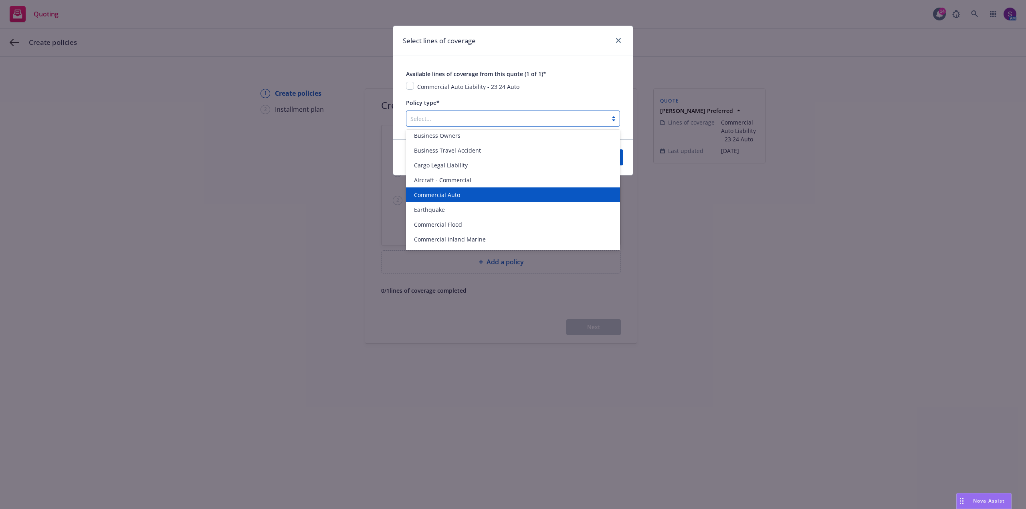
click at [442, 198] on span "Commercial Auto" at bounding box center [437, 195] width 46 height 8
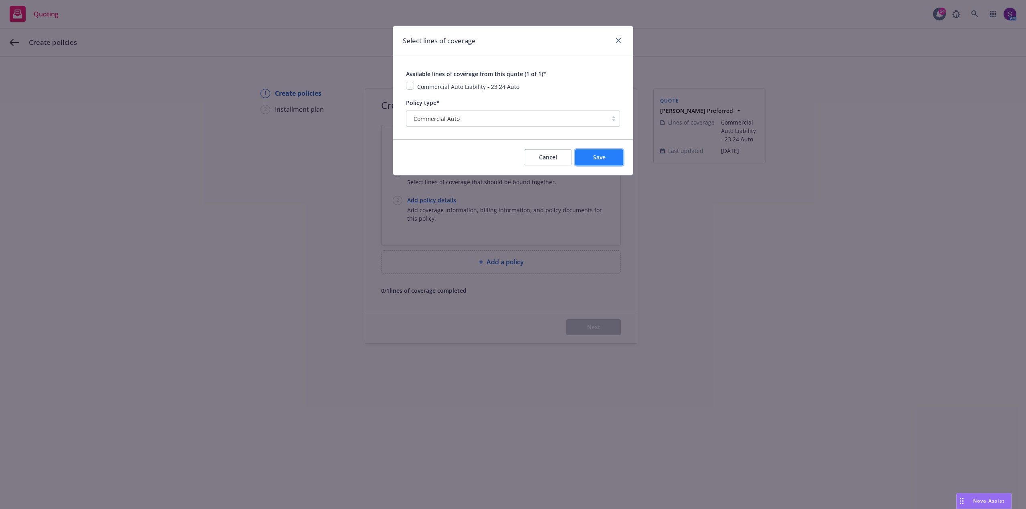
click at [601, 162] on button "Save" at bounding box center [599, 157] width 48 height 16
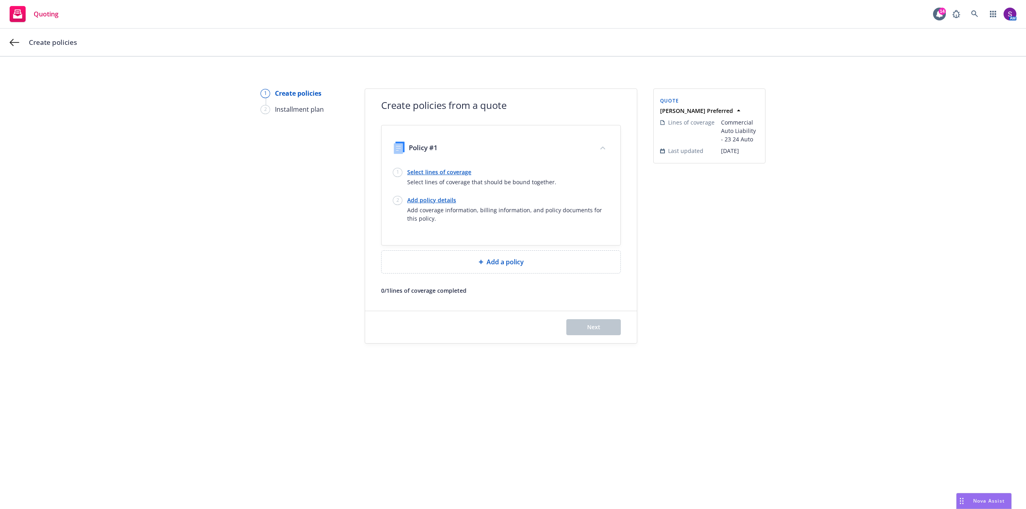
click at [436, 198] on link "Add policy details" at bounding box center [508, 200] width 202 height 8
select select "12"
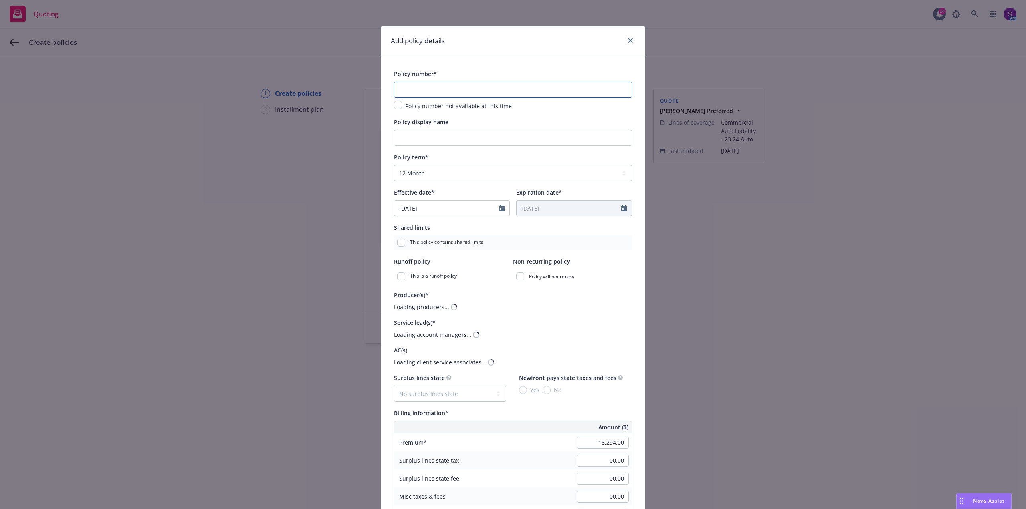
click at [418, 90] on input "text" at bounding box center [513, 90] width 238 height 16
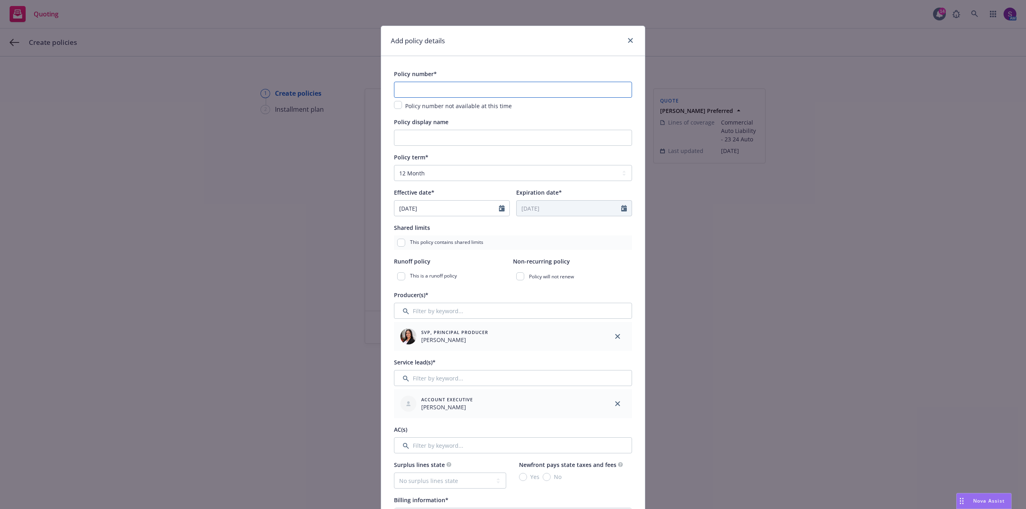
click at [420, 91] on input "text" at bounding box center [513, 90] width 238 height 16
paste input "50025800401"
type input "50025800401"
click at [418, 135] on input "Policy display name" at bounding box center [513, 138] width 238 height 16
click at [432, 174] on select "Select policy term 12 Month 6 Month 4 Month 3 Month 2 Month 1 Month 36 Month (3…" at bounding box center [513, 173] width 238 height 16
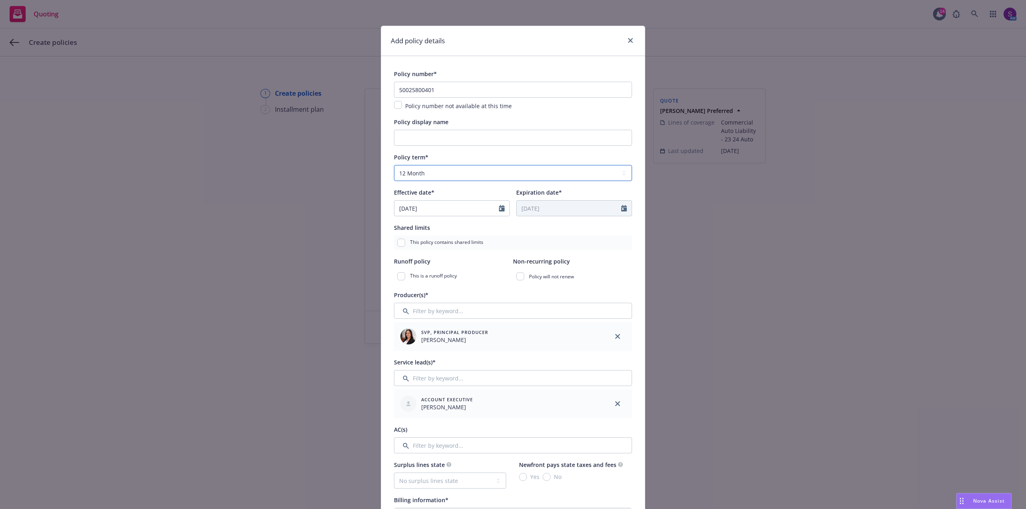
select select "6"
click at [394, 165] on select "Select policy term 12 Month 6 Month 4 Month 3 Month 2 Month 1 Month 36 Month (3…" at bounding box center [513, 173] width 238 height 16
type input "02/12/2026"
click at [501, 242] on div "This policy contains shared limits" at bounding box center [513, 243] width 238 height 14
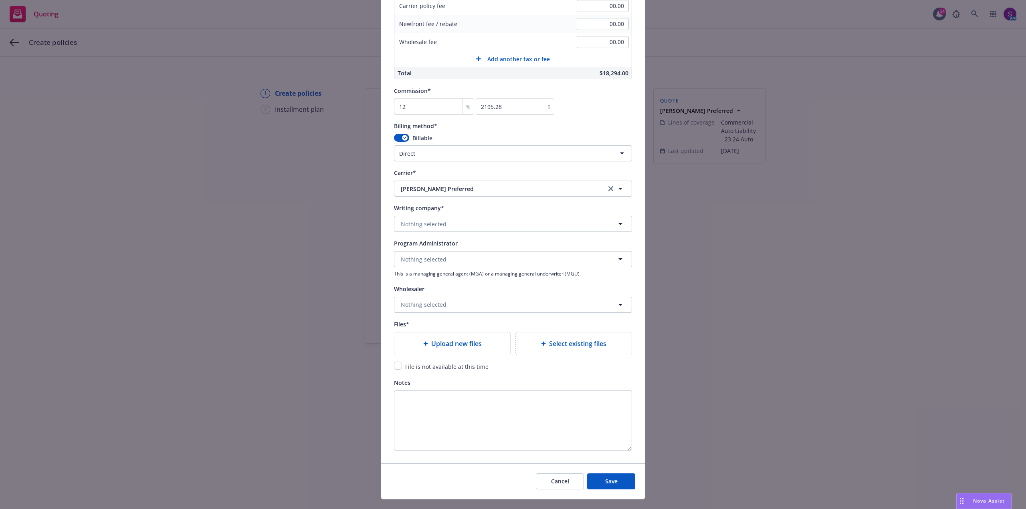
scroll to position [601, 0]
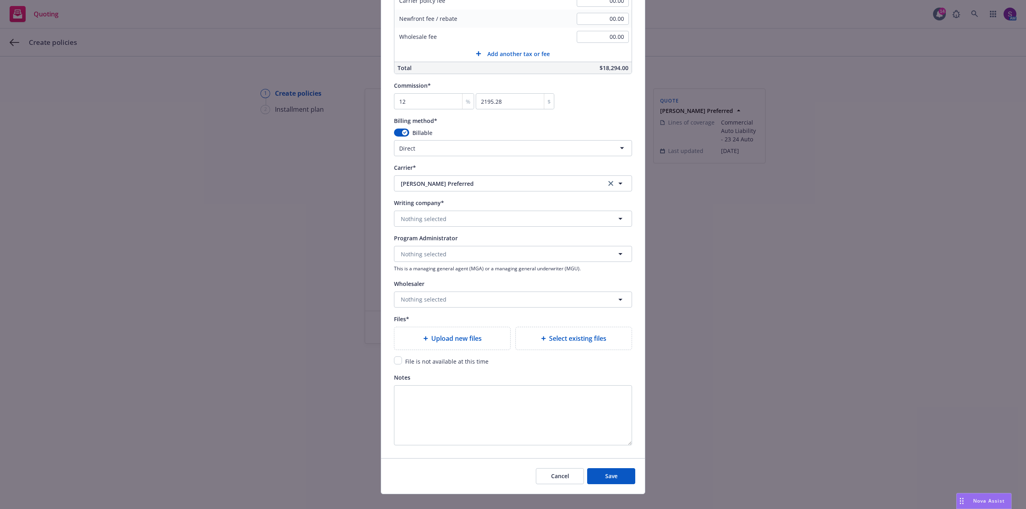
click at [447, 344] on div "Upload new files" at bounding box center [452, 338] width 116 height 22
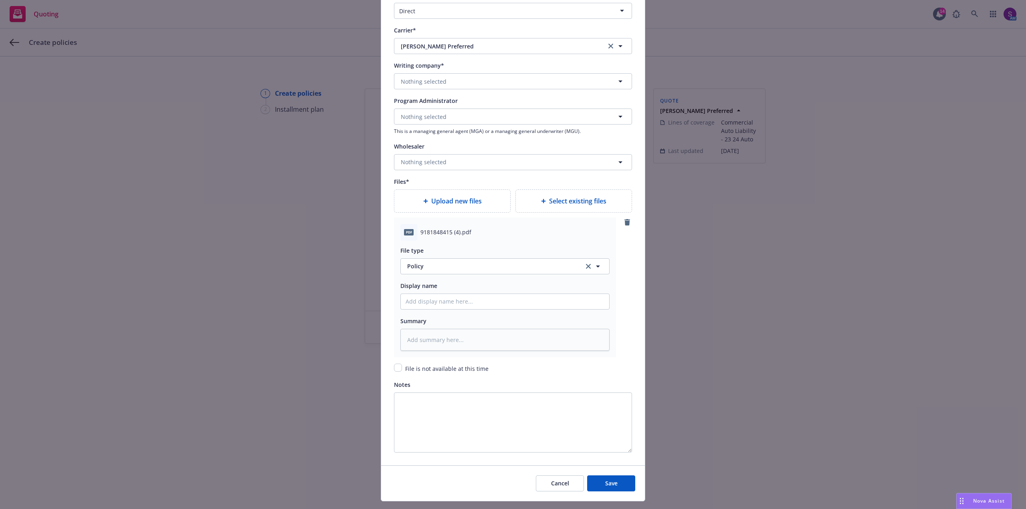
scroll to position [756, 0]
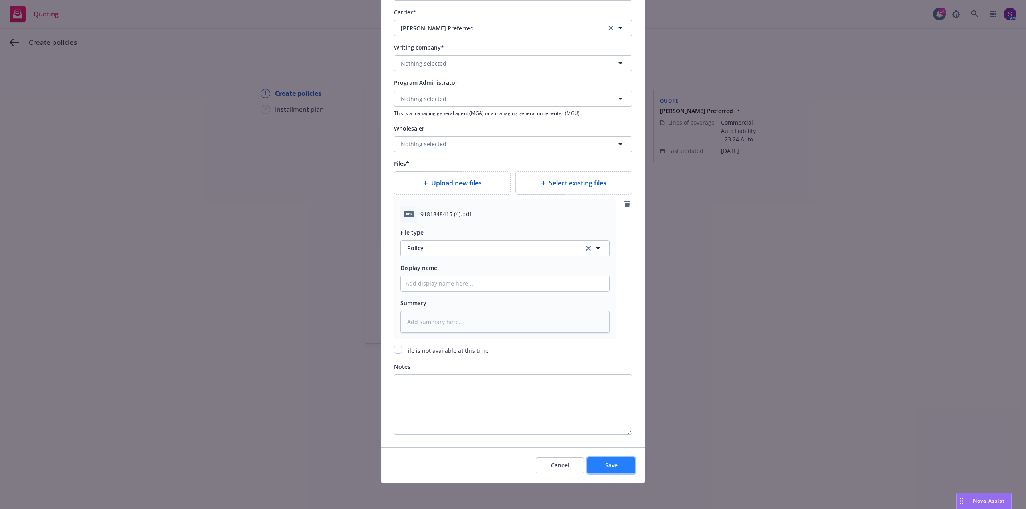
click at [623, 463] on button "Save" at bounding box center [611, 465] width 48 height 16
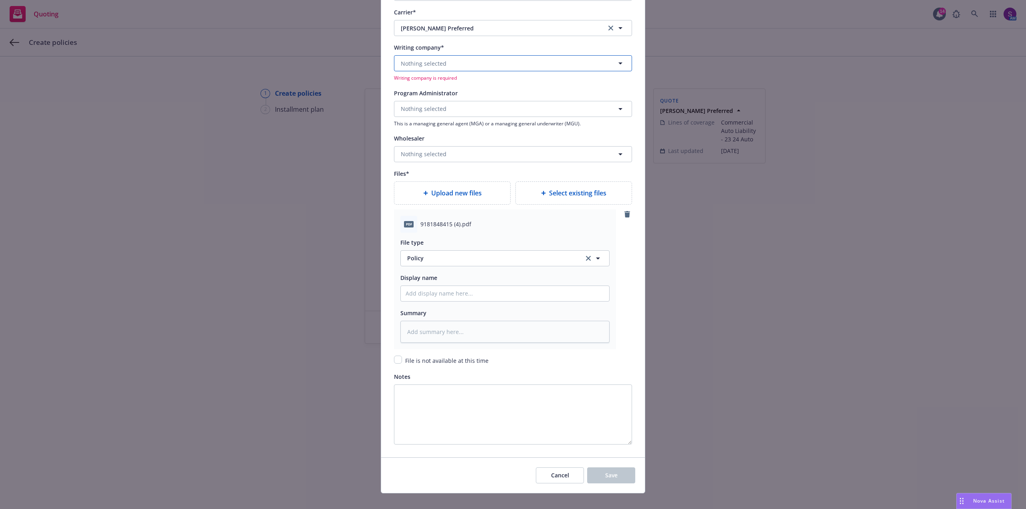
click at [429, 56] on button "Nothing selected" at bounding box center [513, 63] width 238 height 16
click at [431, 87] on strong "Kemper Independence Insurance Company" at bounding box center [474, 86] width 142 height 8
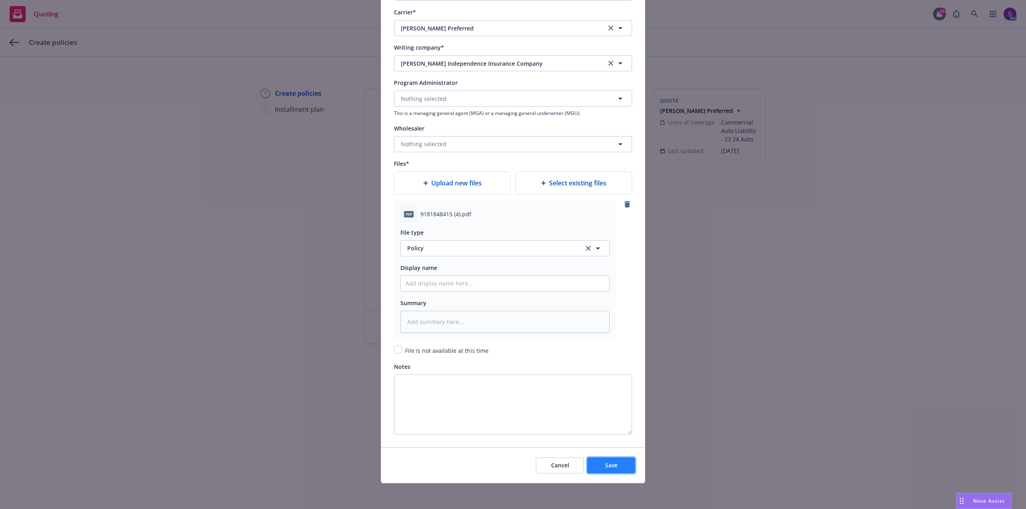
click at [605, 468] on span "Save" at bounding box center [611, 466] width 12 height 8
type textarea "x"
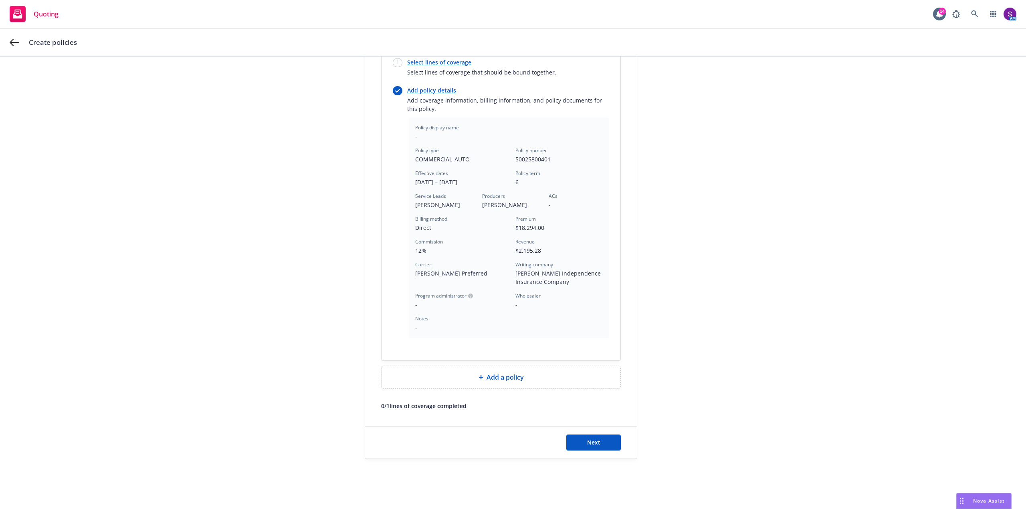
scroll to position [111, 0]
click at [587, 443] on span "Next" at bounding box center [593, 441] width 13 height 8
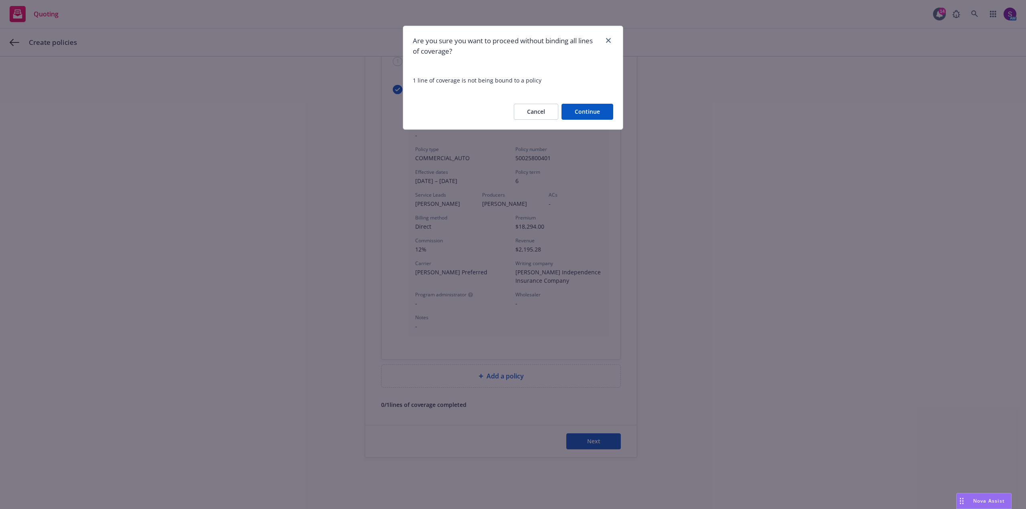
click at [601, 115] on button "Continue" at bounding box center [587, 112] width 52 height 16
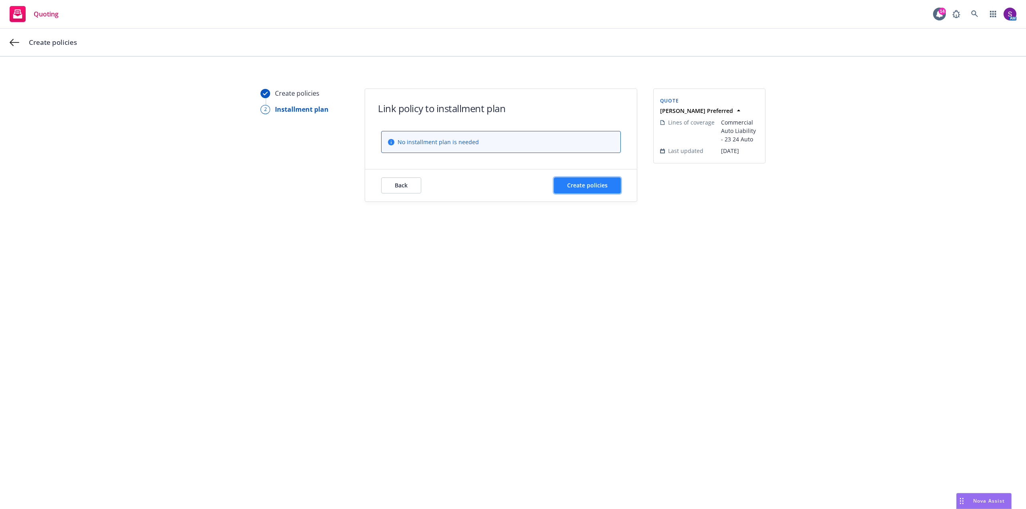
click at [579, 187] on span "Create policies" at bounding box center [587, 185] width 40 height 8
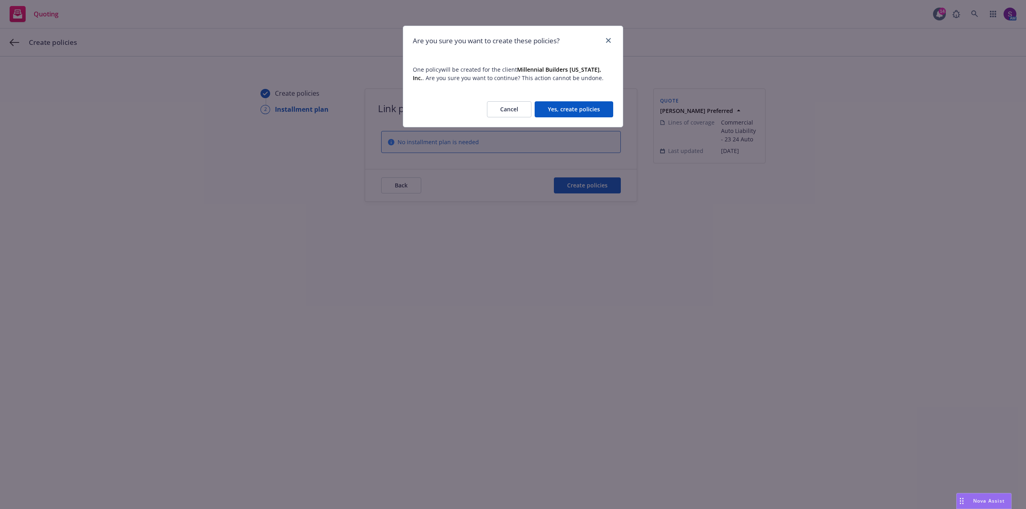
click at [568, 113] on button "Yes, create policies" at bounding box center [573, 109] width 79 height 16
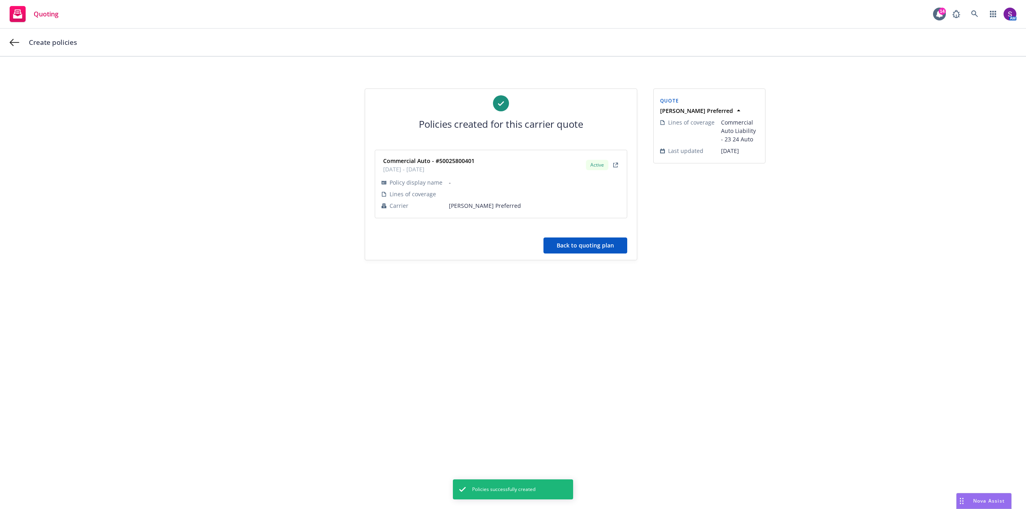
click at [562, 251] on button "Back to quoting plan" at bounding box center [585, 246] width 84 height 16
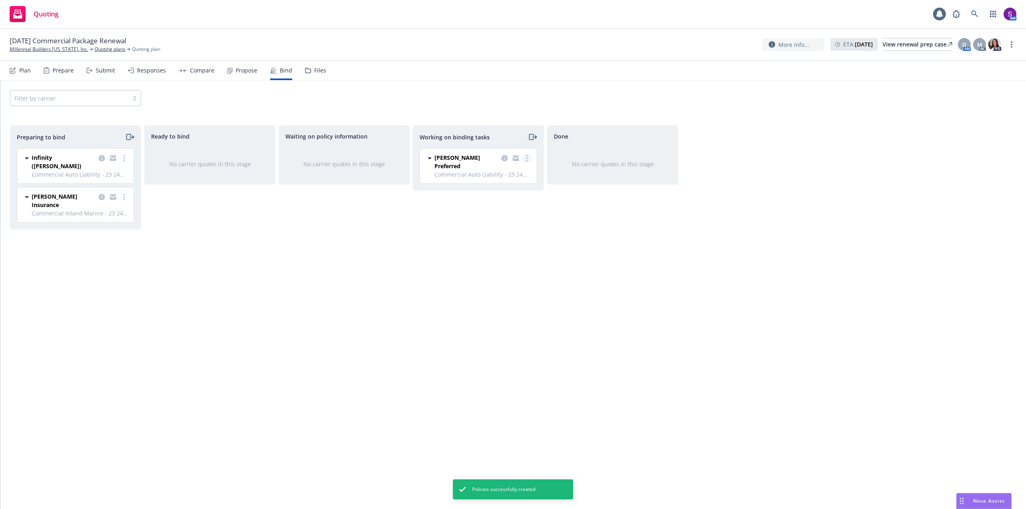
click at [530, 161] on link "more" at bounding box center [527, 158] width 10 height 10
click at [505, 192] on span "Move to done" at bounding box center [487, 191] width 56 height 8
click at [49, 47] on link "Millennial Builders [US_STATE], Inc." at bounding box center [49, 49] width 79 height 7
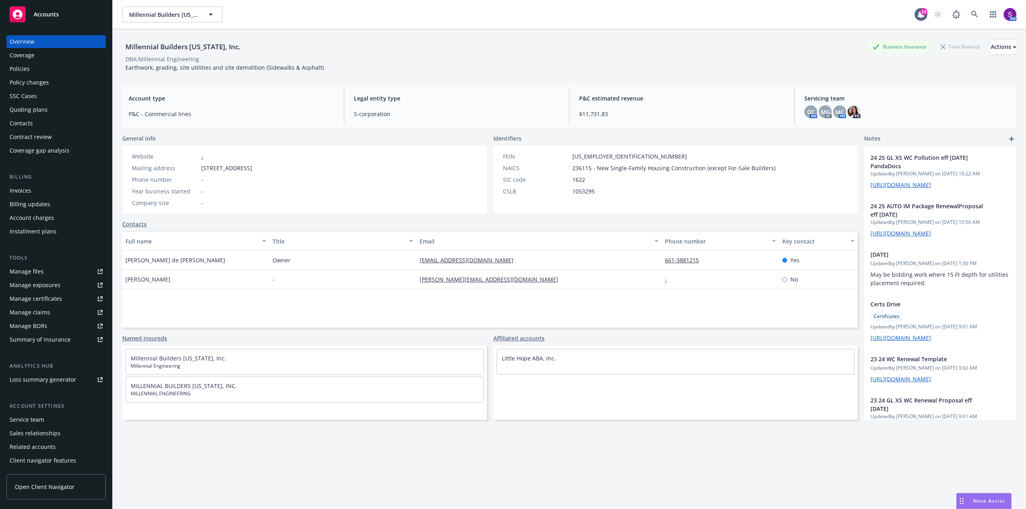
click at [17, 71] on div "Policies" at bounding box center [20, 68] width 20 height 13
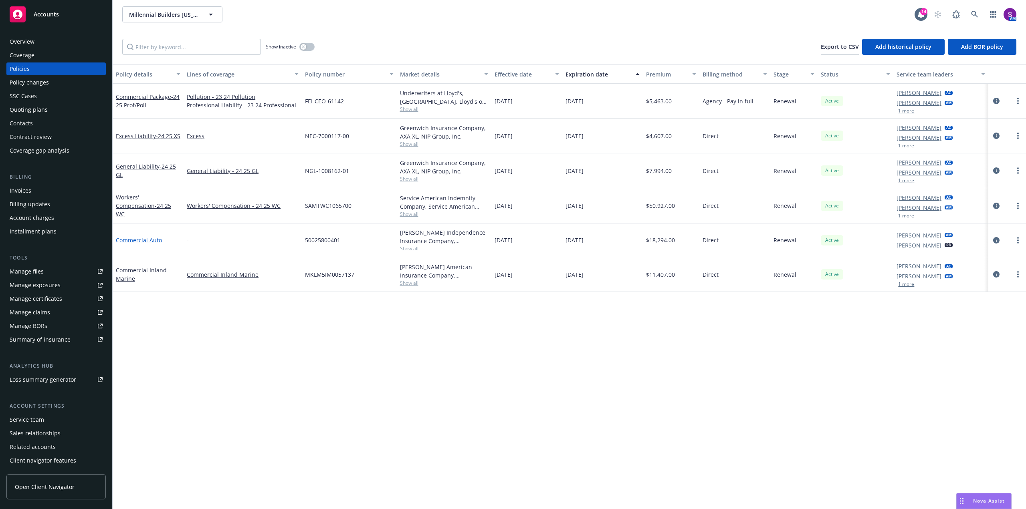
click at [130, 239] on link "Commercial Auto" at bounding box center [139, 240] width 46 height 8
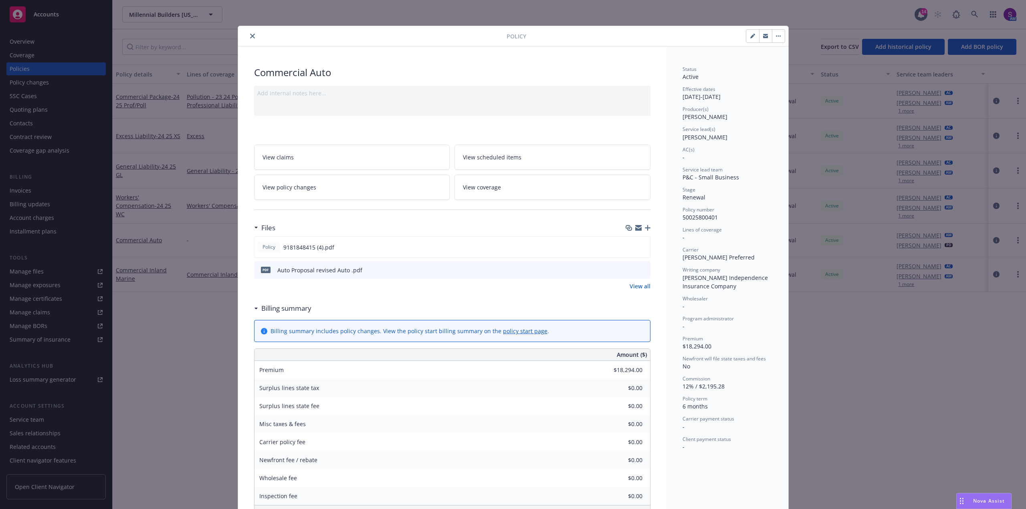
click at [508, 156] on span "View scheduled items" at bounding box center [492, 157] width 58 height 8
click at [252, 34] on button "close" at bounding box center [253, 36] width 10 height 10
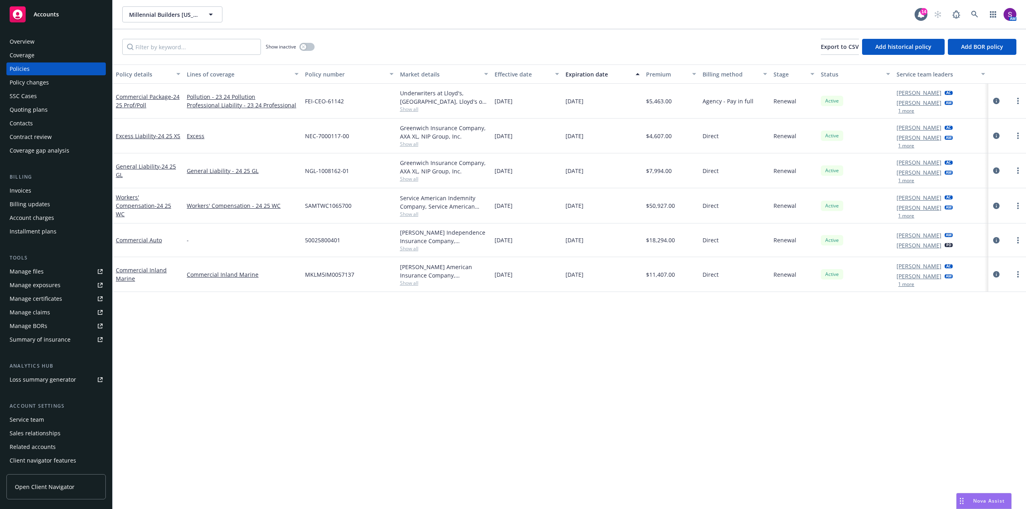
click at [44, 47] on div "Overview" at bounding box center [56, 41] width 93 height 13
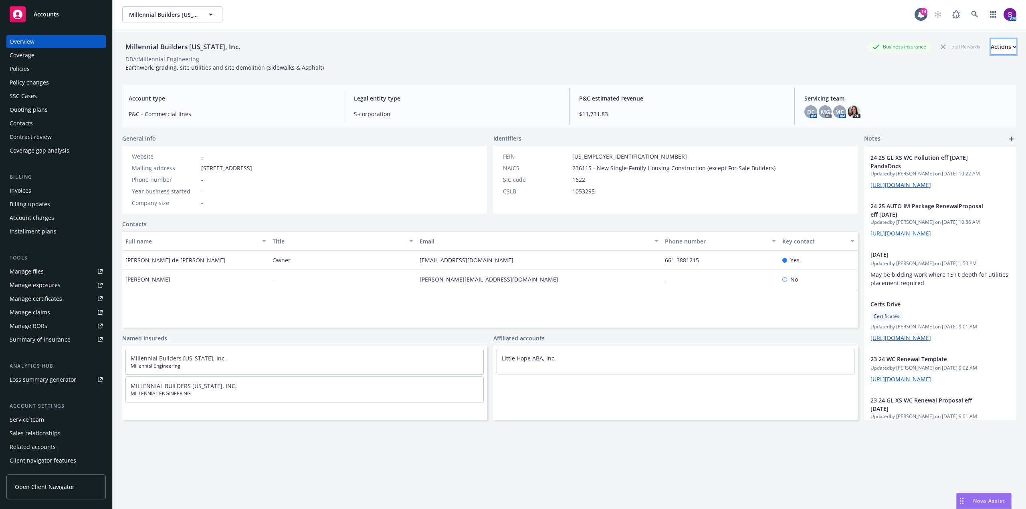
click at [990, 47] on div "Actions" at bounding box center [1003, 46] width 26 height 15
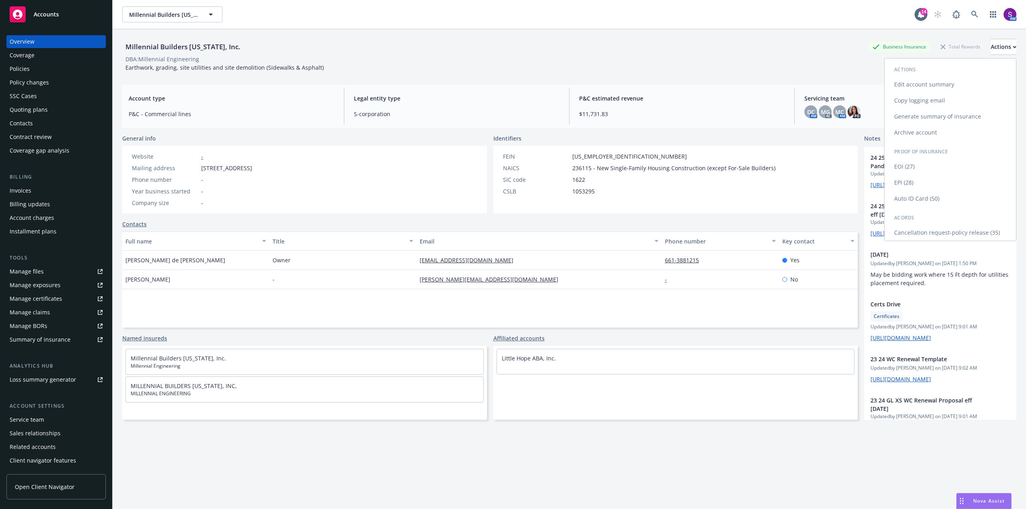
click at [918, 103] on link "Copy logging email" at bounding box center [949, 101] width 131 height 16
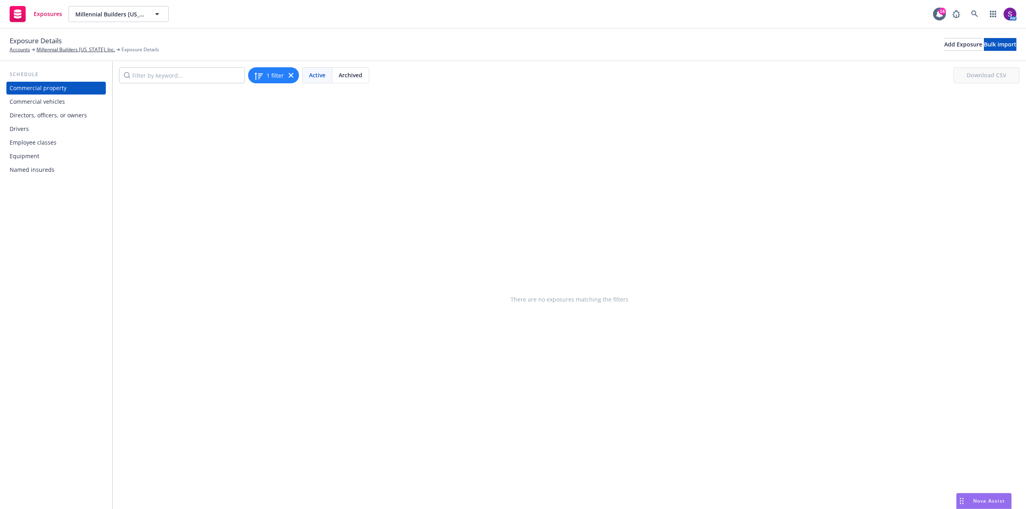
click at [55, 102] on div "Commercial vehicles" at bounding box center [37, 101] width 55 height 13
click at [55, 91] on div "Commercial property" at bounding box center [38, 88] width 57 height 13
click at [54, 102] on div "Commercial vehicles" at bounding box center [37, 101] width 55 height 13
click at [944, 46] on div "Add Exposure" at bounding box center [963, 44] width 38 height 12
